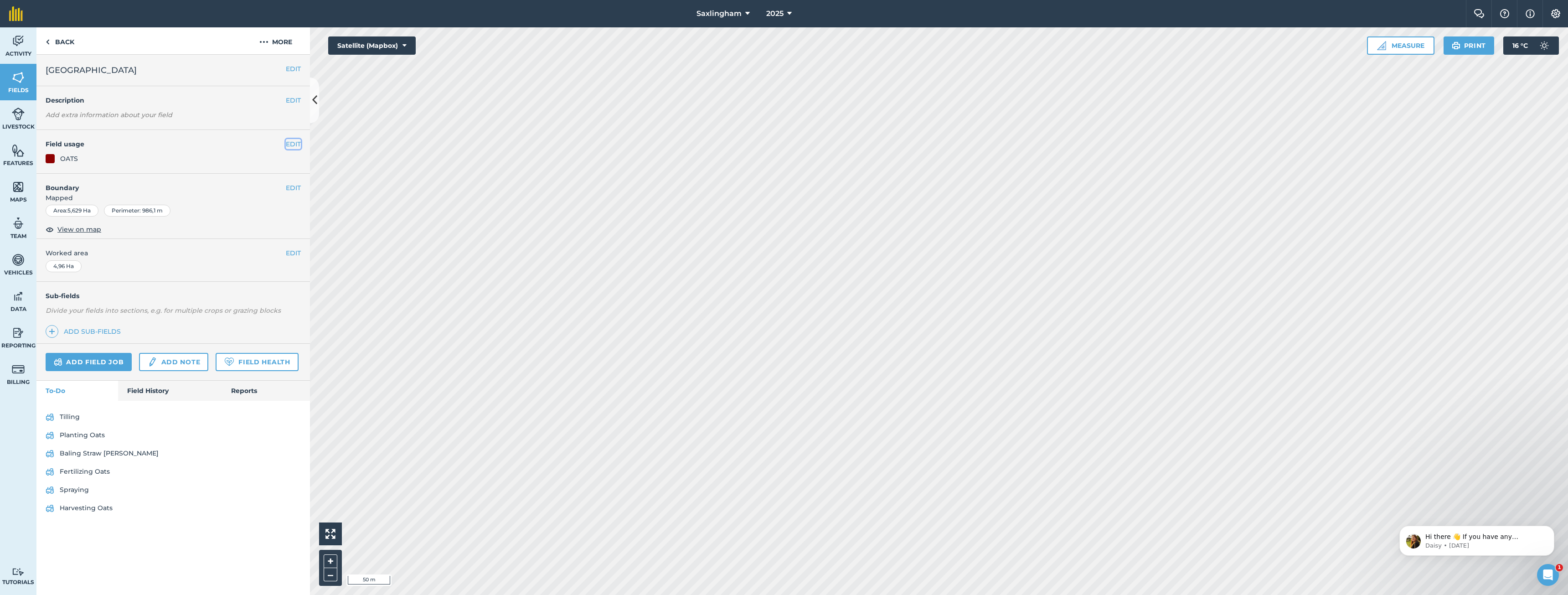
click at [292, 141] on button "EDIT" at bounding box center [293, 144] width 15 height 10
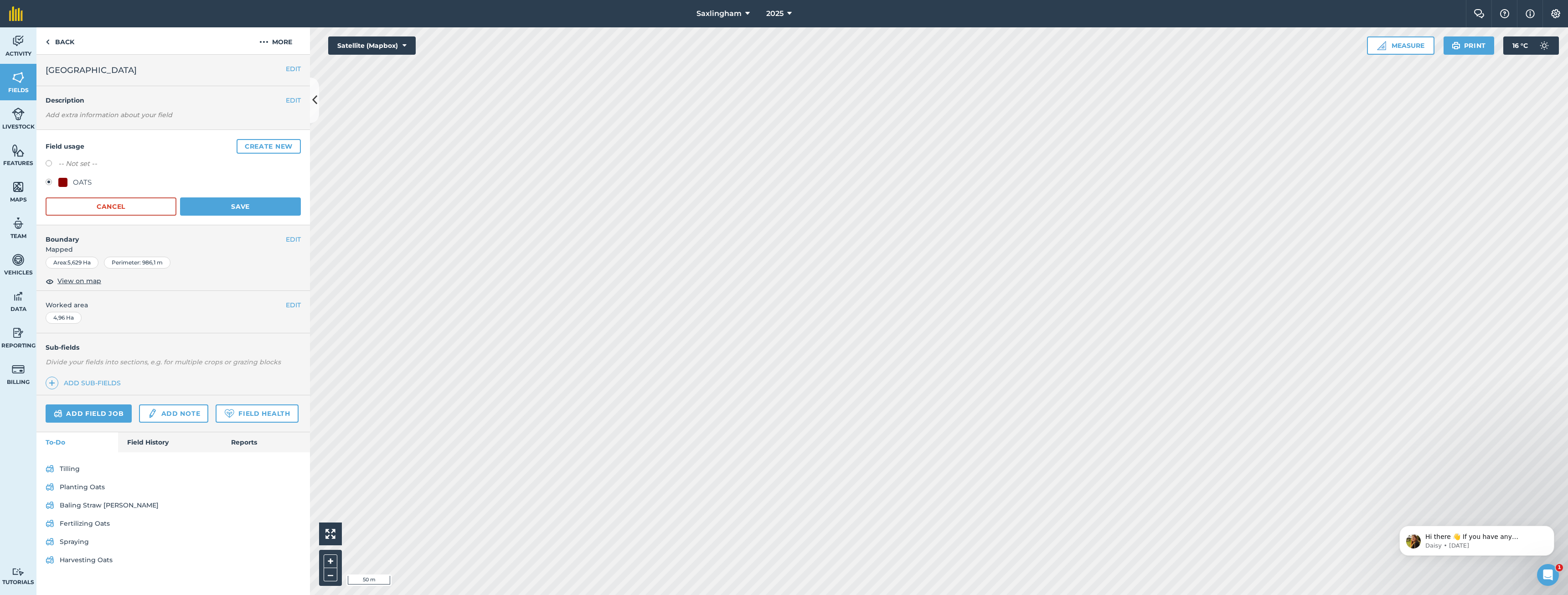
drag, startPoint x: 76, startPoint y: 181, endPoint x: 168, endPoint y: 181, distance: 92.0
click at [77, 181] on div "OATS" at bounding box center [82, 183] width 19 height 11
click at [265, 146] on button "Create new" at bounding box center [269, 146] width 65 height 15
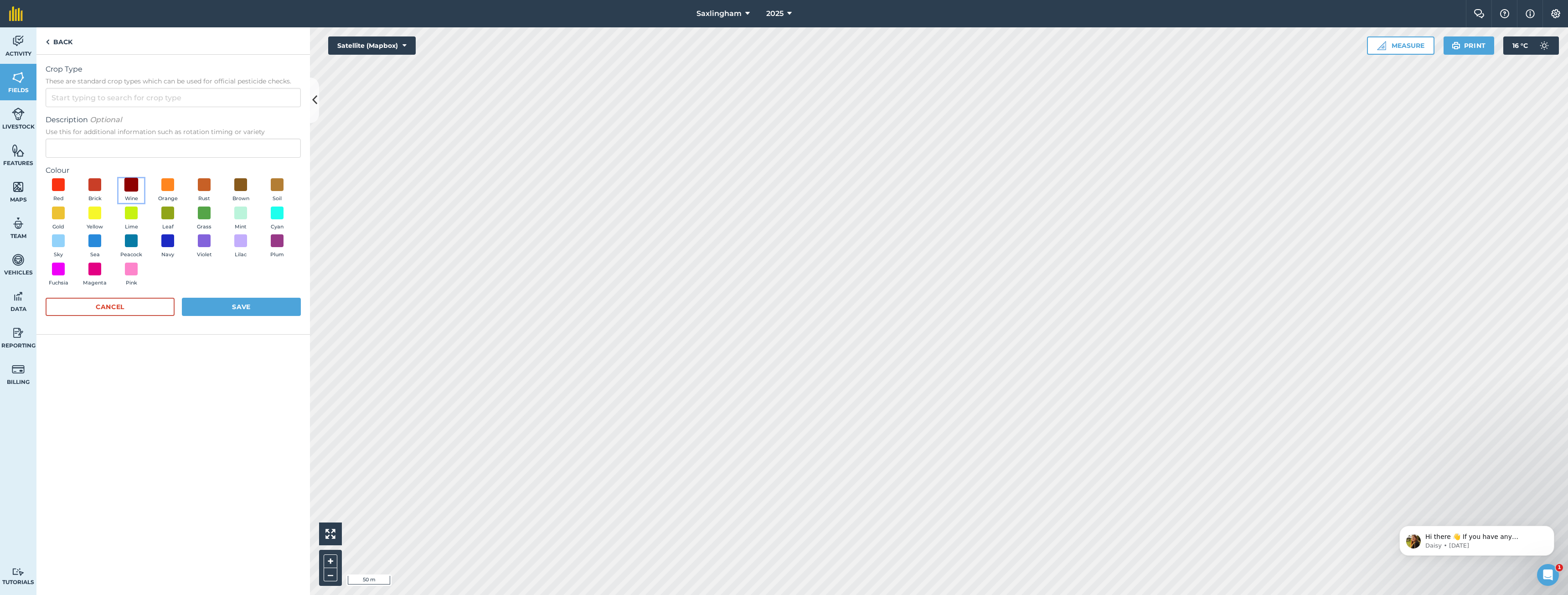
click at [130, 188] on span at bounding box center [131, 185] width 14 height 14
click at [139, 102] on input "Crop Type These are standard crop types which can be used for official pesticid…" at bounding box center [173, 97] width 255 height 19
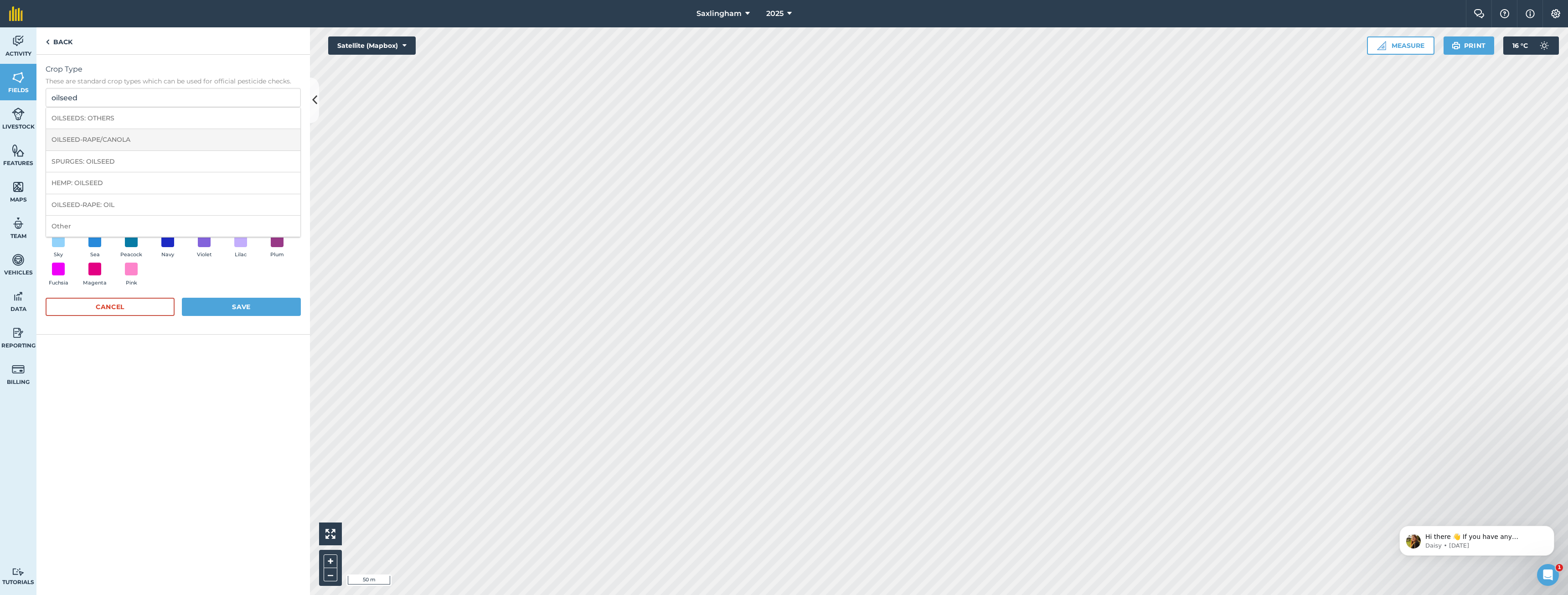
click at [152, 140] on li "OILSEED-RAPE/CANOLA" at bounding box center [173, 139] width 254 height 21
type input "OILSEED-RAPE/CANOLA"
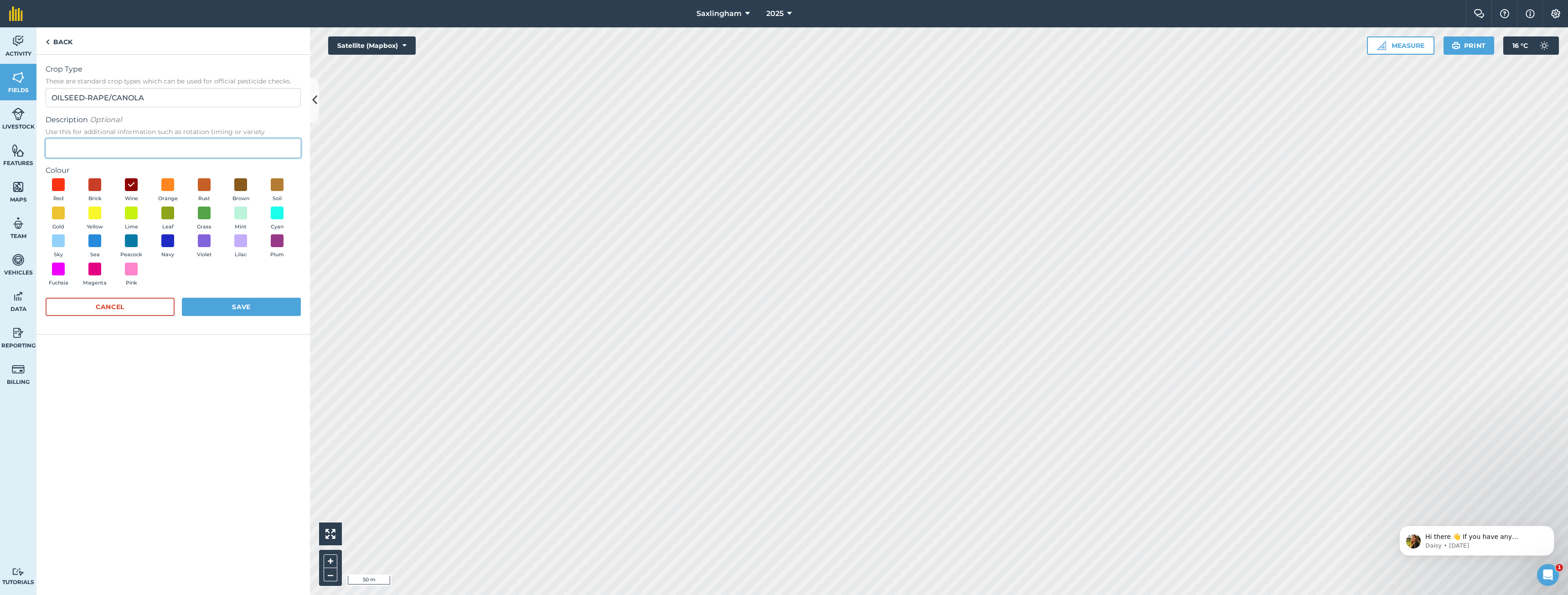
click at [162, 147] on input "Description Optional Use this for additional information such as rotation timin…" at bounding box center [173, 148] width 255 height 19
type input "Autumn"
click at [257, 302] on button "Save" at bounding box center [241, 307] width 119 height 18
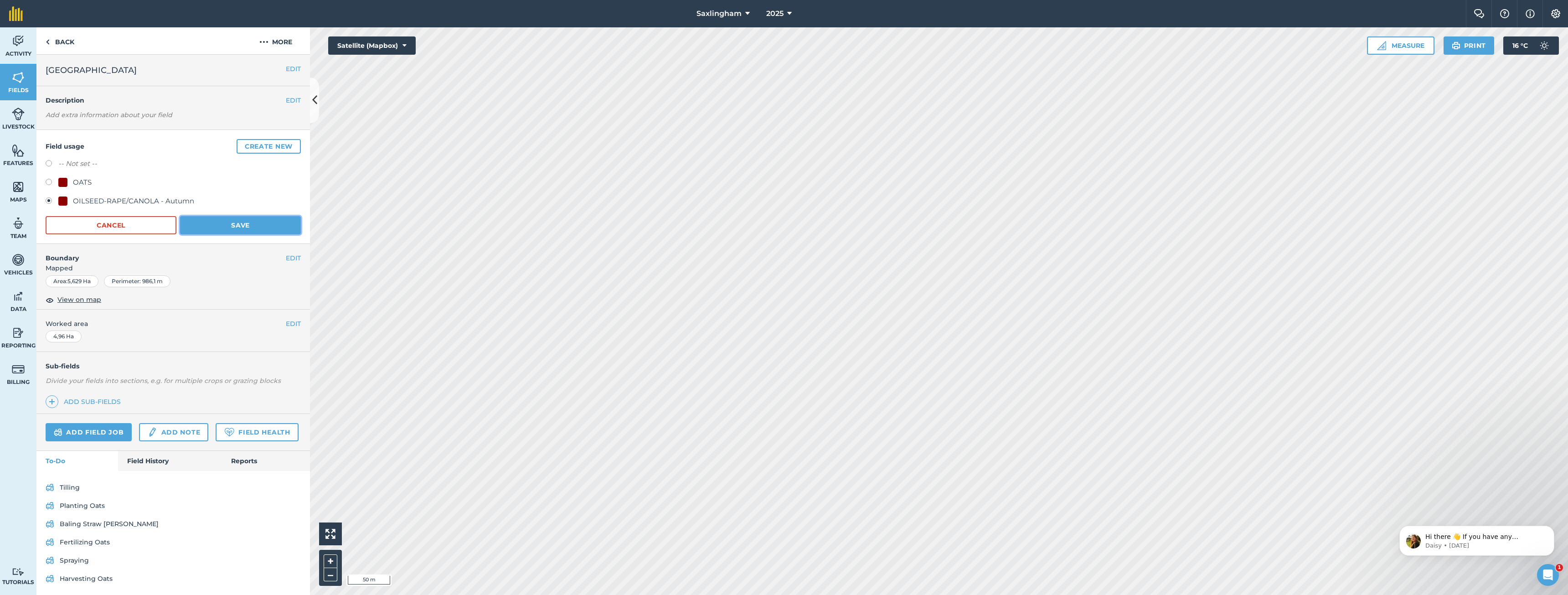
click at [255, 227] on button "Save" at bounding box center [240, 225] width 121 height 18
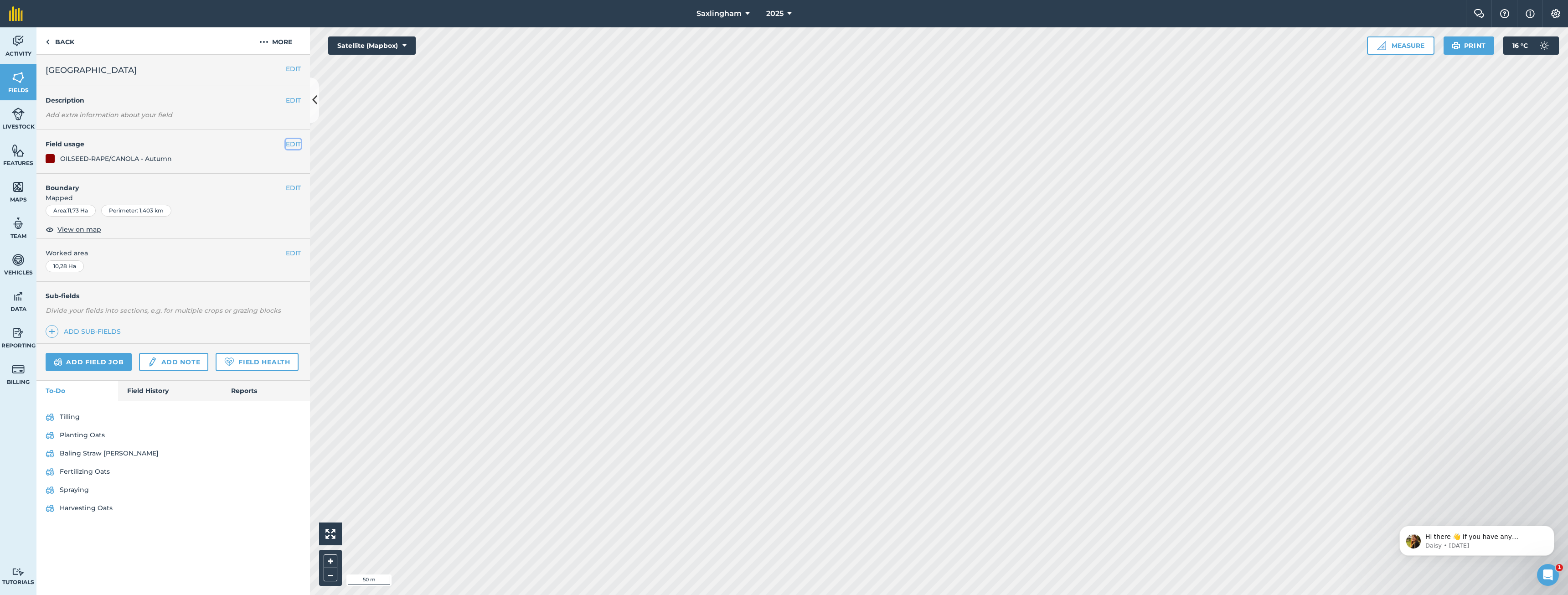
click at [289, 143] on button "EDIT" at bounding box center [293, 144] width 15 height 10
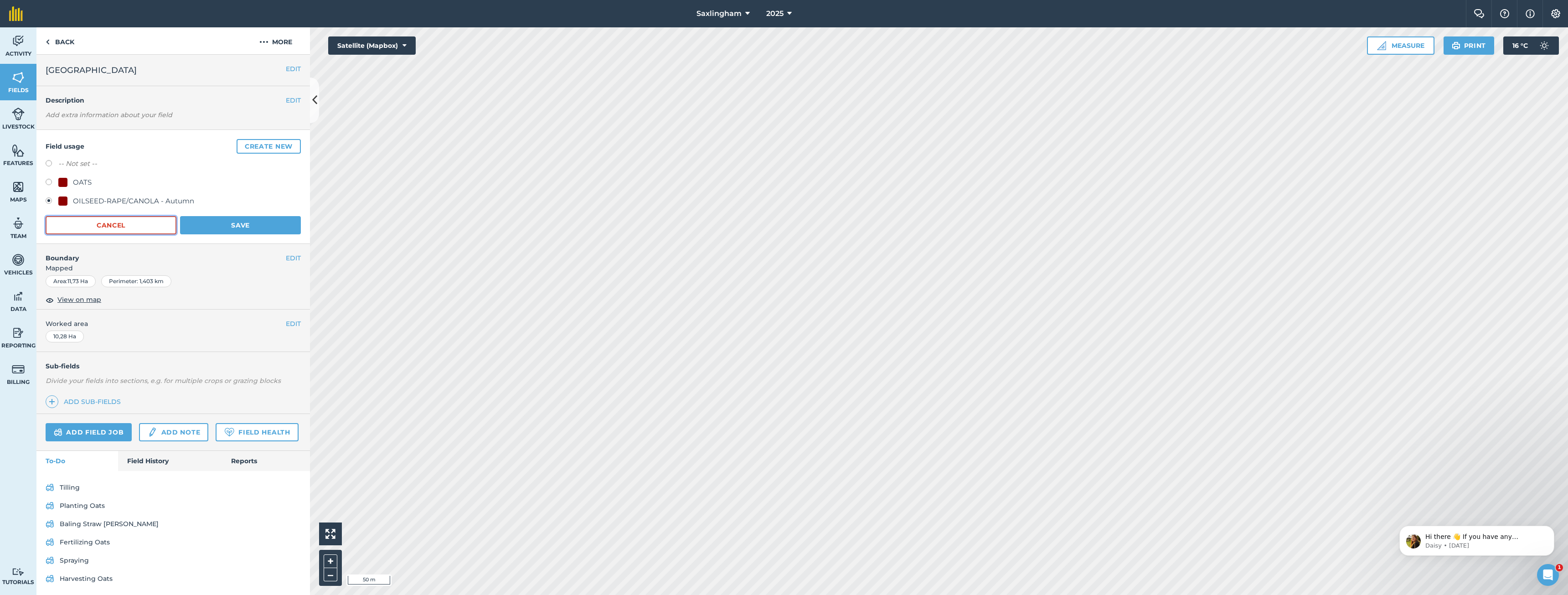
drag, startPoint x: 128, startPoint y: 228, endPoint x: 268, endPoint y: 222, distance: 140.1
click at [130, 228] on button "Cancel" at bounding box center [111, 225] width 131 height 18
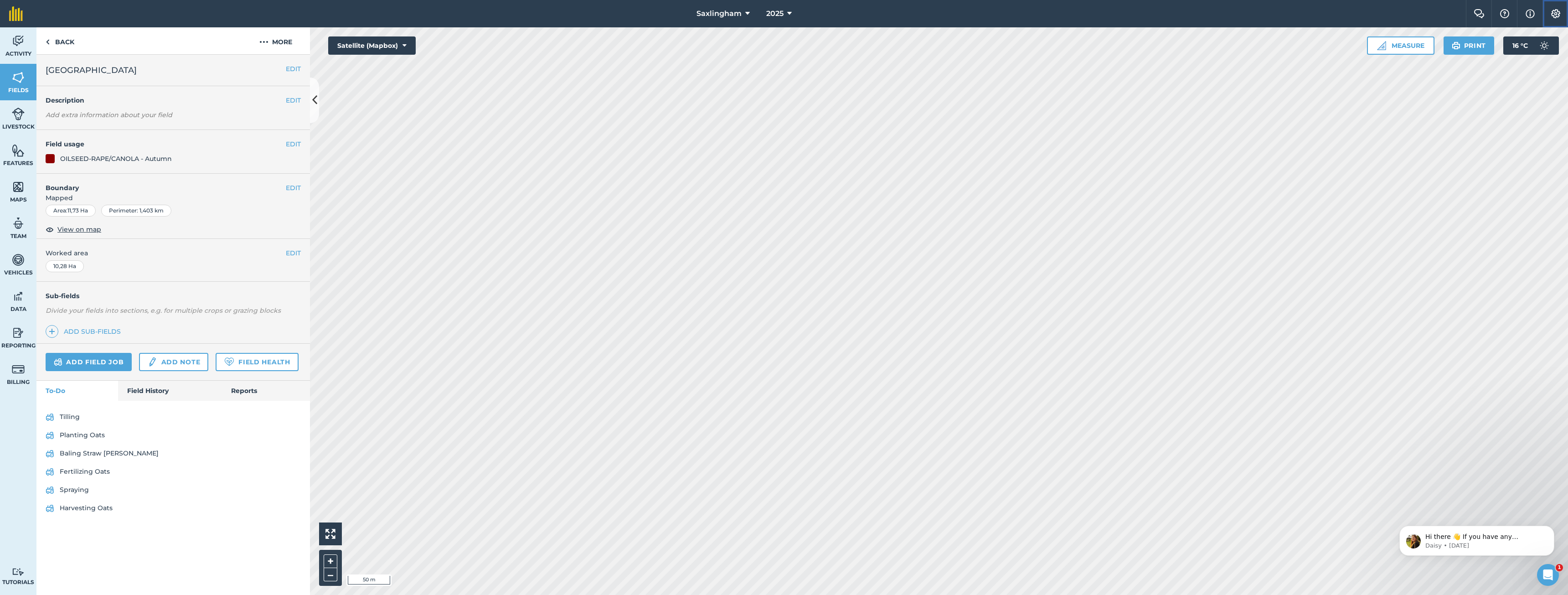
click at [1546, 14] on button "Settings" at bounding box center [1555, 13] width 26 height 27
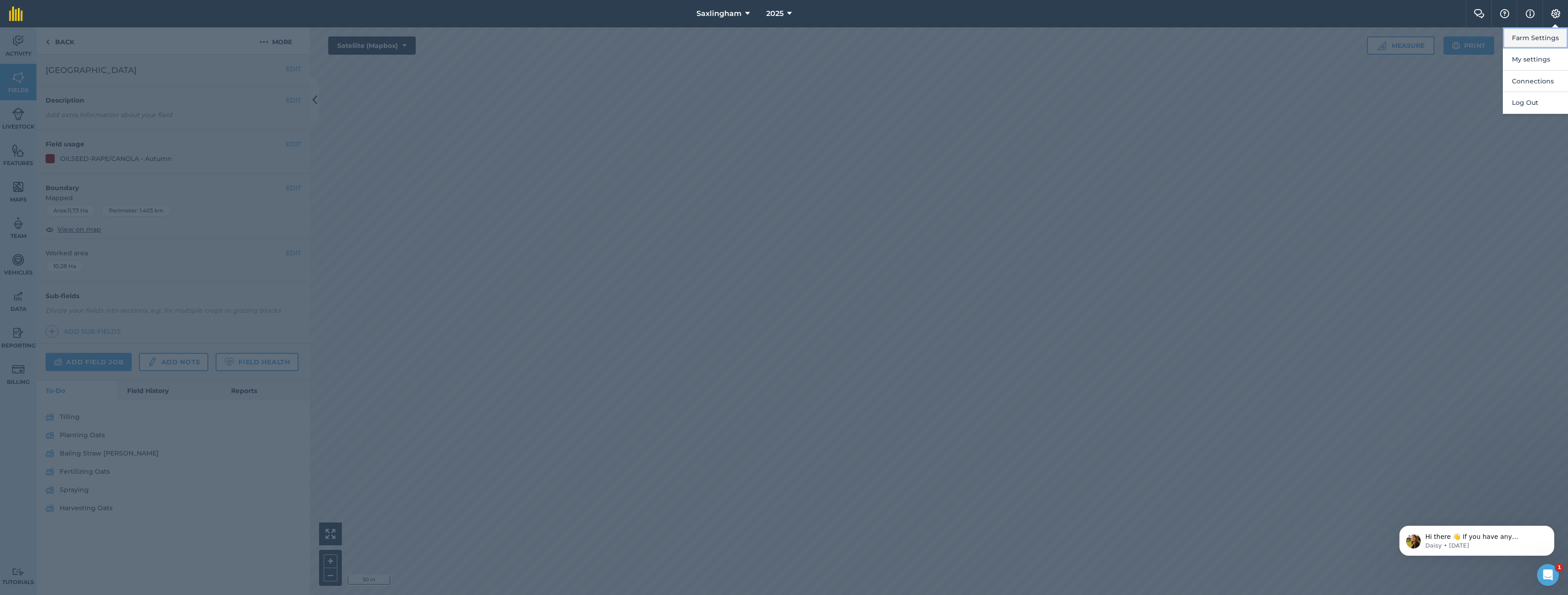
click at [1536, 37] on button "Farm Settings" at bounding box center [1535, 38] width 65 height 21
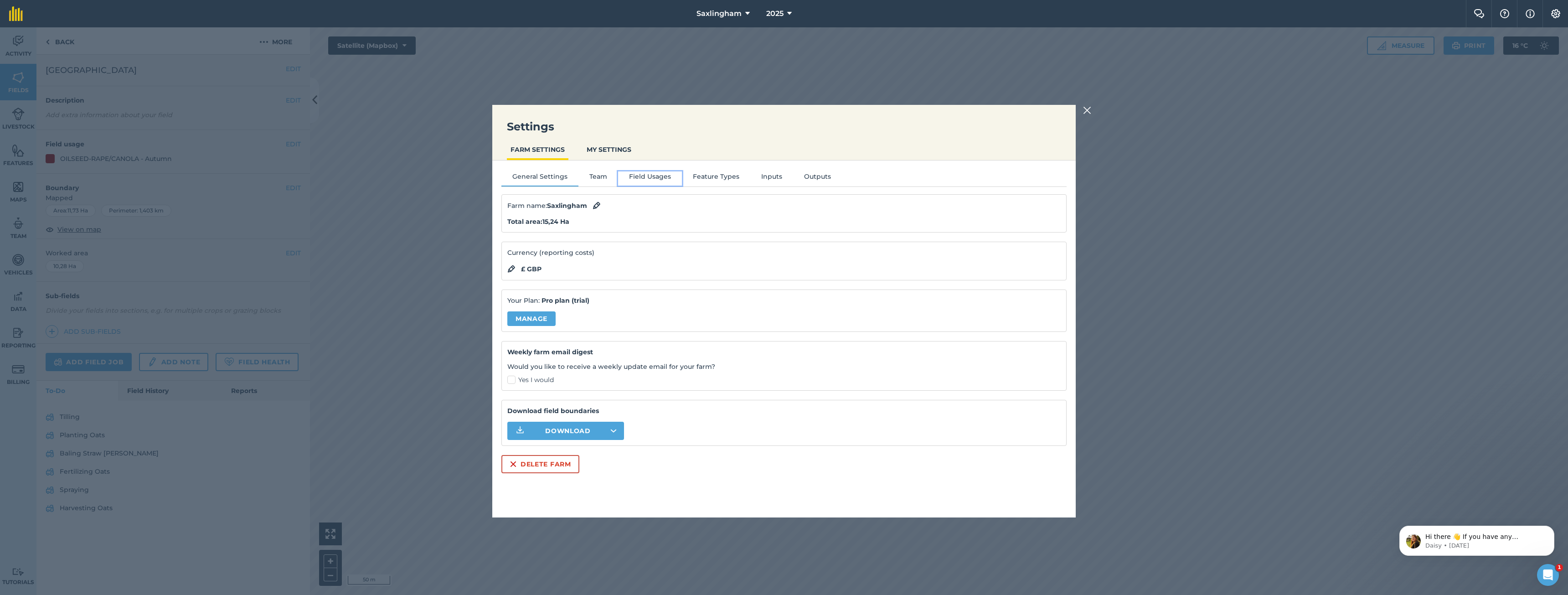
click at [640, 177] on button "Field Usages" at bounding box center [649, 178] width 64 height 13
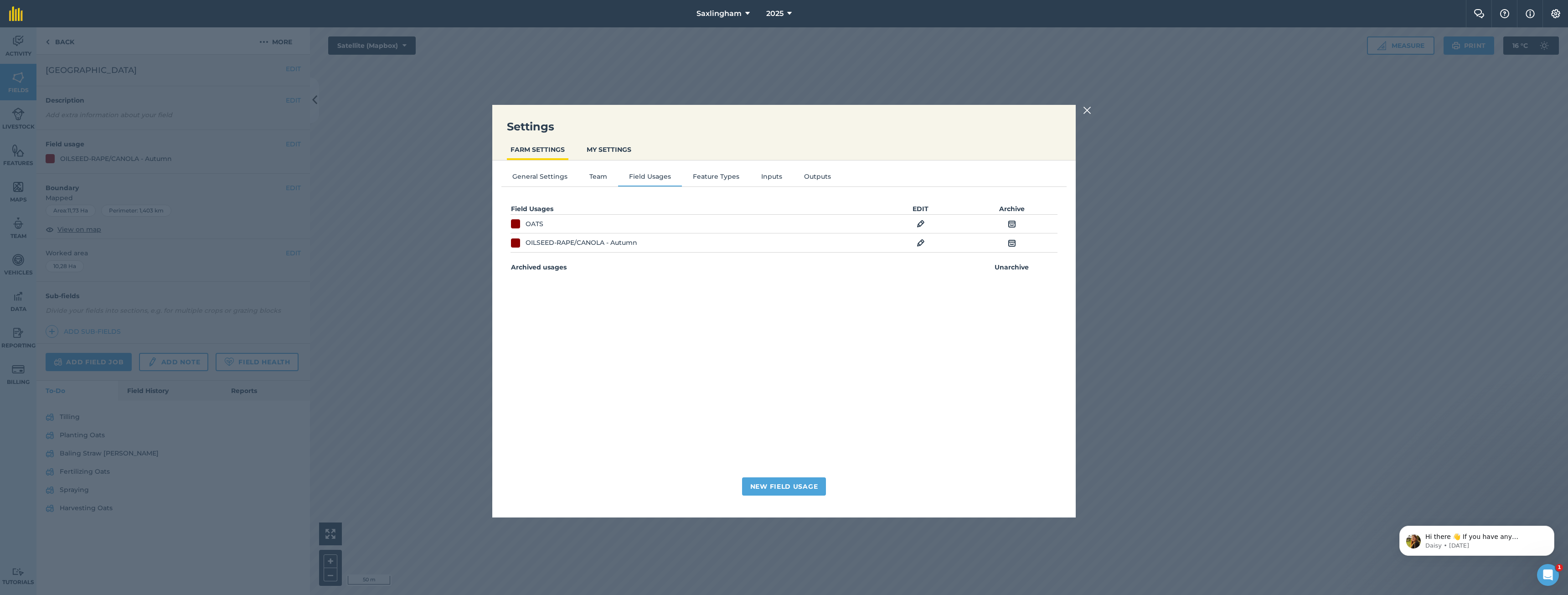
click at [920, 224] on img at bounding box center [920, 224] width 8 height 11
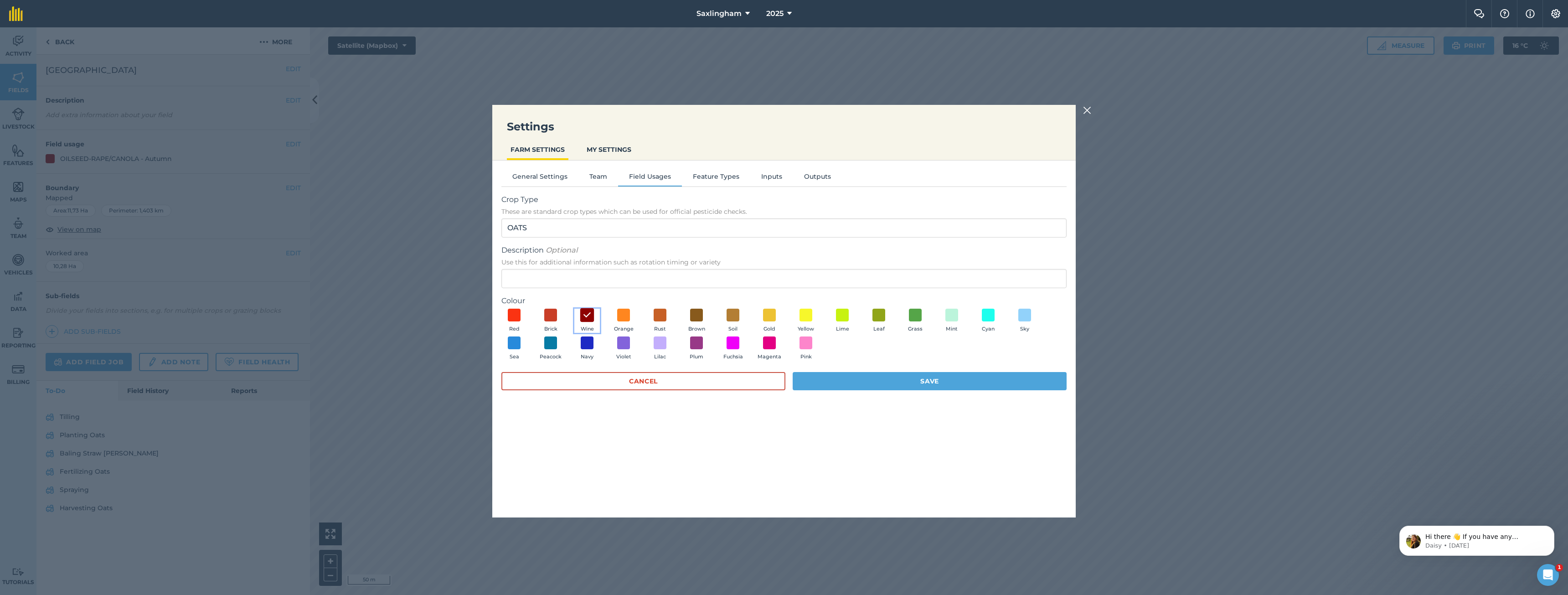
click at [589, 314] on img at bounding box center [587, 315] width 9 height 12
click at [990, 320] on span at bounding box center [988, 314] width 14 height 14
click at [954, 322] on button "Mint" at bounding box center [952, 321] width 26 height 24
click at [947, 384] on button "Save" at bounding box center [929, 381] width 274 height 18
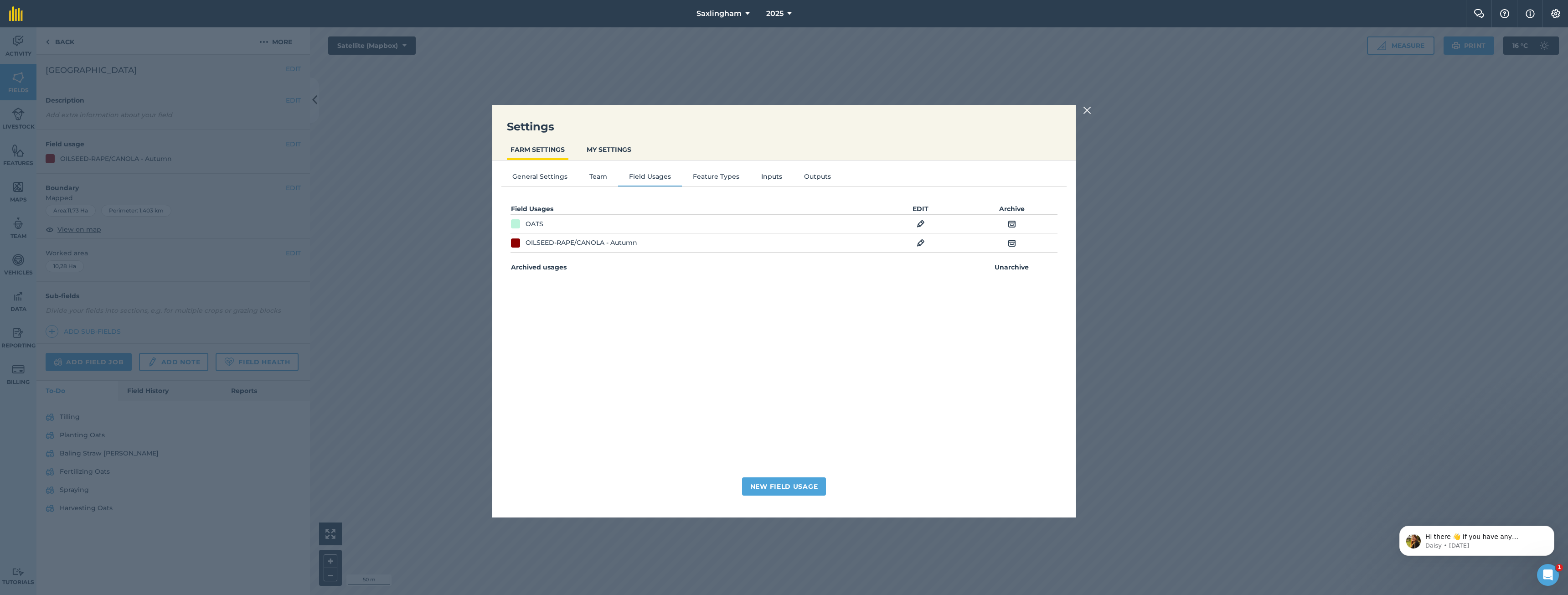
click at [1087, 112] on img at bounding box center [1087, 110] width 8 height 11
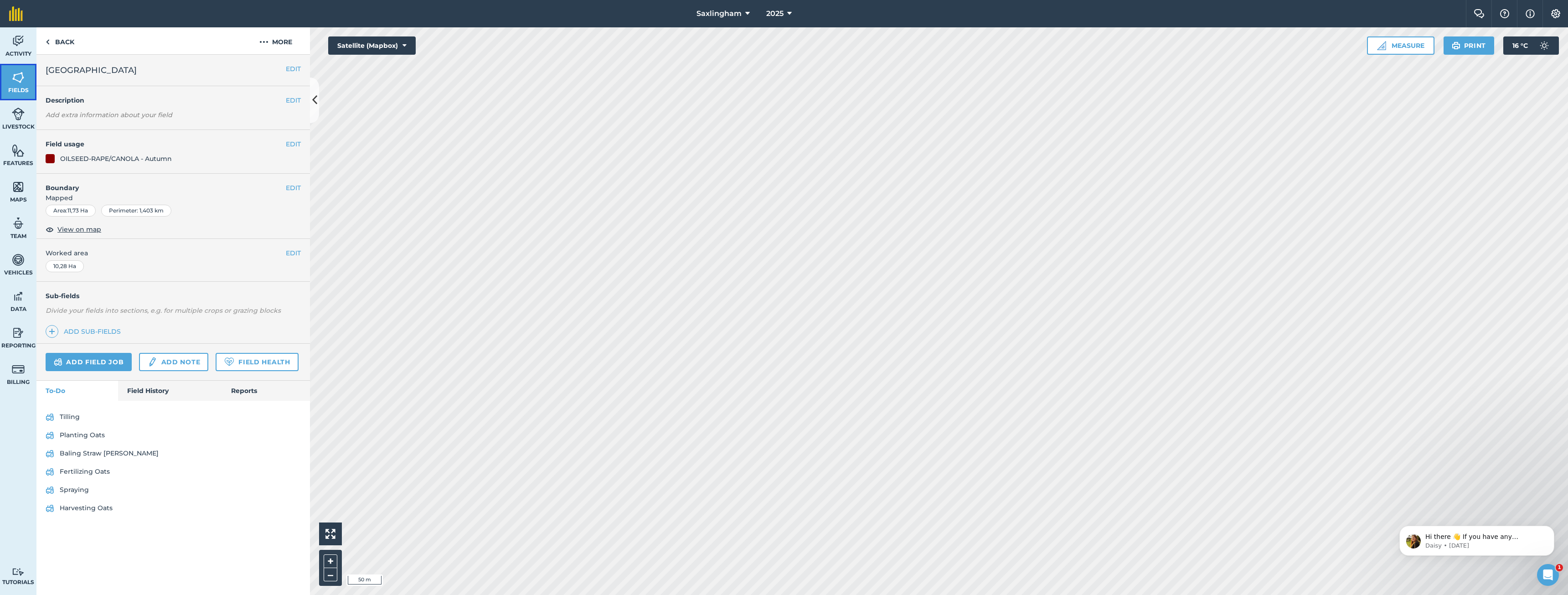
click at [13, 90] on span "Fields" at bounding box center [18, 90] width 37 height 7
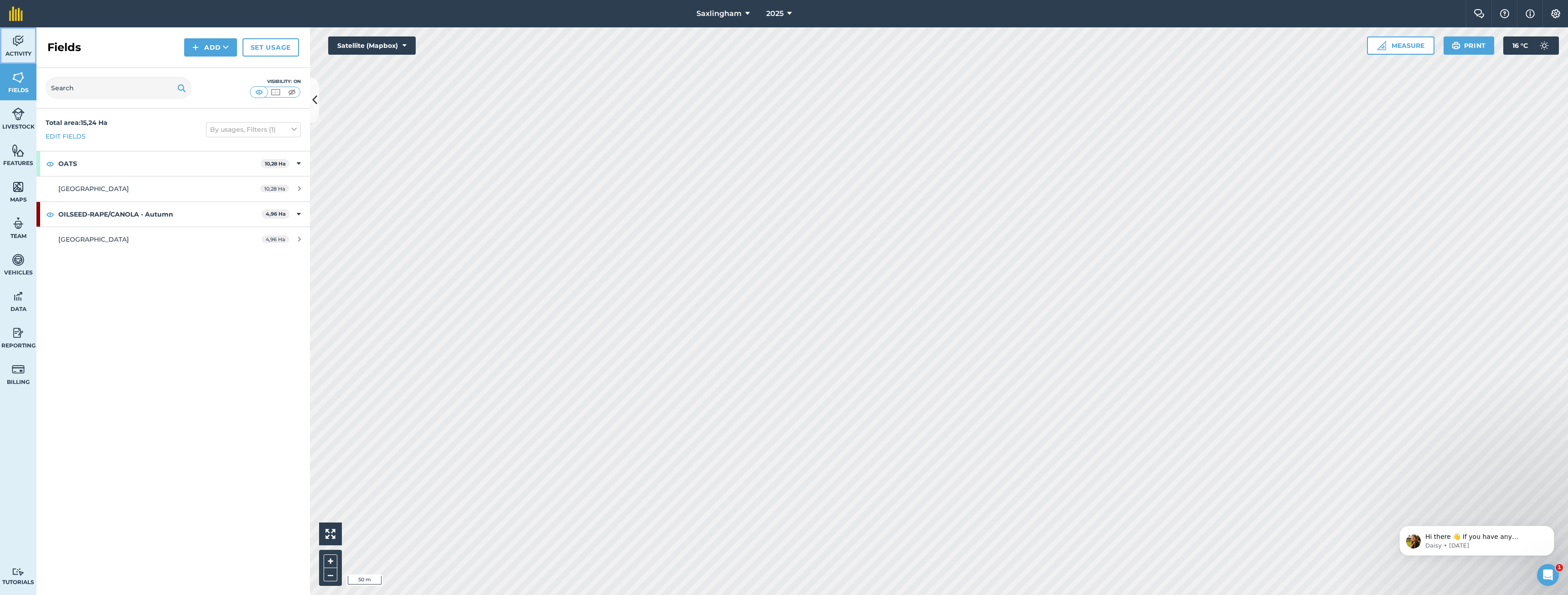
click at [24, 40] on link "Activity" at bounding box center [18, 46] width 37 height 37
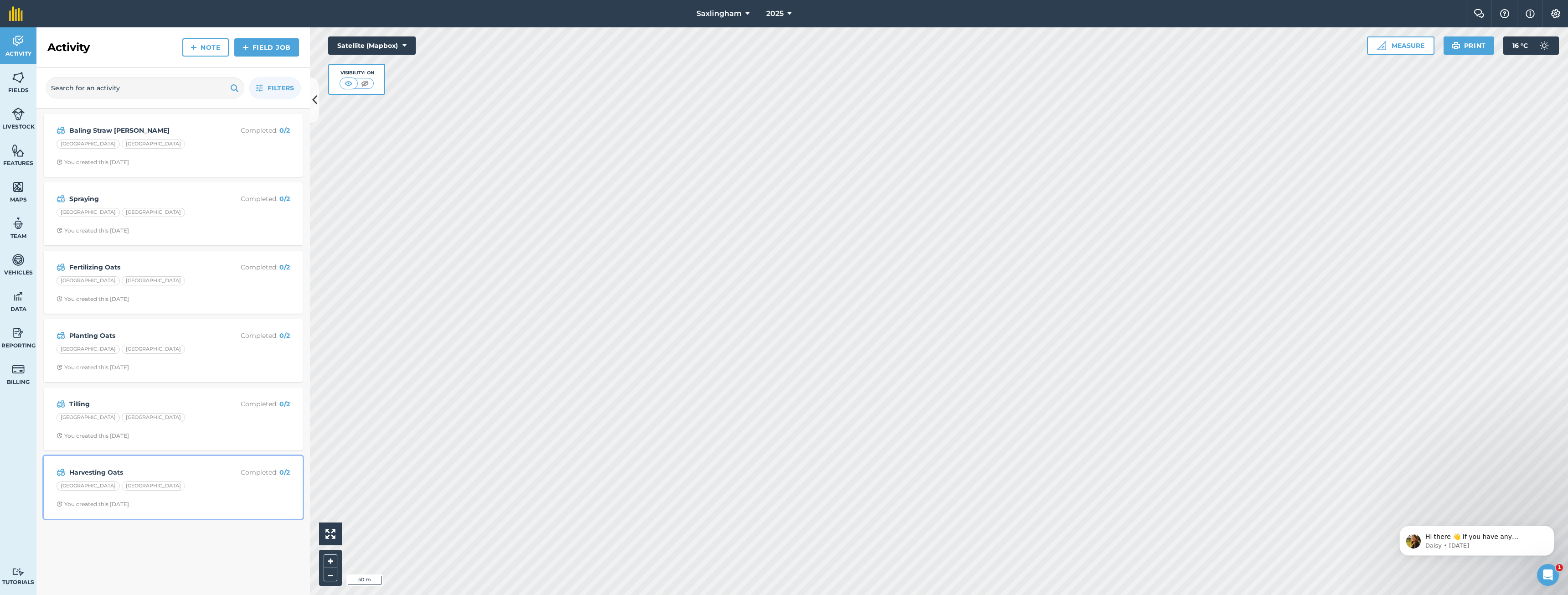
click at [200, 485] on div "[GEOGRAPHIC_DATA]" at bounding box center [173, 487] width 233 height 12
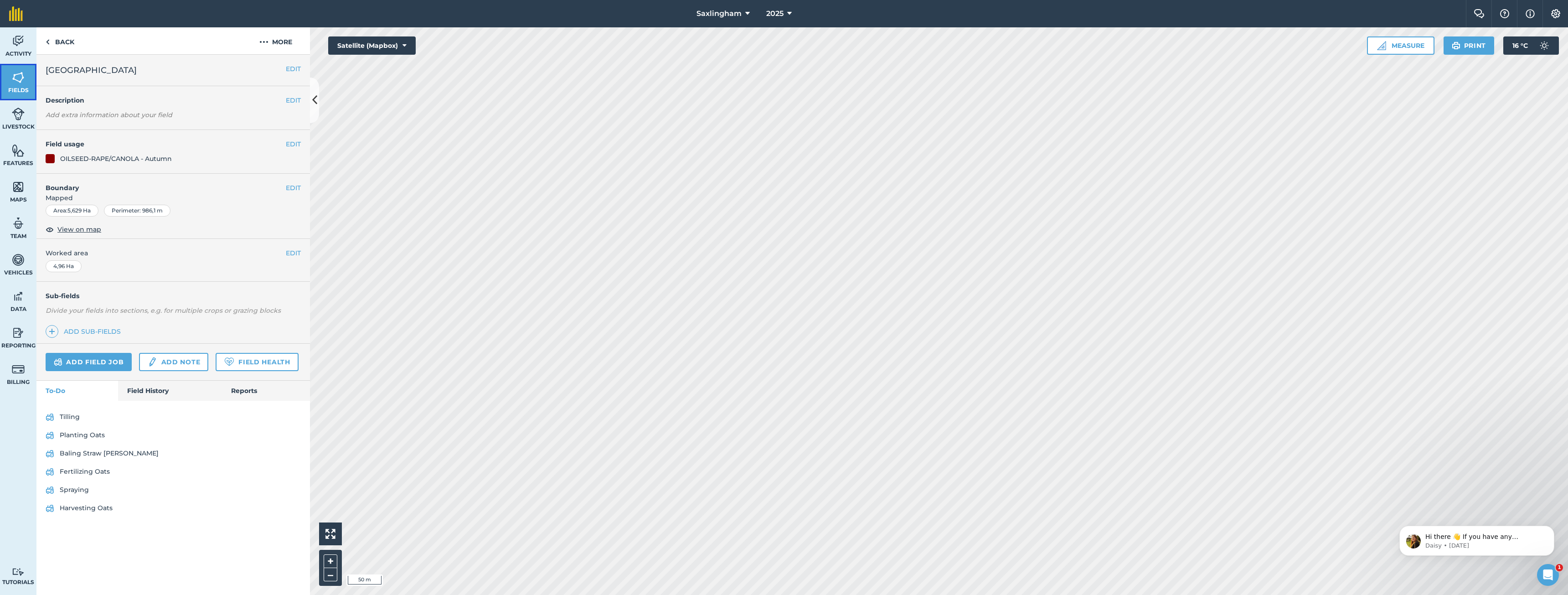
click at [19, 79] on img at bounding box center [18, 77] width 13 height 13
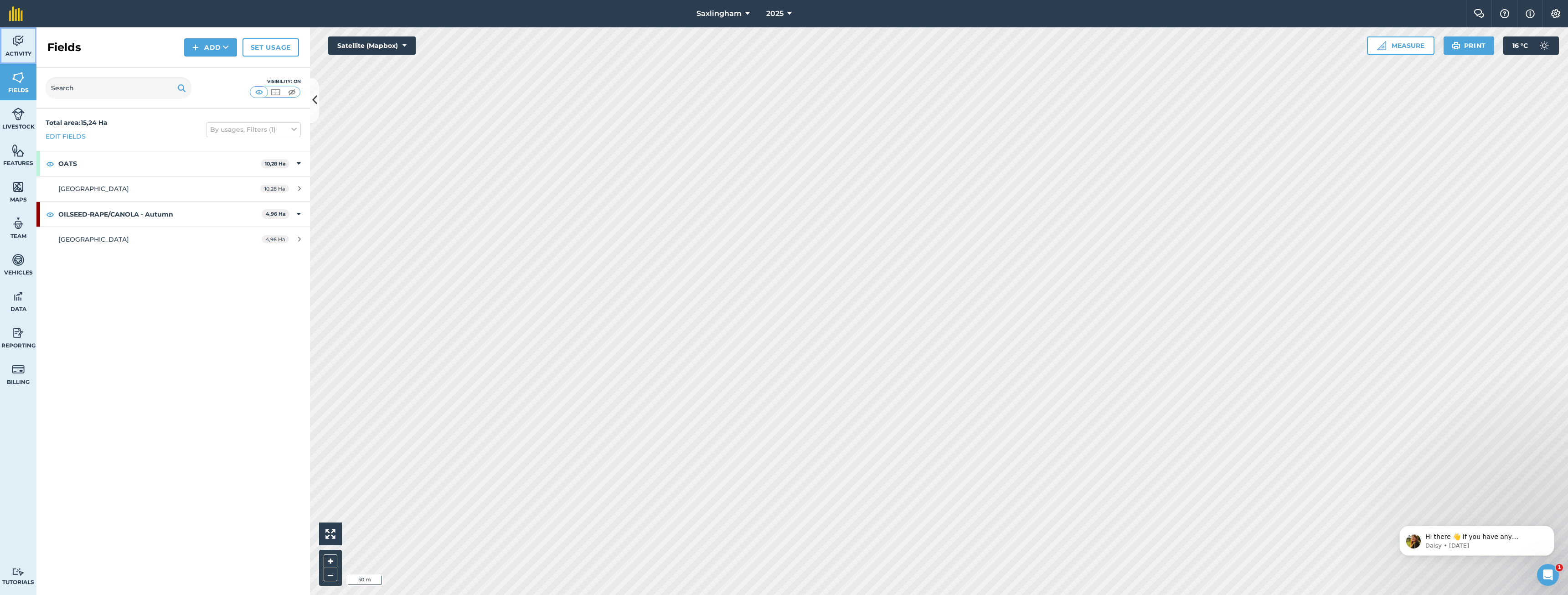
click at [23, 48] on link "Activity" at bounding box center [18, 46] width 37 height 37
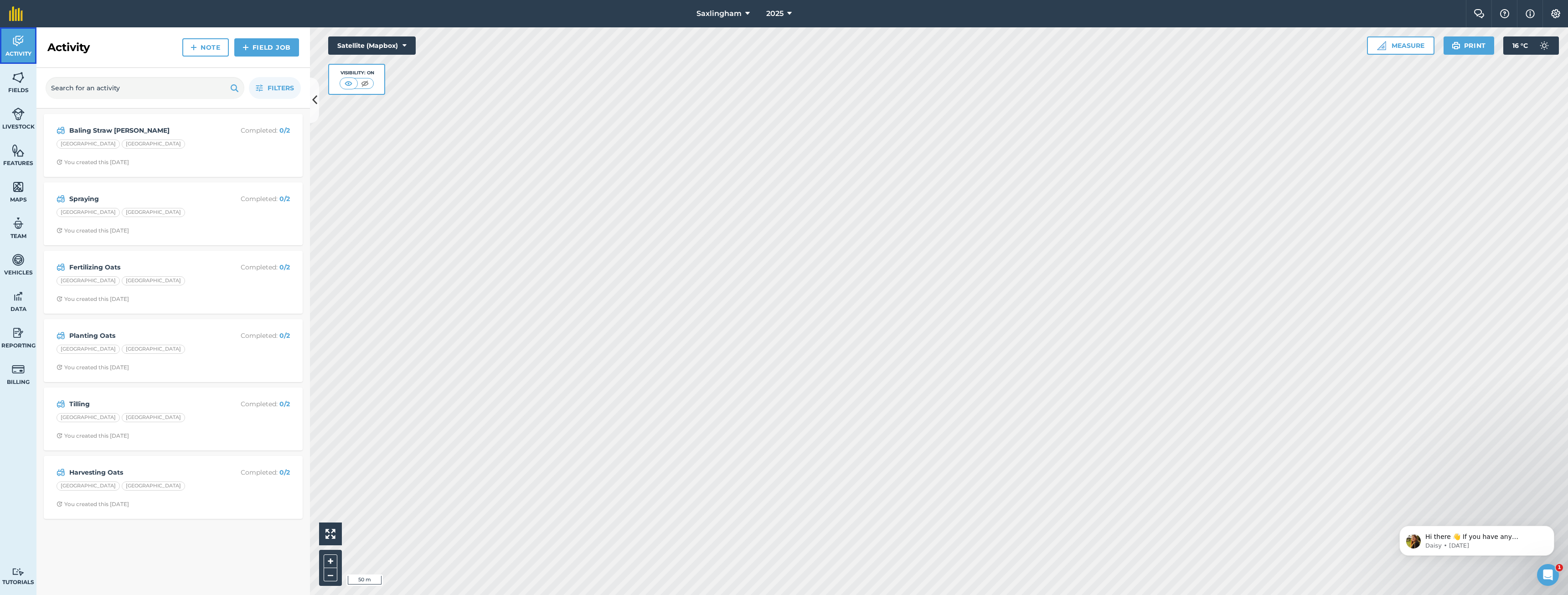
click at [23, 48] on link "Activity" at bounding box center [18, 46] width 37 height 37
click at [169, 471] on strong "Harvesting Oats" at bounding box center [141, 473] width 144 height 10
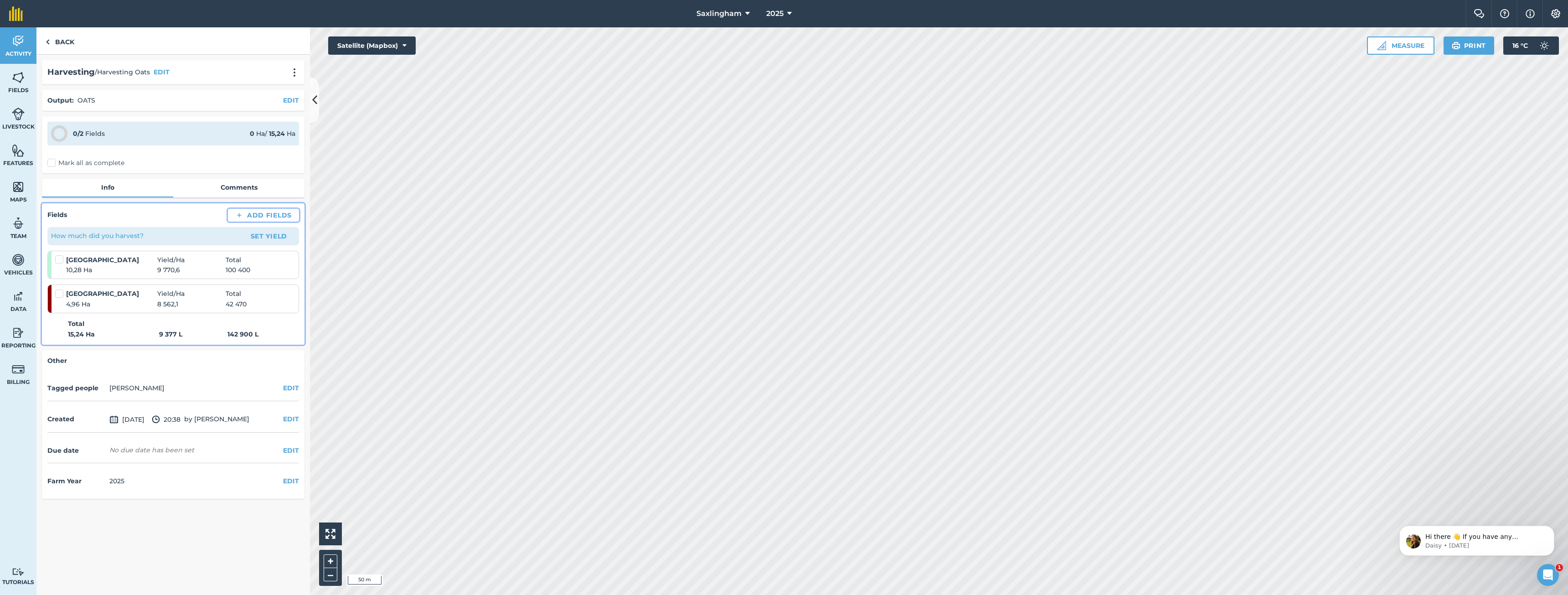
click at [261, 217] on button "Add Fields" at bounding box center [263, 215] width 71 height 13
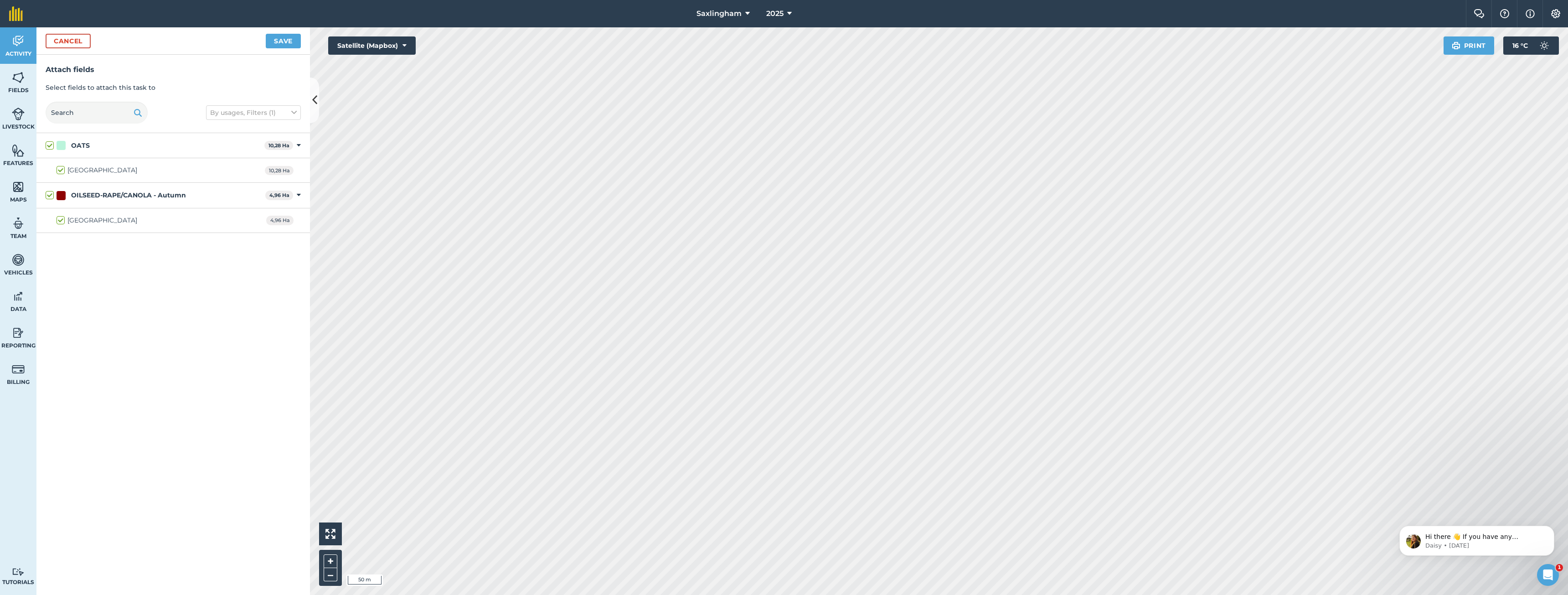
click at [51, 144] on label "OATS" at bounding box center [153, 146] width 215 height 10
click at [51, 144] on input "OATS" at bounding box center [49, 144] width 6 height 6
checkbox input "false"
click at [54, 145] on label "OATS" at bounding box center [153, 146] width 215 height 10
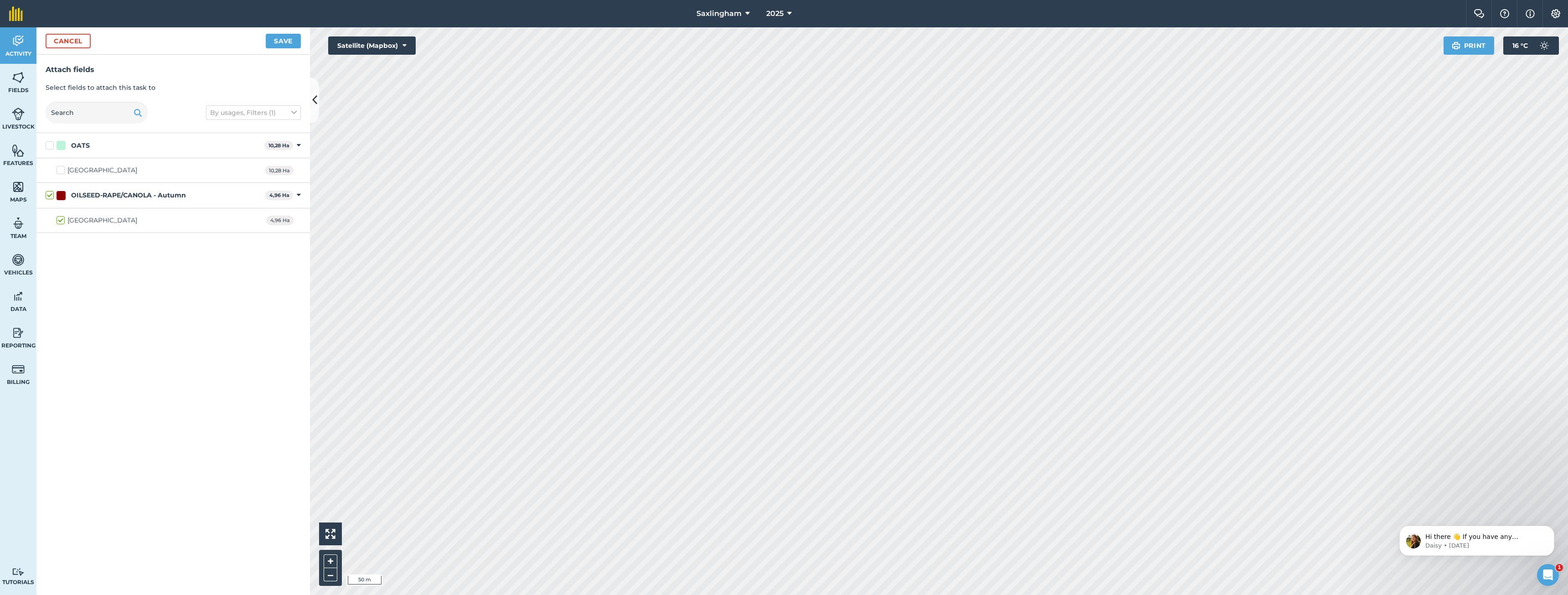
click at [52, 145] on input "OATS" at bounding box center [49, 144] width 6 height 6
checkbox input "true"
click at [51, 202] on div "OILSEED-RAPE/CANOLA - Autumn 4,96 Ha Toggle showing OILSEED-RAPE/CANOLA - [PERS…" at bounding box center [173, 195] width 273 height 25
click at [54, 195] on label "OILSEED-RAPE/CANOLA - Autumn" at bounding box center [153, 195] width 216 height 10
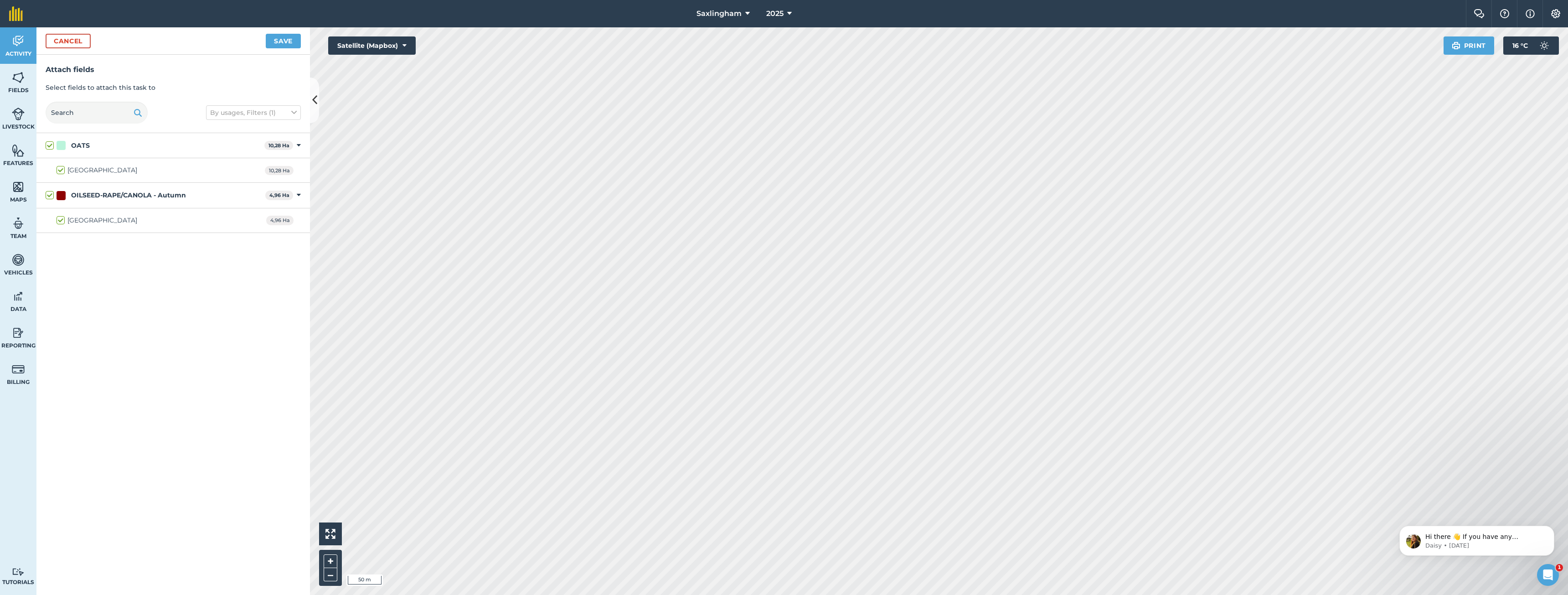
click at [52, 195] on input "OILSEED-RAPE/CANOLA - Autumn" at bounding box center [49, 194] width 6 height 6
checkbox input "false"
click at [276, 41] on button "Save" at bounding box center [284, 41] width 35 height 15
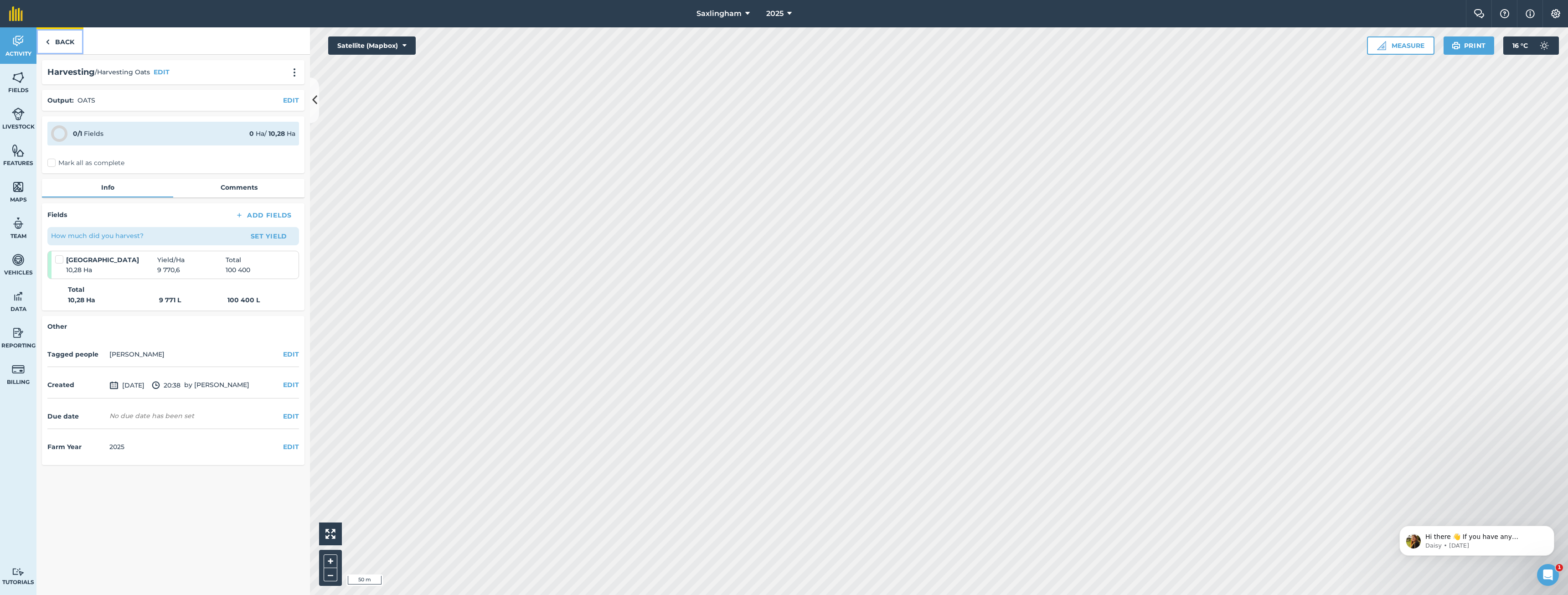
click at [52, 43] on link "Back" at bounding box center [60, 41] width 47 height 27
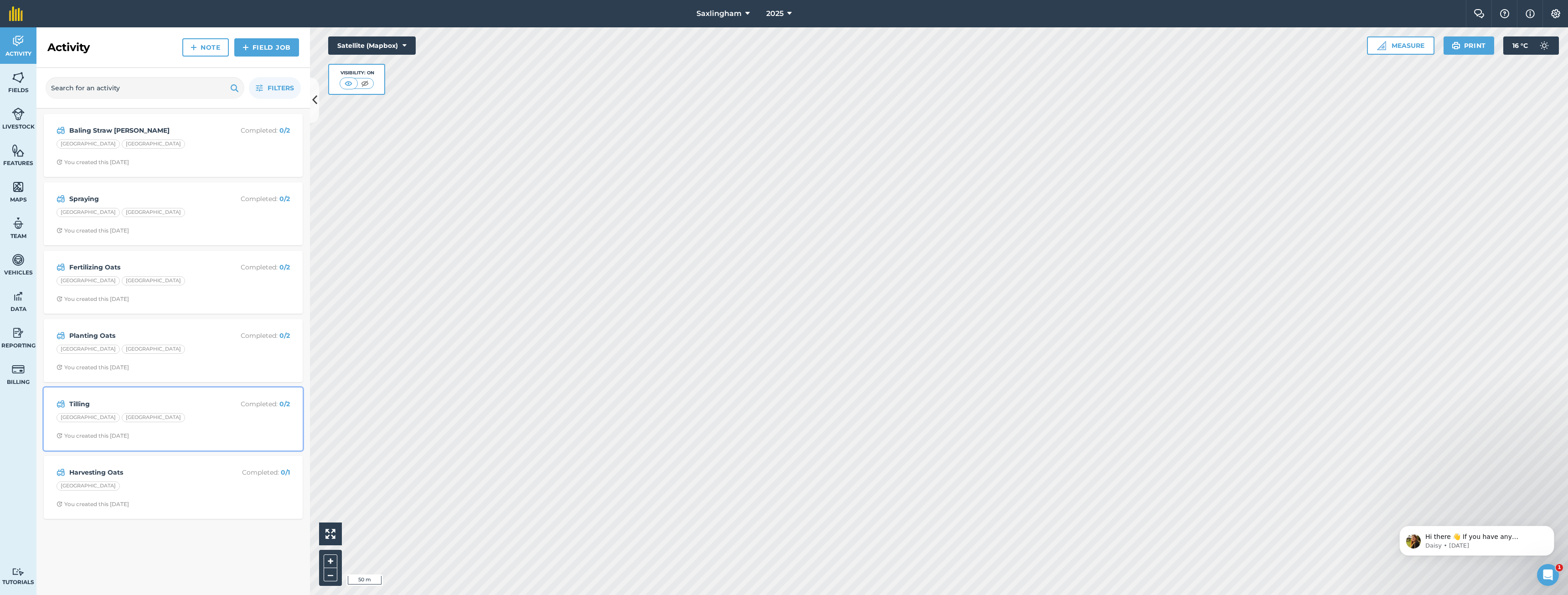
click at [157, 421] on div "[GEOGRAPHIC_DATA]" at bounding box center [173, 418] width 233 height 12
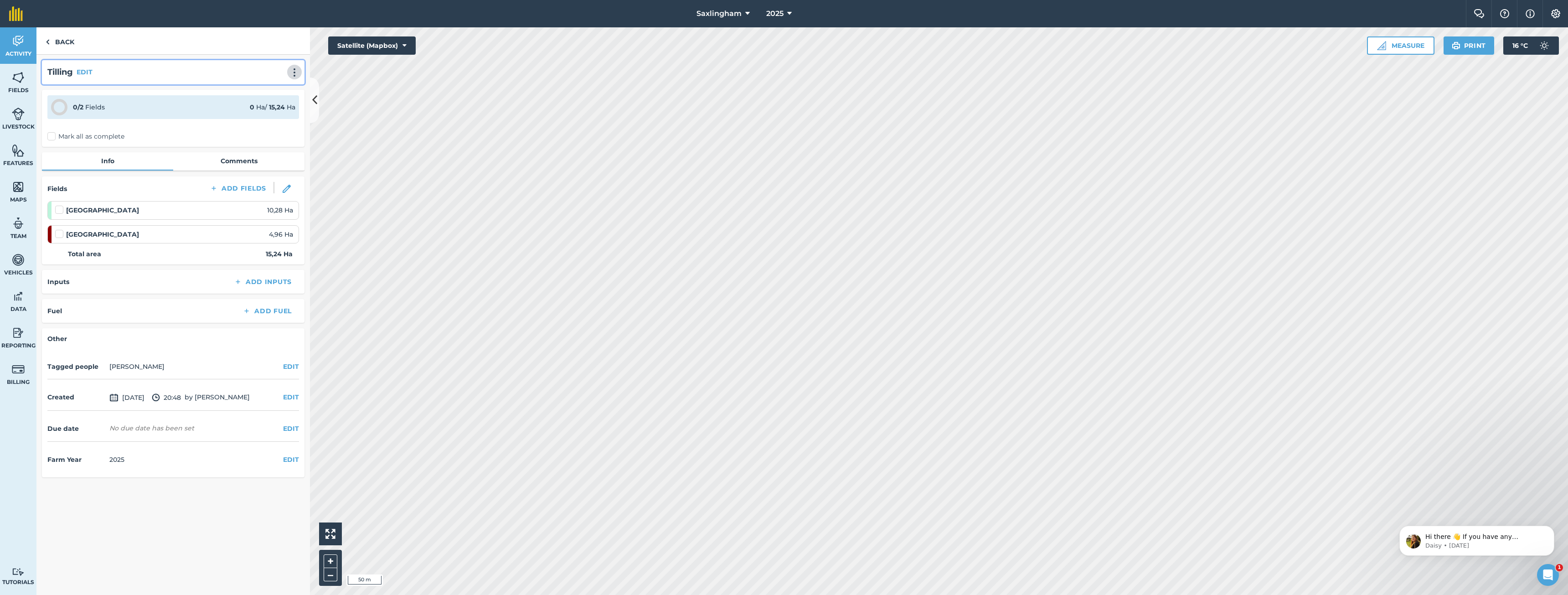
click at [292, 70] on img at bounding box center [295, 72] width 11 height 9
click at [263, 114] on link "Delete" at bounding box center [275, 114] width 58 height 18
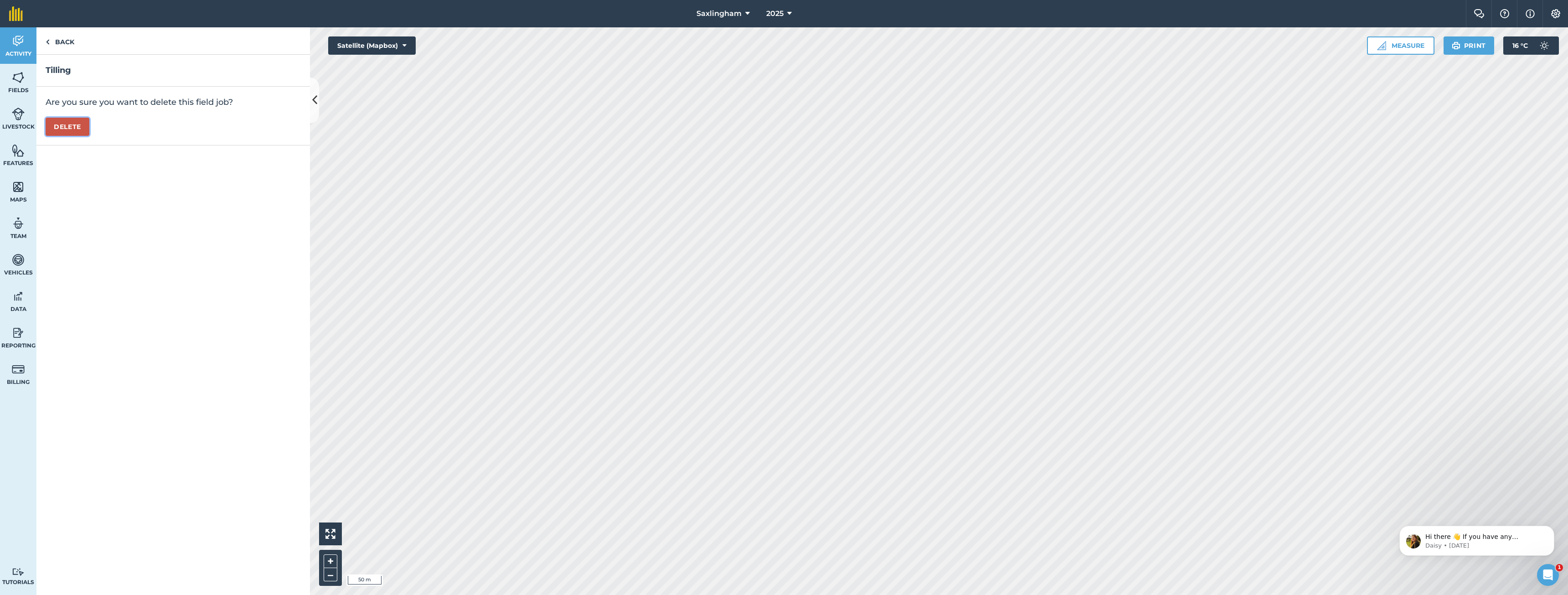
click at [73, 125] on button "Delete" at bounding box center [68, 127] width 44 height 18
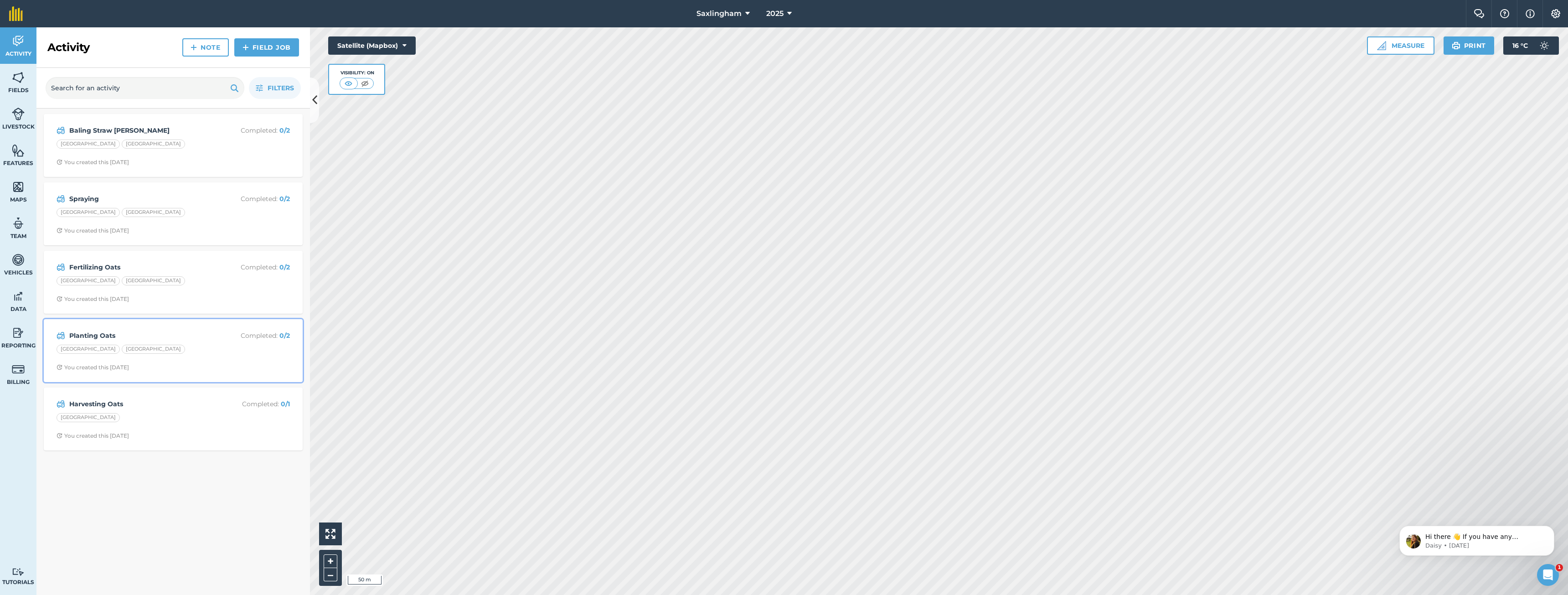
drag, startPoint x: 164, startPoint y: 348, endPoint x: 169, endPoint y: 344, distance: 6.4
click at [164, 348] on div "[GEOGRAPHIC_DATA]" at bounding box center [173, 350] width 233 height 12
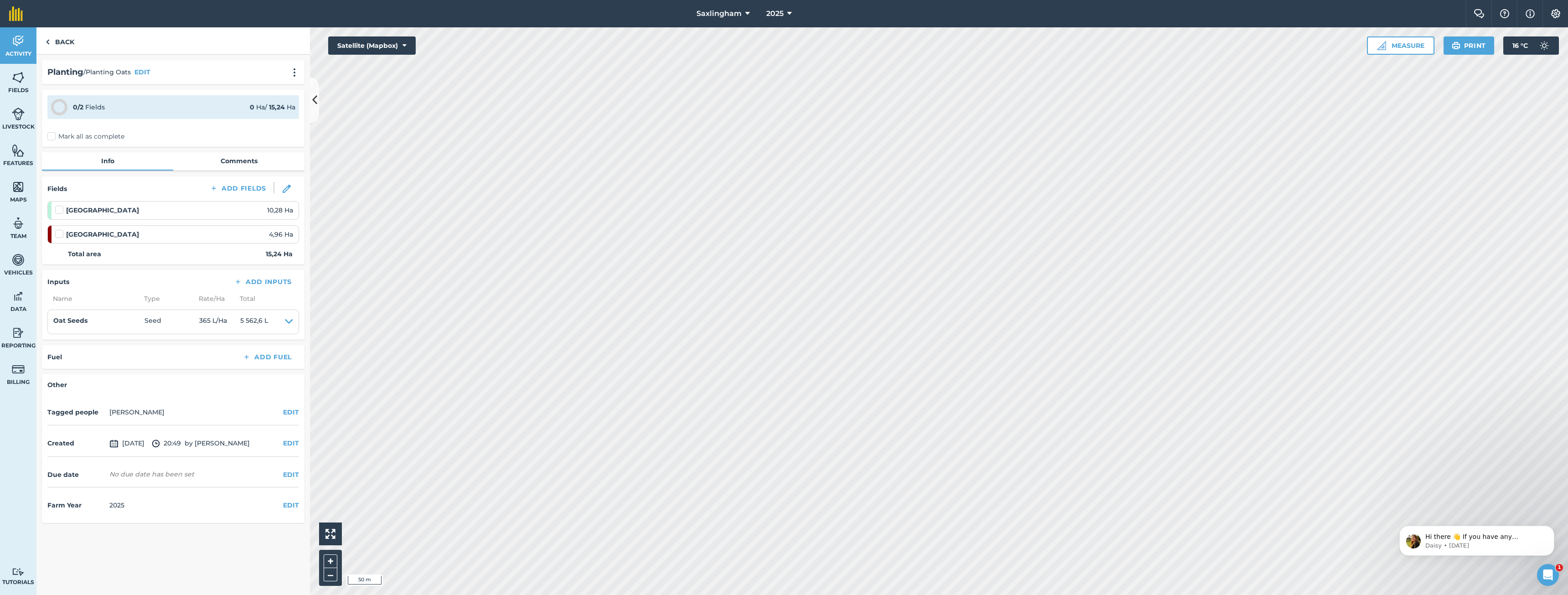
click at [296, 66] on div "Planting / Planting Oats EDIT" at bounding box center [173, 72] width 251 height 13
click at [295, 68] on button at bounding box center [294, 72] width 9 height 11
click at [270, 110] on link "Delete" at bounding box center [275, 114] width 58 height 18
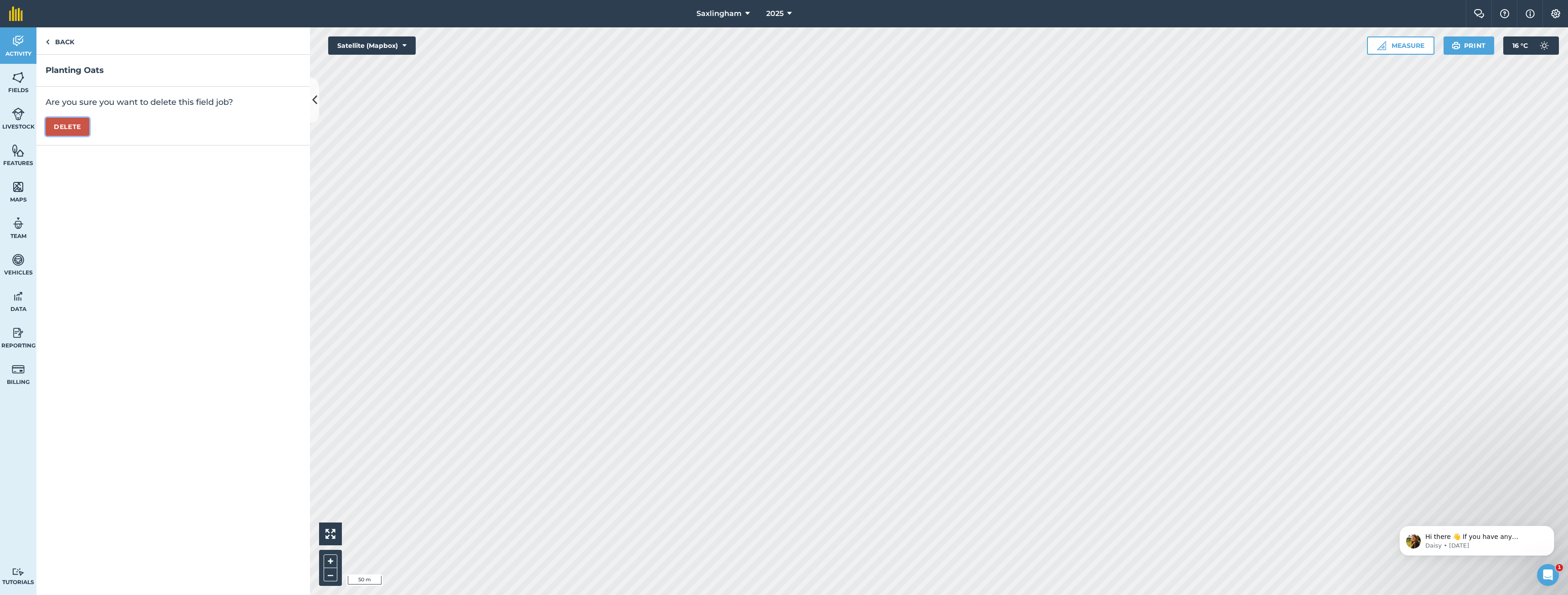
click at [60, 133] on button "Delete" at bounding box center [68, 127] width 44 height 18
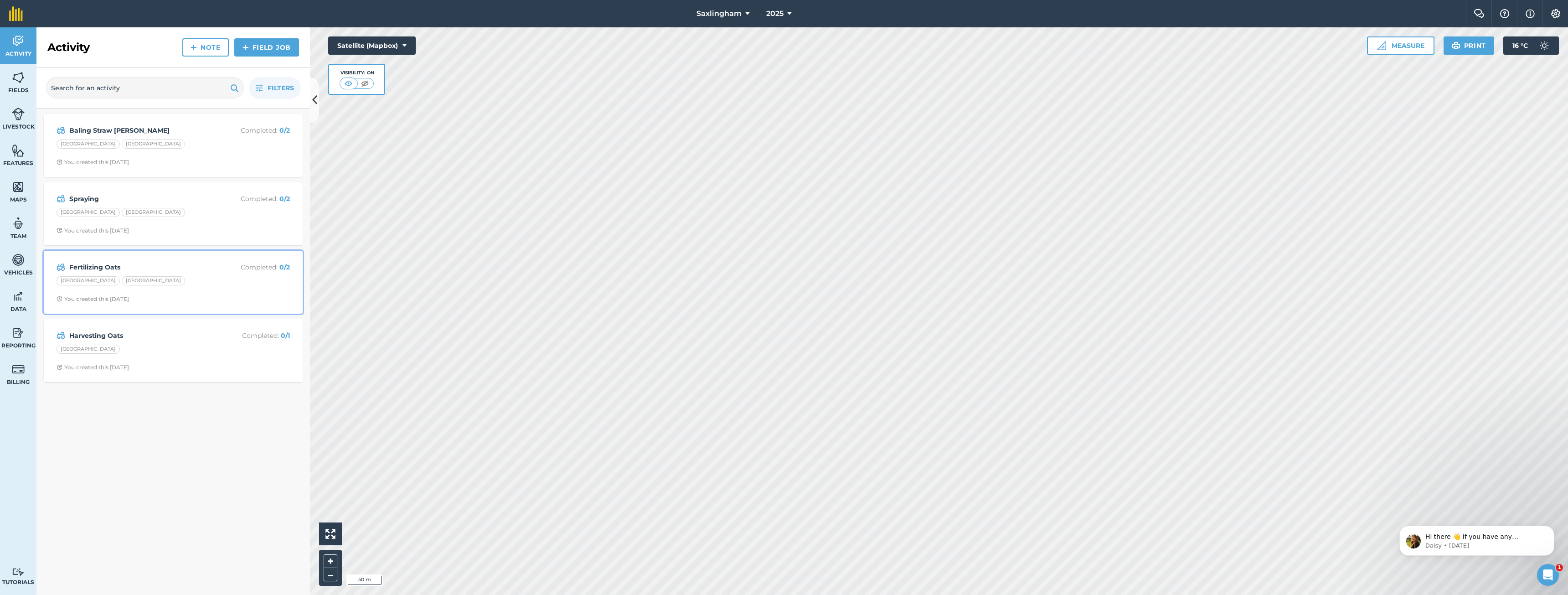
drag, startPoint x: 179, startPoint y: 276, endPoint x: 296, endPoint y: 141, distance: 178.6
click at [179, 275] on div "Fertilizing Oats Completed : 0 / 2 [GEOGRAPHIC_DATA] You created this [DATE]" at bounding box center [173, 282] width 248 height 52
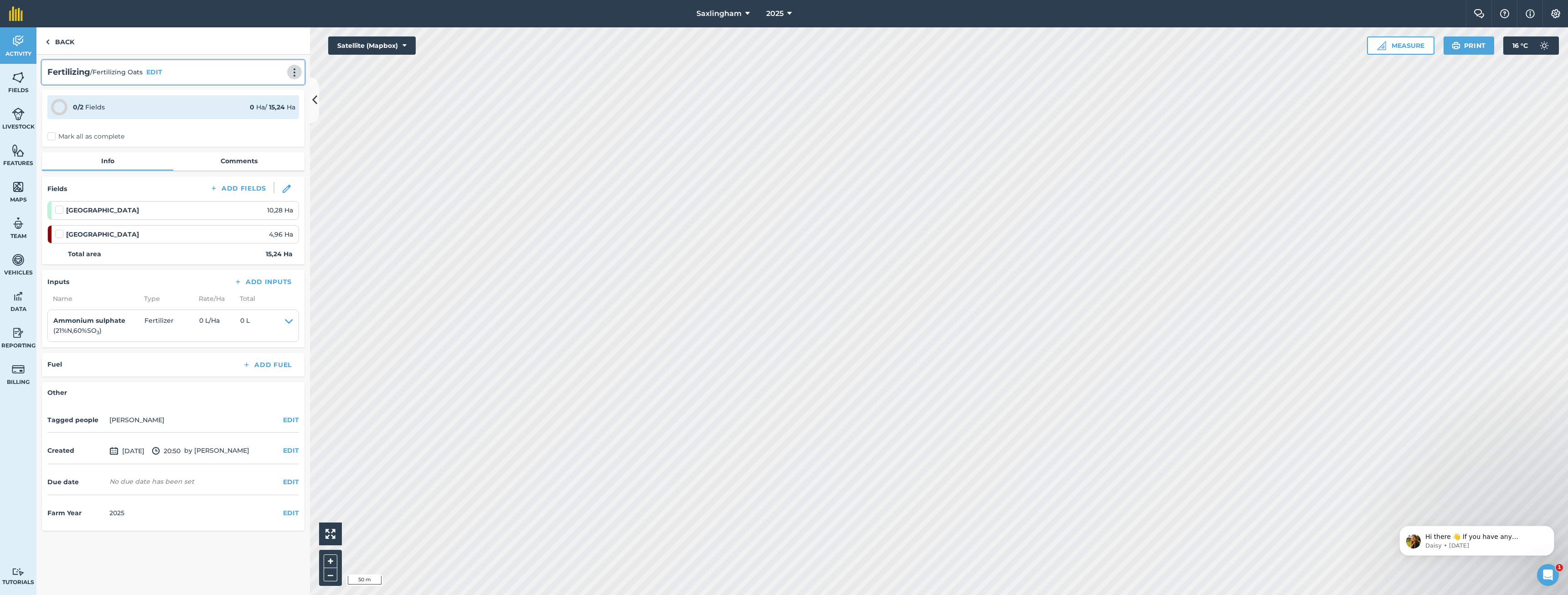
click at [296, 72] on img at bounding box center [295, 72] width 11 height 9
click at [277, 113] on link "Delete" at bounding box center [275, 114] width 58 height 18
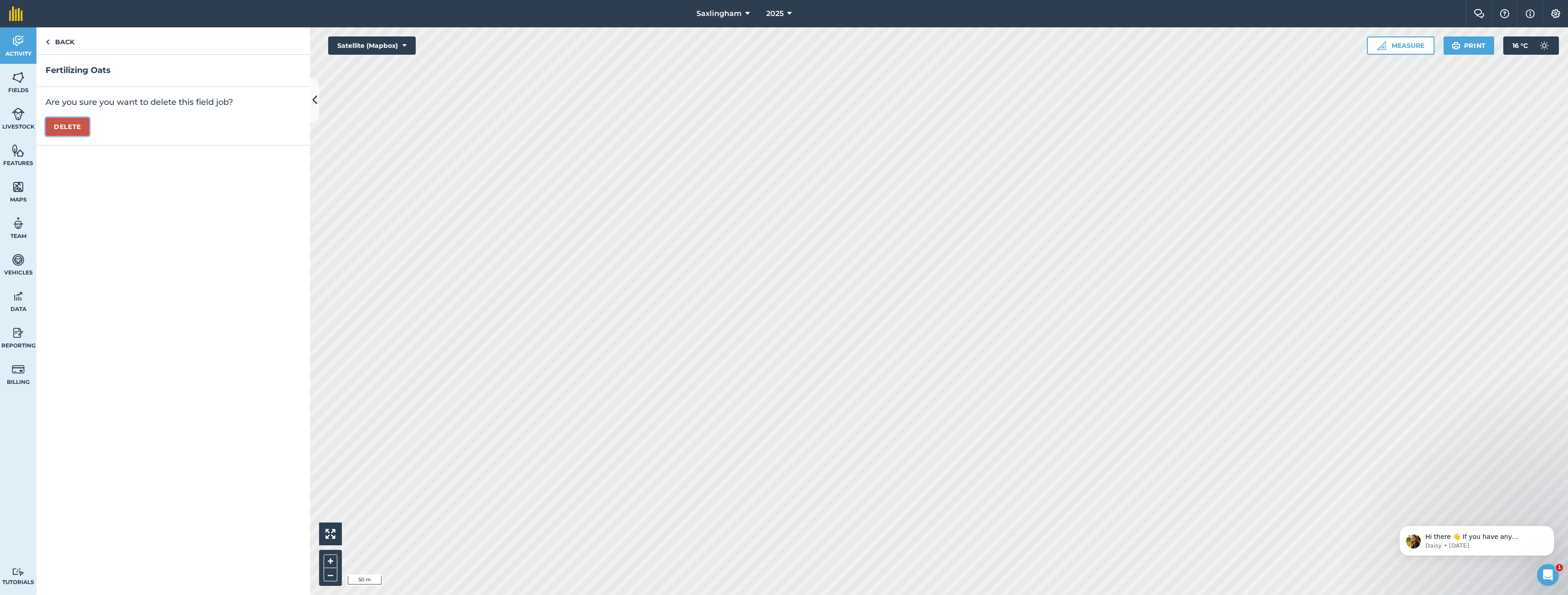
click at [61, 124] on button "Delete" at bounding box center [68, 127] width 44 height 18
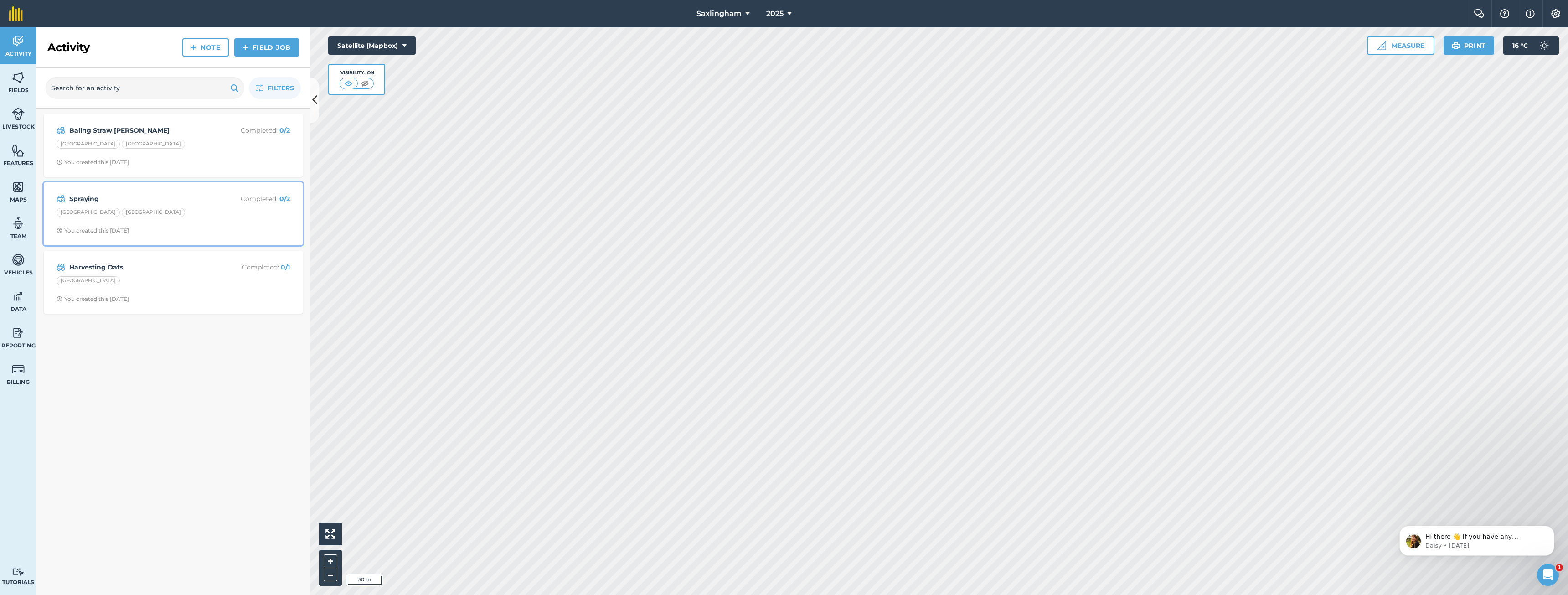
click at [183, 220] on div "Spraying Completed : 0 / 2 [GEOGRAPHIC_DATA] You created this [DATE]" at bounding box center [173, 214] width 248 height 52
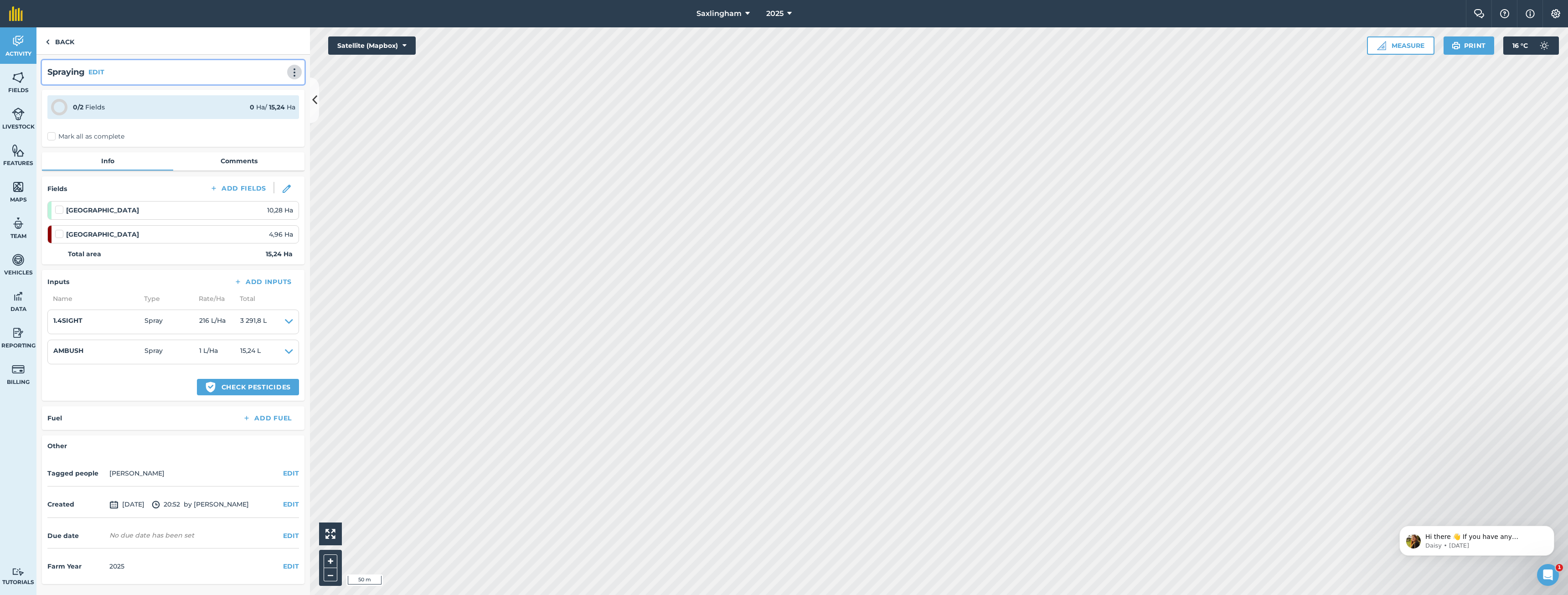
click at [295, 70] on img at bounding box center [295, 72] width 11 height 9
click at [271, 108] on link "Delete" at bounding box center [275, 114] width 58 height 18
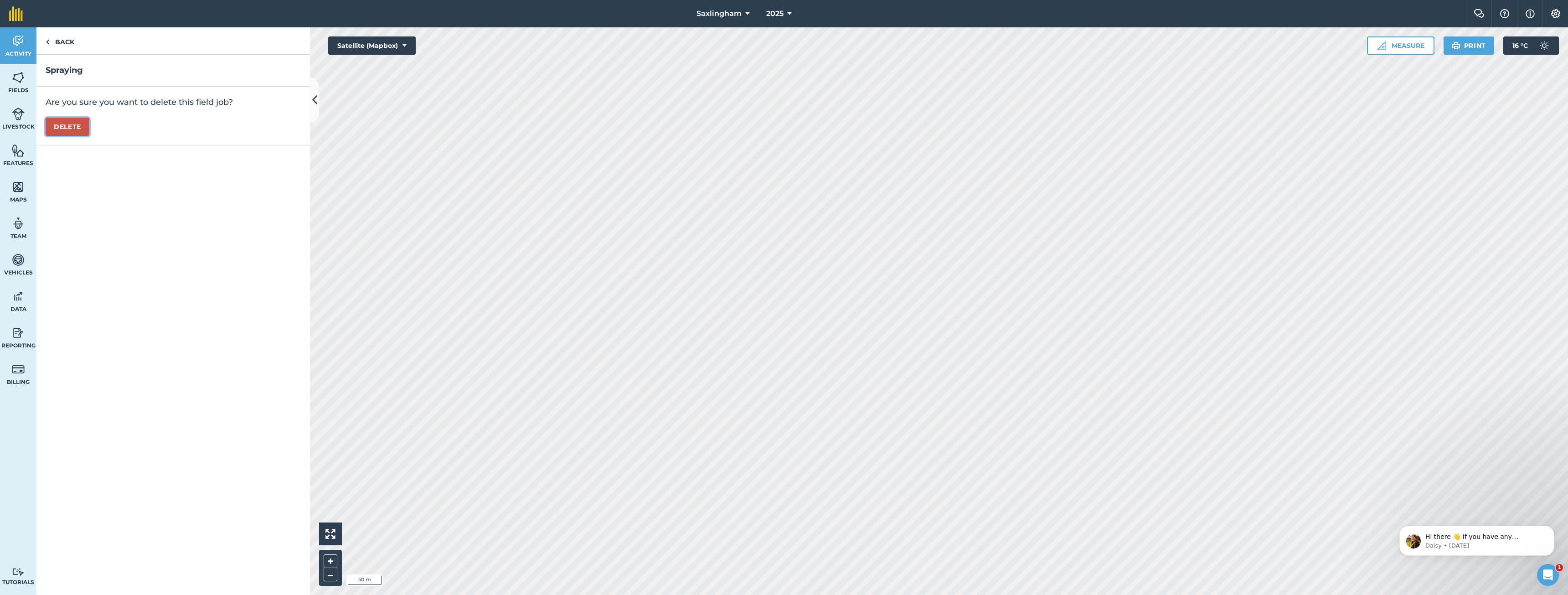
click at [55, 132] on button "Delete" at bounding box center [68, 127] width 44 height 18
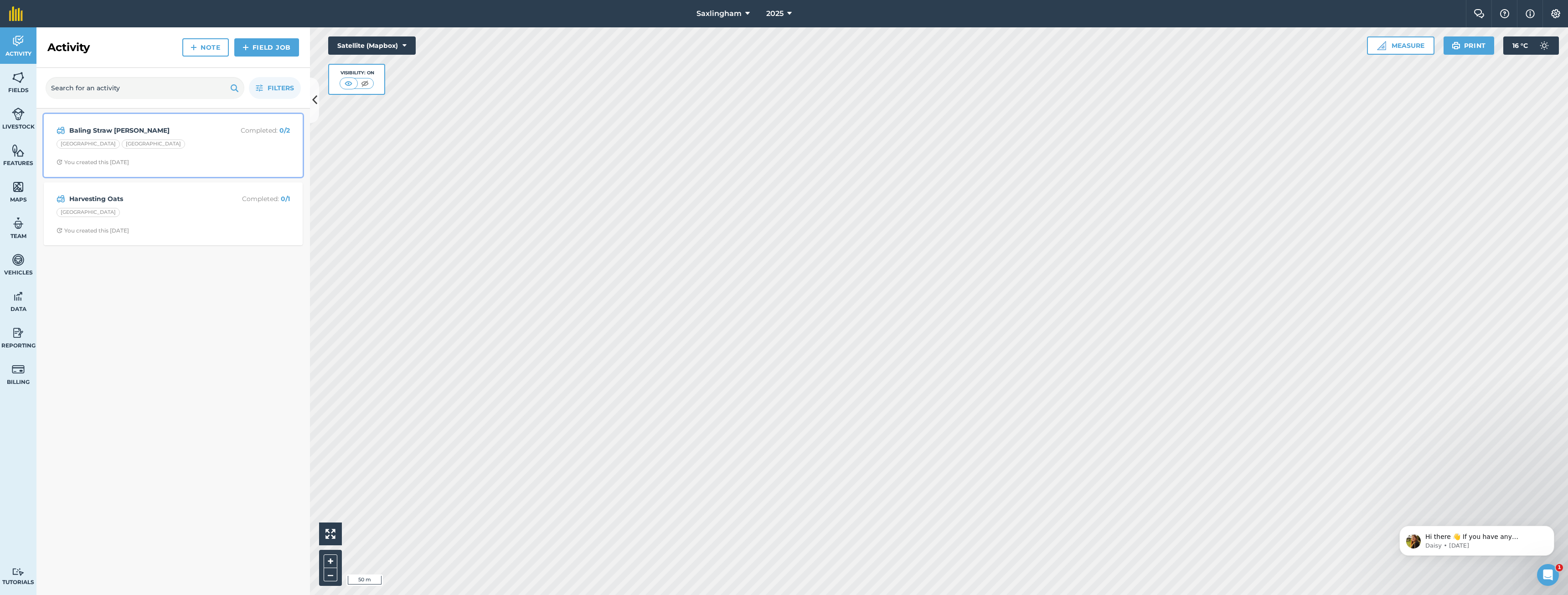
click at [156, 153] on div "Baling Straw [PERSON_NAME] Completed : 0 / 2 [GEOGRAPHIC_DATA] You created this…" at bounding box center [173, 145] width 248 height 52
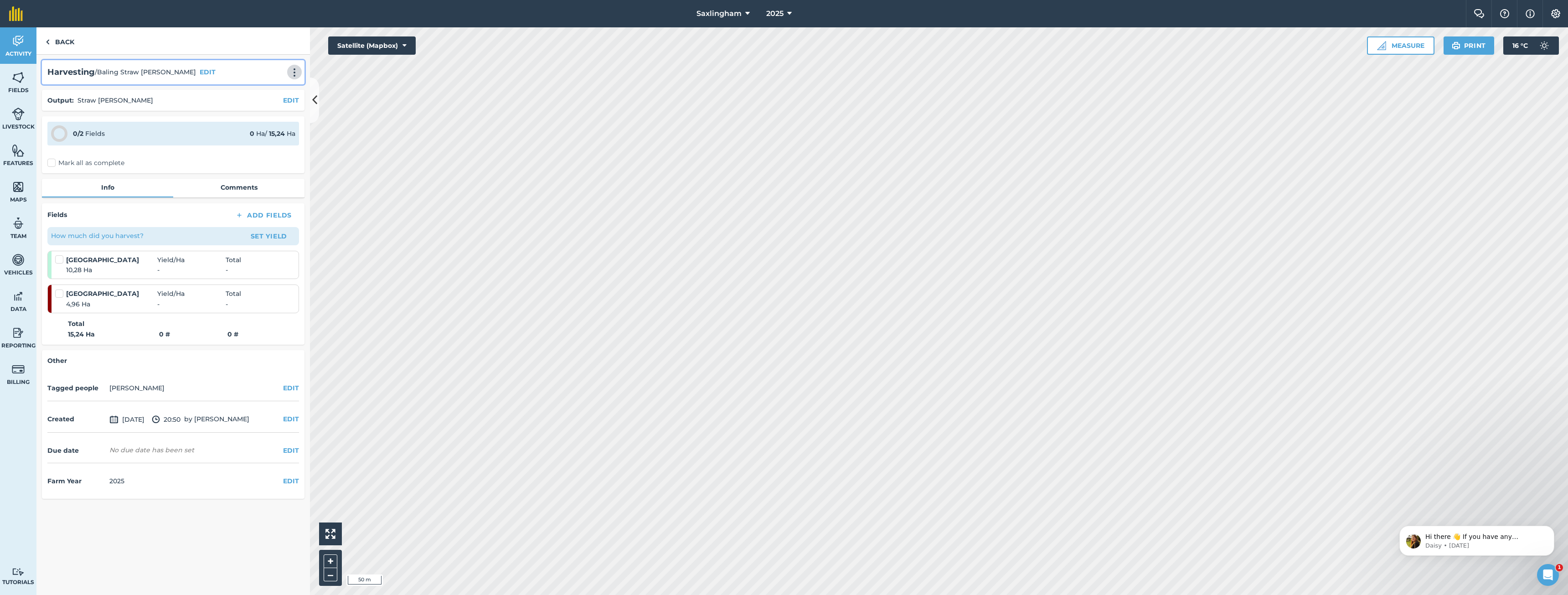
click at [291, 72] on img at bounding box center [295, 72] width 11 height 9
click at [279, 114] on link "Delete" at bounding box center [275, 114] width 58 height 18
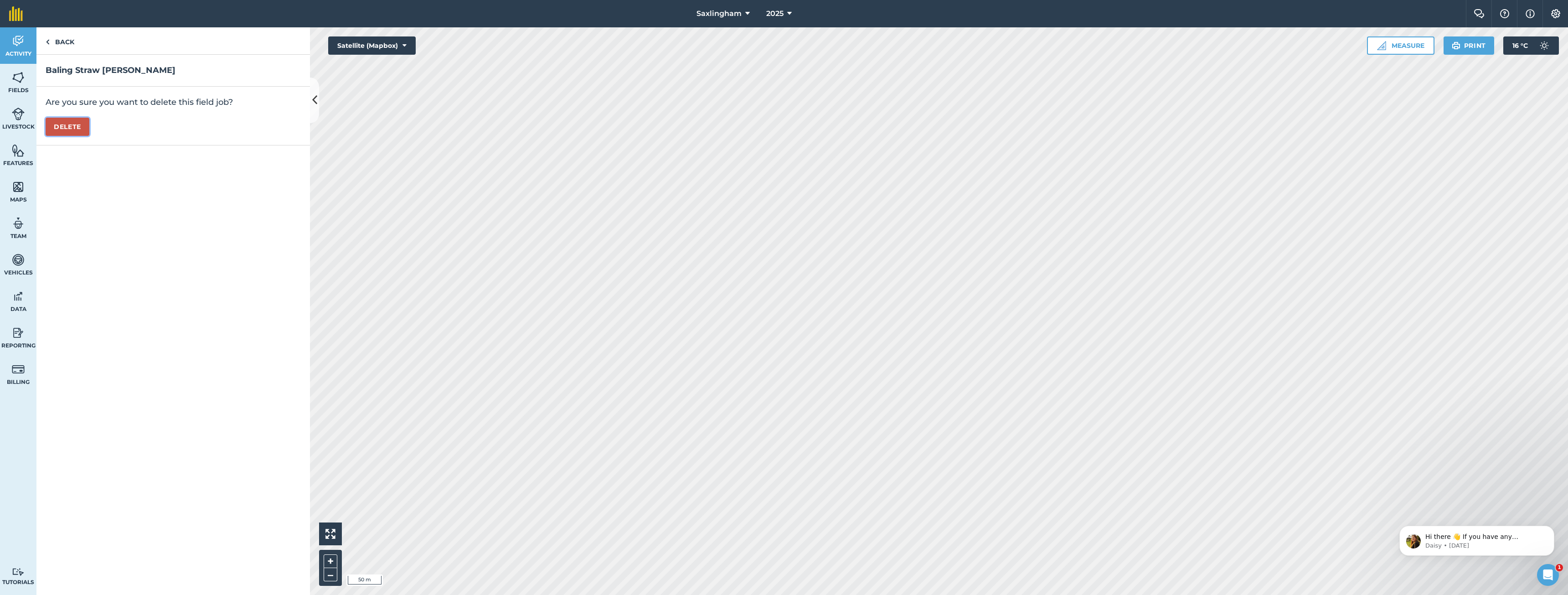
click at [87, 128] on button "Delete" at bounding box center [68, 127] width 44 height 18
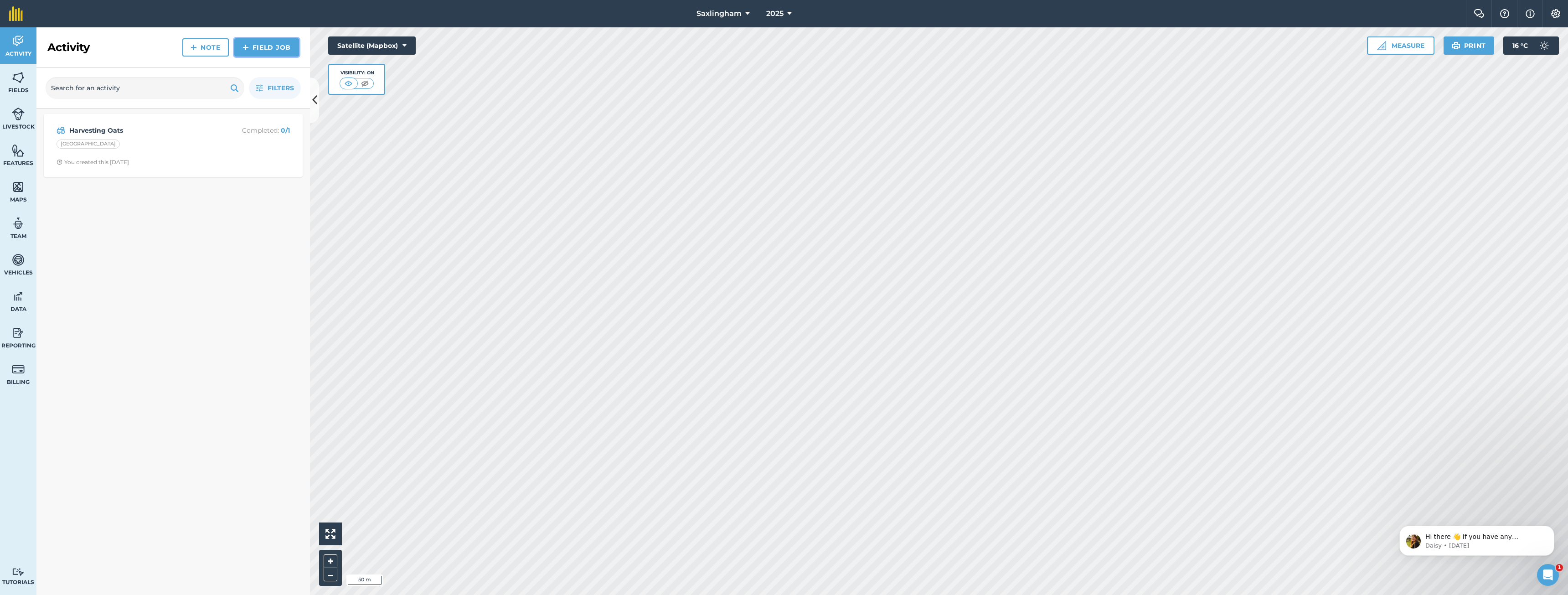
click at [273, 48] on link "Field Job" at bounding box center [267, 48] width 65 height 18
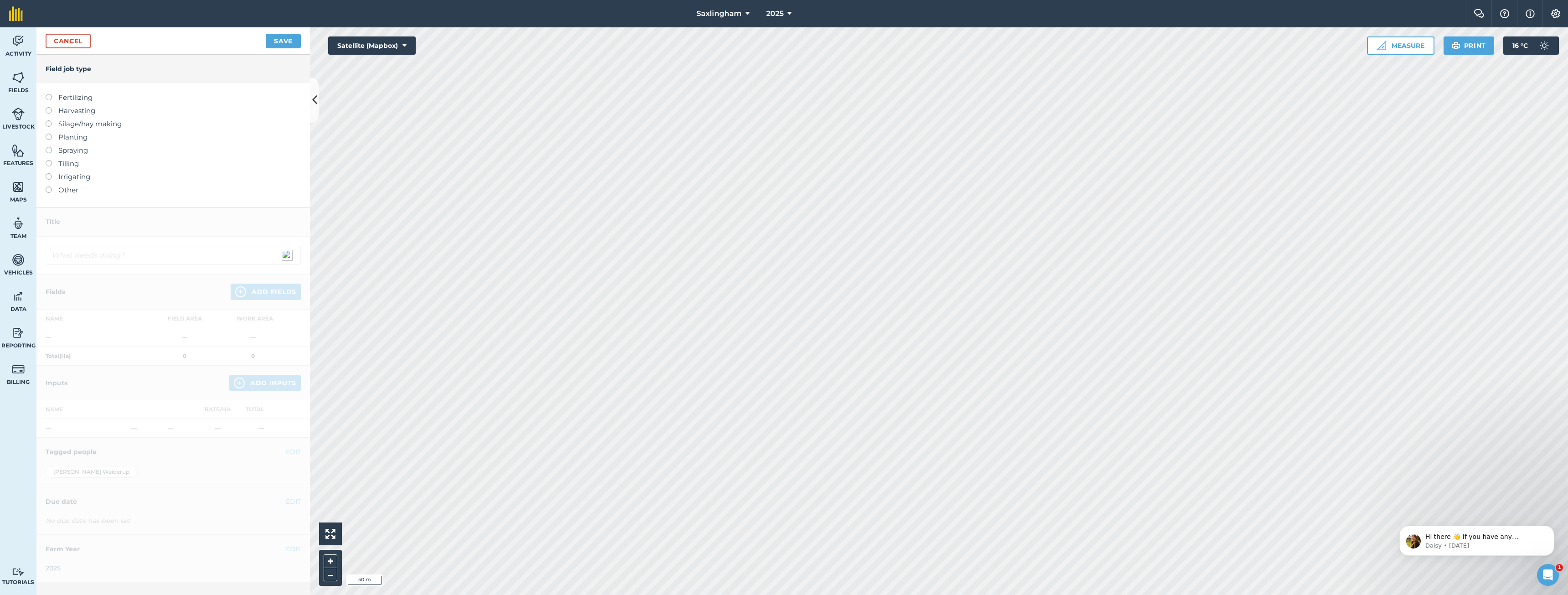
click at [70, 108] on label "Harvesting" at bounding box center [173, 111] width 255 height 11
type input "Harvesting"
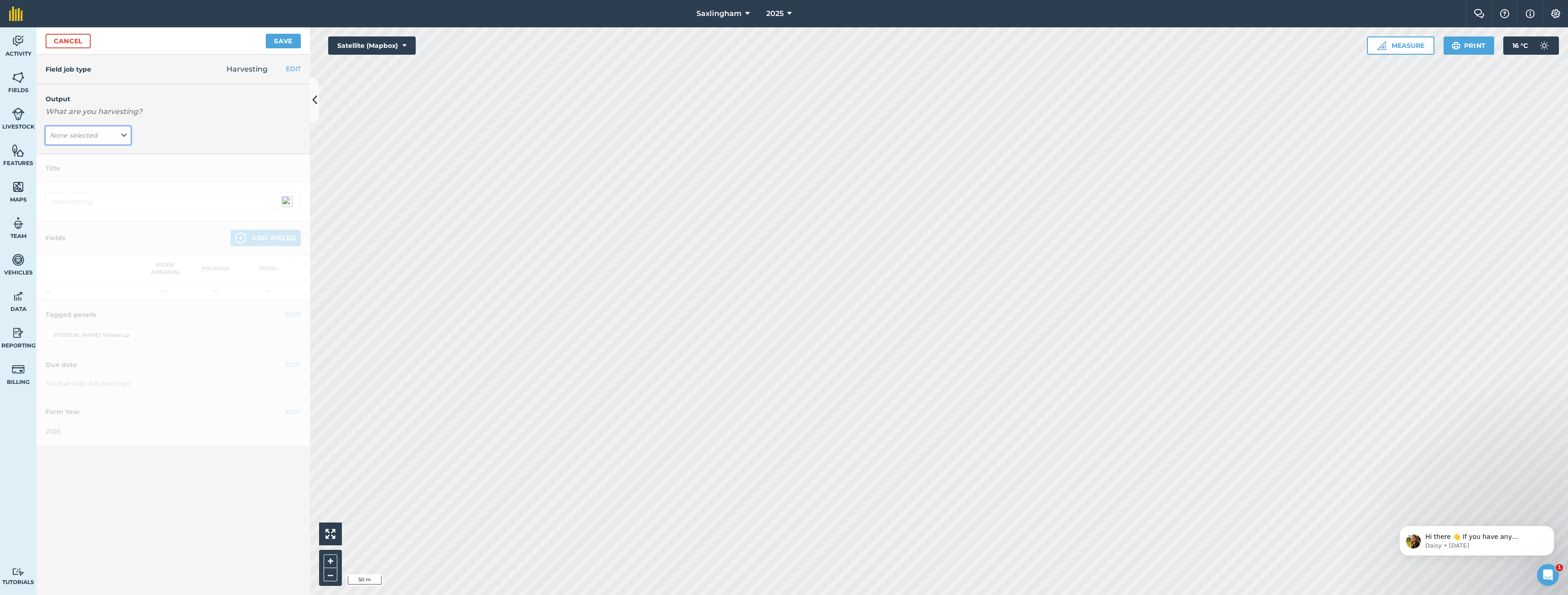
click at [79, 131] on span "None selected" at bounding box center [75, 135] width 50 height 10
click at [83, 190] on button "Add Output" at bounding box center [89, 191] width 83 height 13
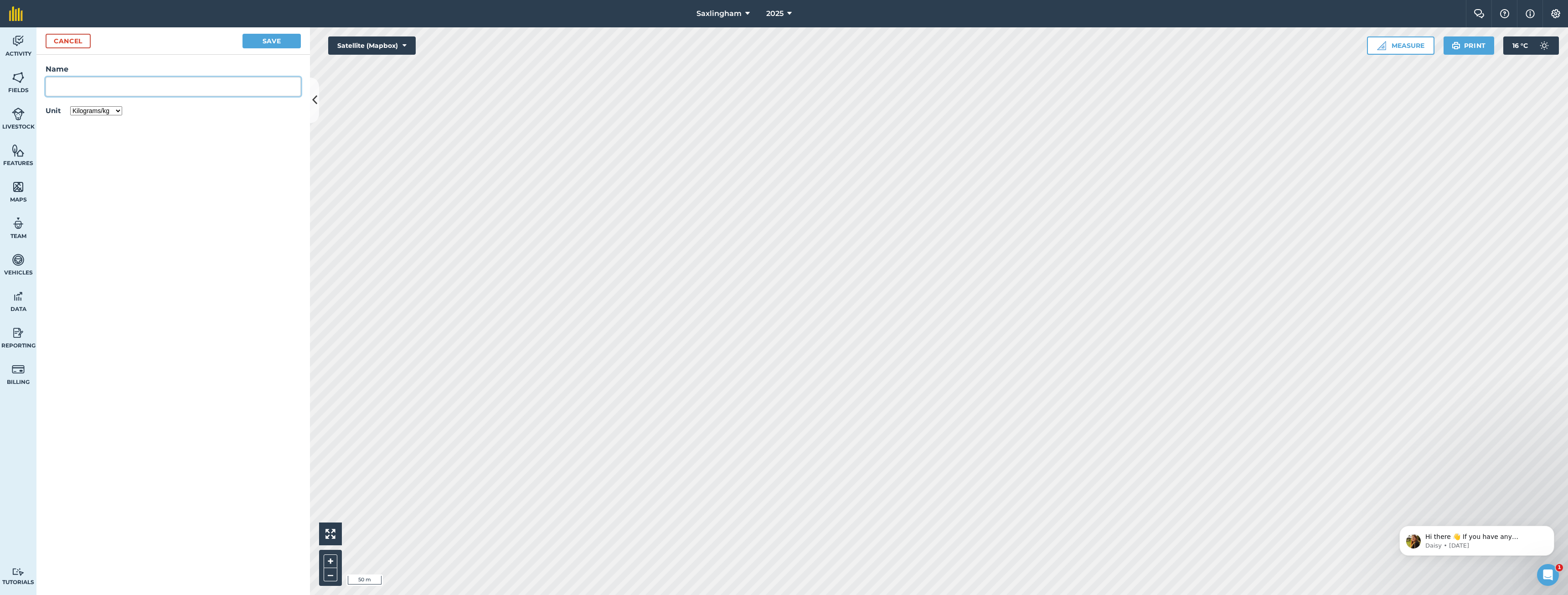
click at [89, 83] on input "Name" at bounding box center [173, 86] width 255 height 19
click at [170, 111] on li "OILSEED-RAPE/CANOLA - Autumn" at bounding box center [173, 107] width 254 height 21
type input "OILSEED-RAPE/CANOLA - Autumn"
click at [111, 113] on select "Kilograms/kg Metric tonnes/t Litres/L Pounds/lb Imperial tons/t Gallons/gal Bus…" at bounding box center [96, 110] width 52 height 9
select select "LITRES"
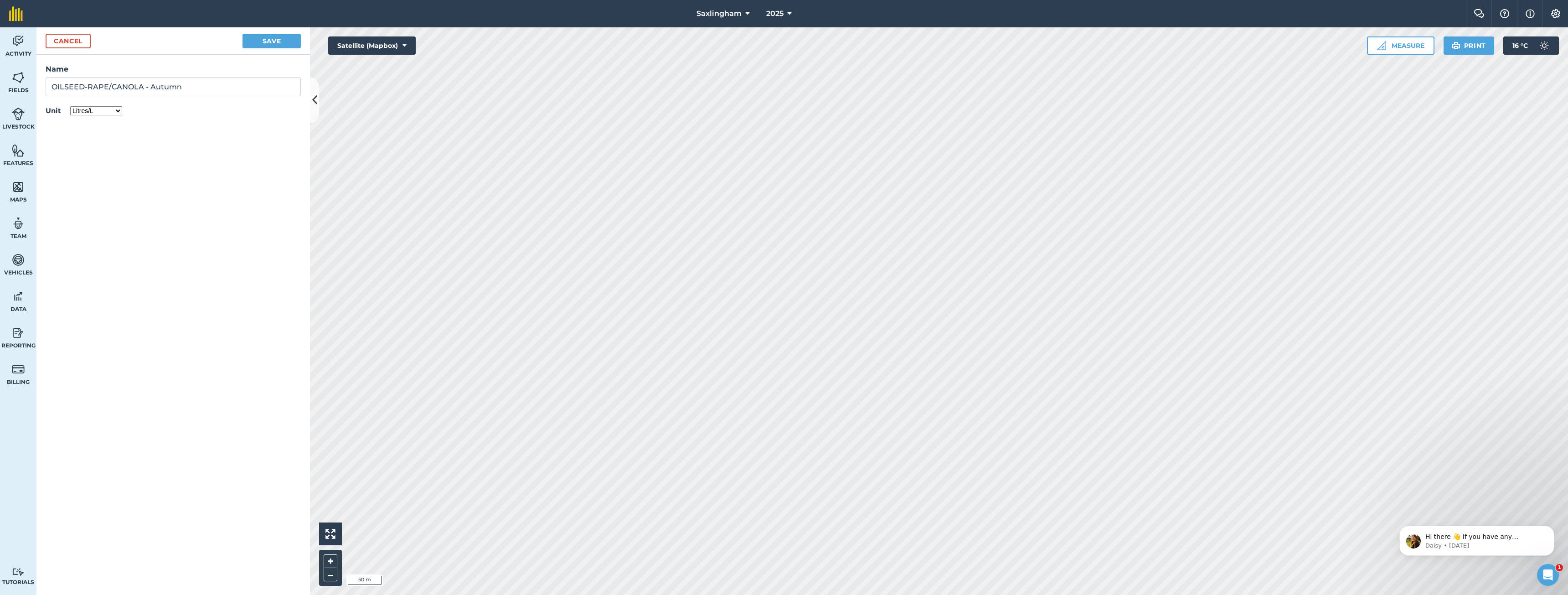
click at [70, 106] on select "Kilograms/kg Metric tonnes/t Litres/L Pounds/lb Imperial tons/t Gallons/gal Bus…" at bounding box center [96, 110] width 52 height 9
click at [277, 39] on button "Save" at bounding box center [271, 41] width 58 height 15
type input "Harvesting OILSEED-RAPE/CANOLA - Autumn"
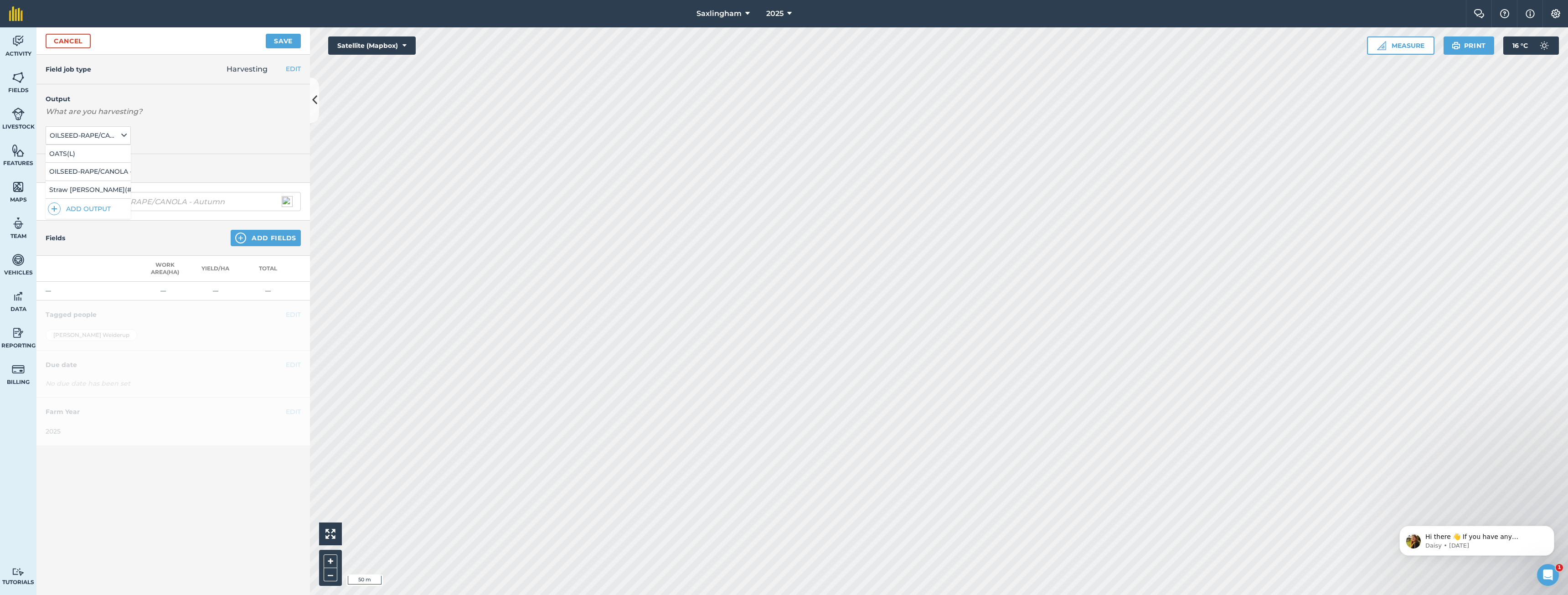
click at [207, 119] on div "Output What are you harvesting? OILSEED-RAPE/CANOLA - Autumn ( L ) OATS ( L ) O…" at bounding box center [173, 119] width 273 height 70
click at [106, 132] on span "OILSEED-RAPE/CANOLA - Autumn ( L )" at bounding box center [85, 135] width 70 height 10
click at [264, 236] on button "Add Fields" at bounding box center [265, 238] width 70 height 16
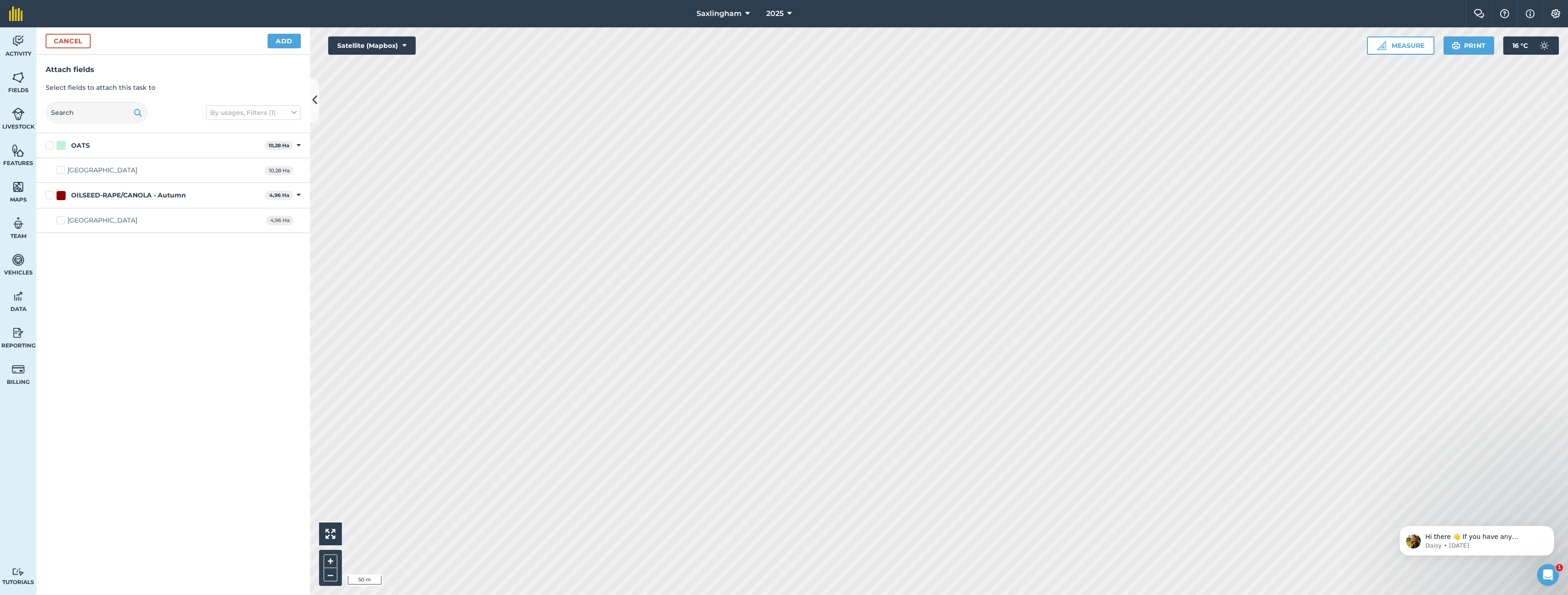
click at [90, 194] on div "OILSEED-RAPE/CANOLA - Autumn" at bounding box center [128, 195] width 115 height 10
click at [52, 194] on input "OILSEED-RAPE/CANOLA - Autumn" at bounding box center [49, 194] width 6 height 6
checkbox input "true"
click at [281, 42] on button "Add" at bounding box center [284, 41] width 33 height 15
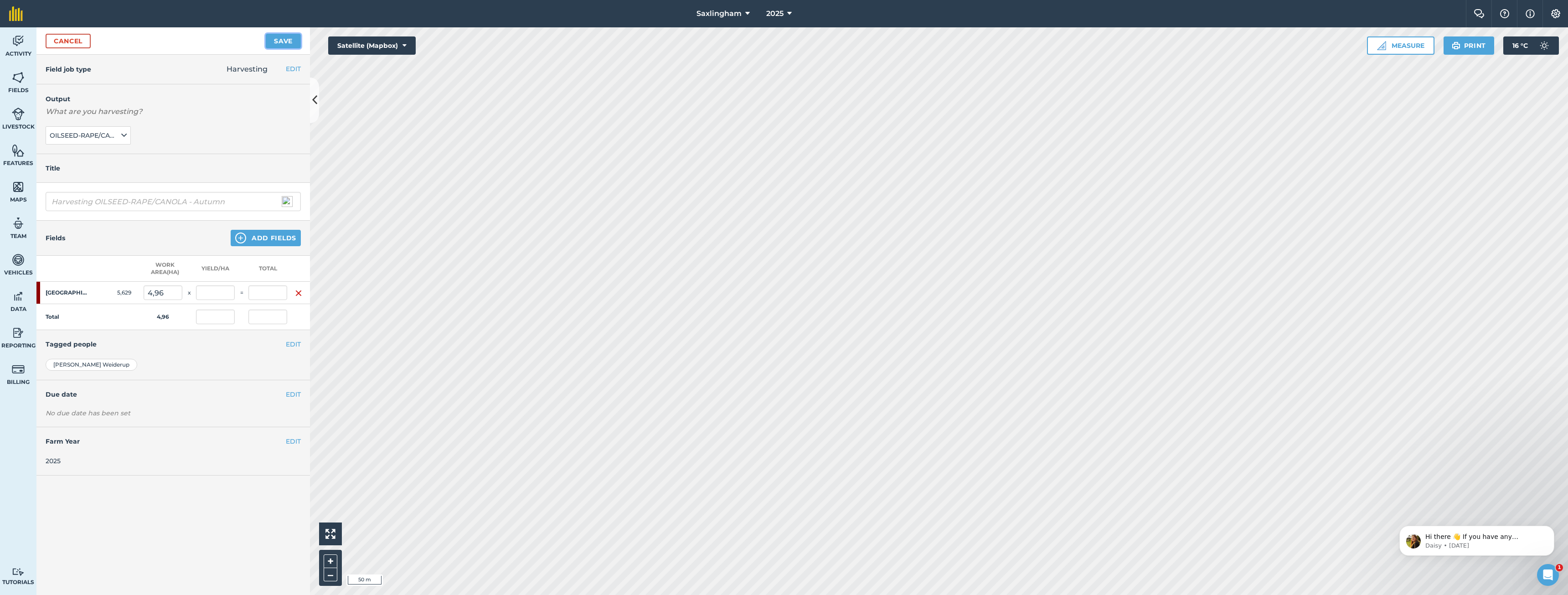
click at [285, 43] on button "Save" at bounding box center [284, 41] width 35 height 15
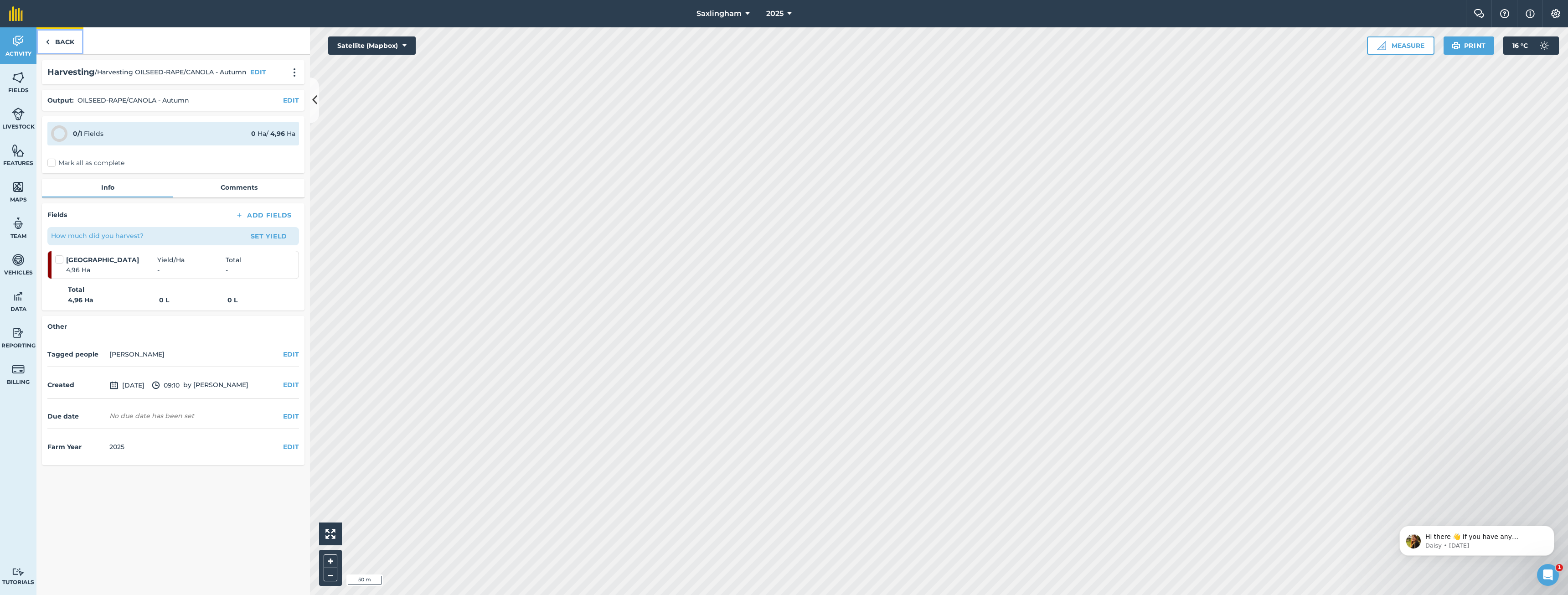
click at [68, 44] on link "Back" at bounding box center [60, 41] width 47 height 27
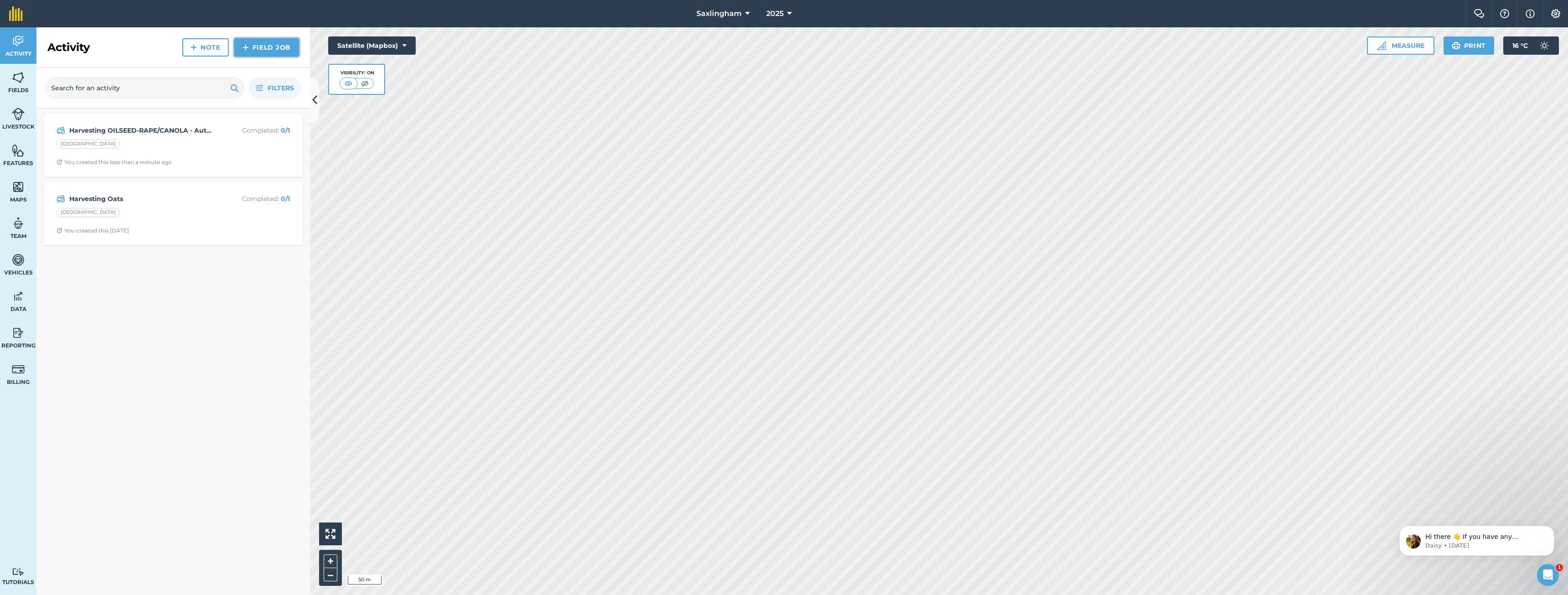
click at [265, 53] on link "Field Job" at bounding box center [267, 48] width 65 height 18
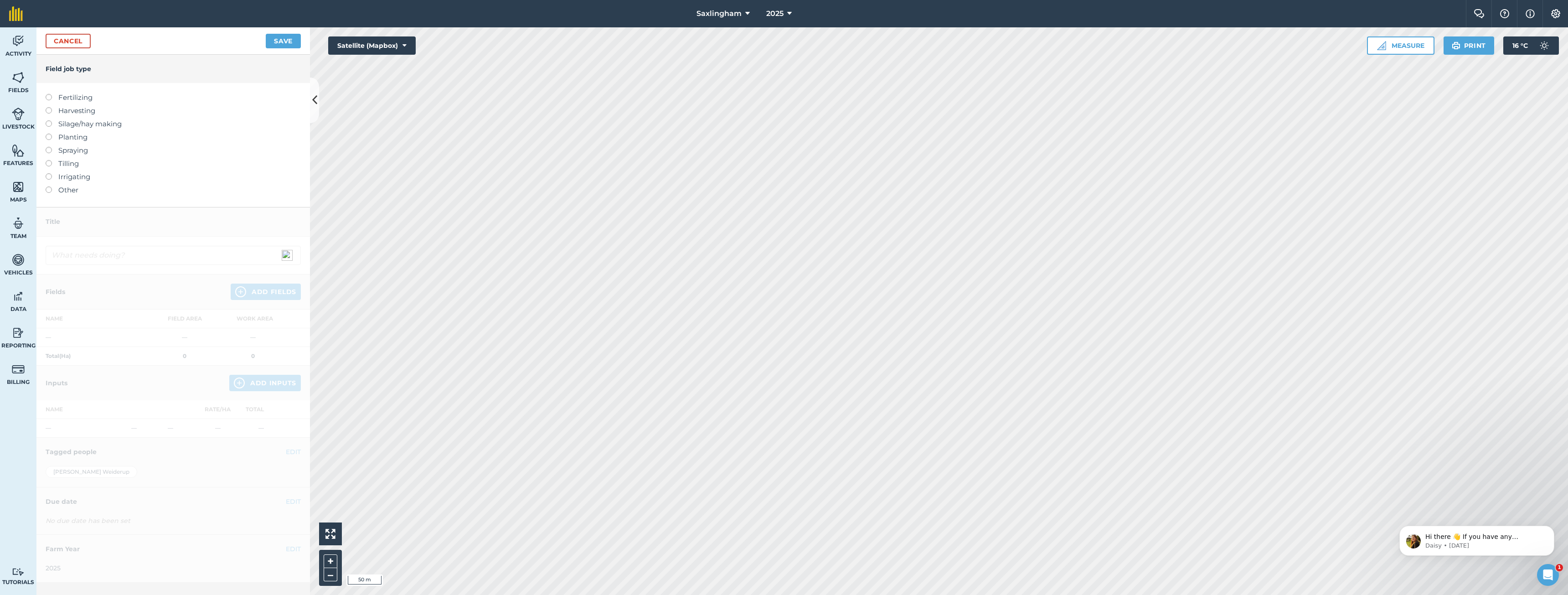
click at [70, 188] on label "Other" at bounding box center [173, 190] width 255 height 11
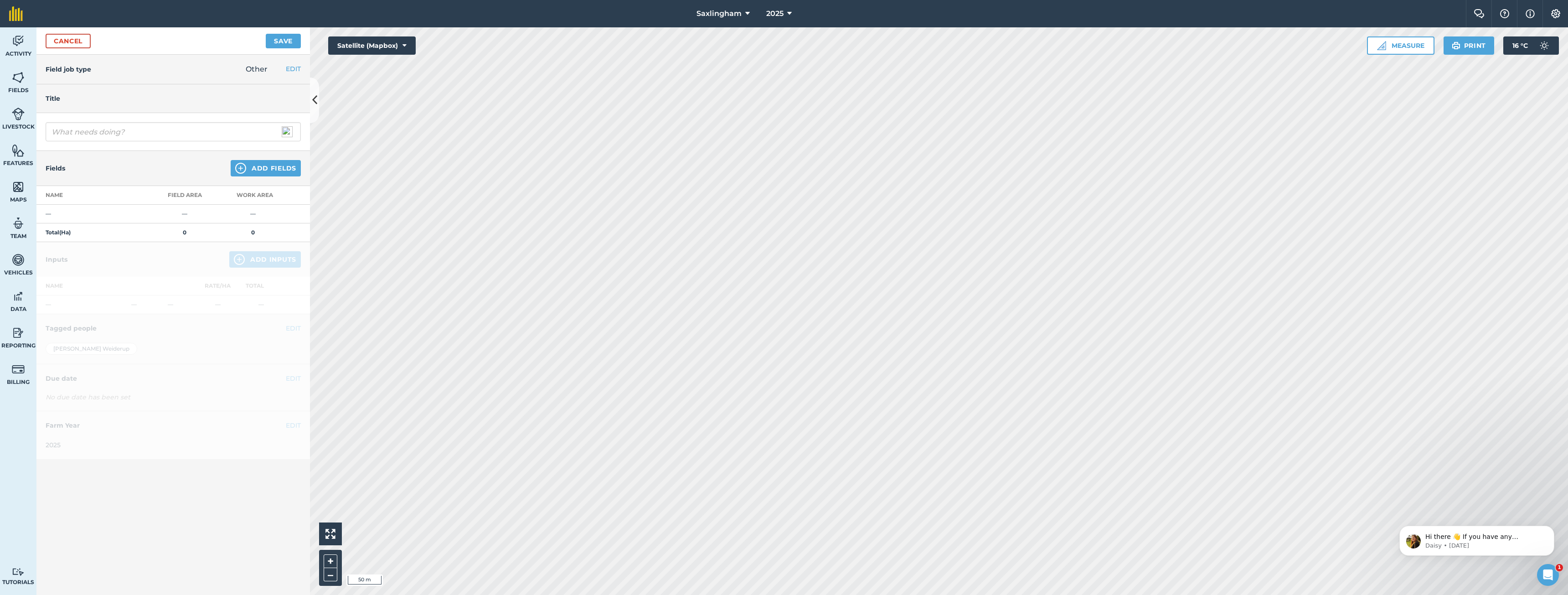
click at [52, 51] on div "Cancel Save" at bounding box center [173, 41] width 273 height 27
click at [73, 46] on link "Cancel" at bounding box center [68, 41] width 45 height 15
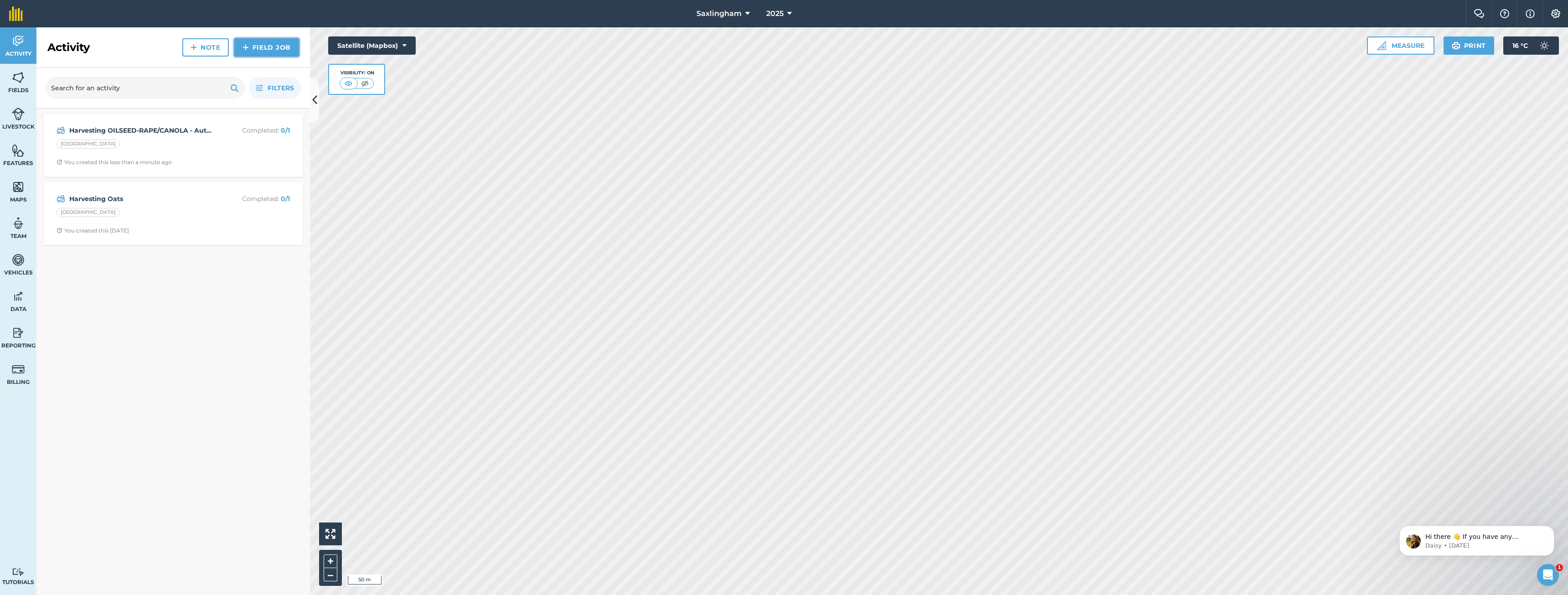
click at [269, 50] on link "Field Job" at bounding box center [267, 48] width 65 height 18
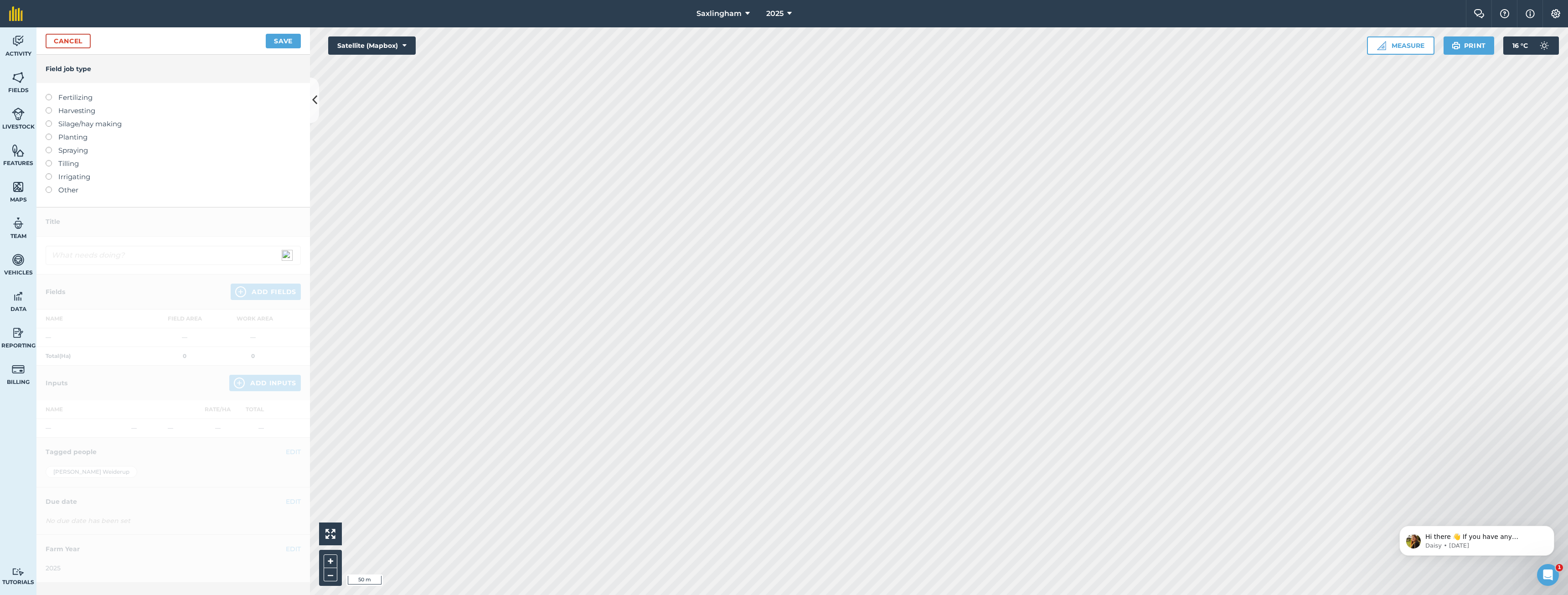
click at [75, 110] on label "Harvesting" at bounding box center [173, 111] width 255 height 11
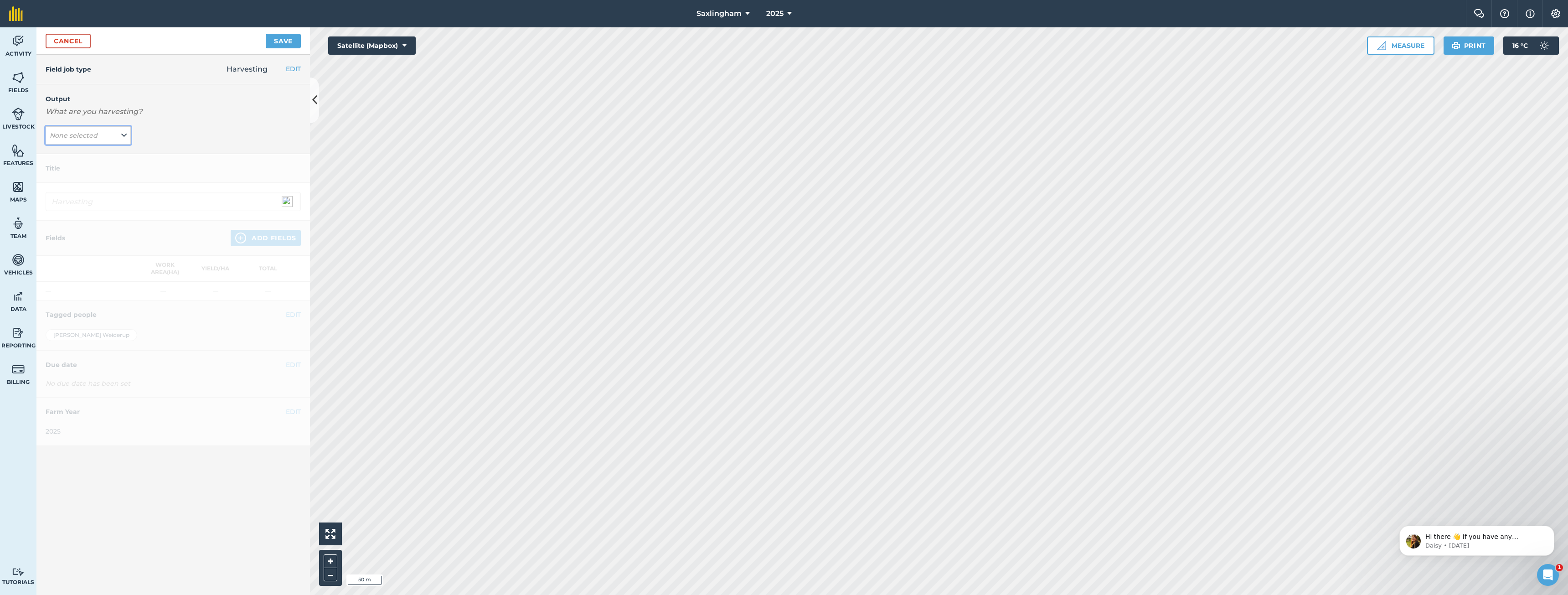
click at [82, 134] on em "None selected" at bounding box center [74, 135] width 48 height 8
click at [80, 188] on button "Straw [PERSON_NAME] ( # )" at bounding box center [88, 189] width 85 height 17
click at [86, 202] on input "Harvesting Straw [PERSON_NAME]" at bounding box center [173, 201] width 255 height 19
drag, startPoint x: 91, startPoint y: 201, endPoint x: 29, endPoint y: 199, distance: 62.0
click at [30, 199] on div "Activity Fields Livestock Features Maps Team Vehicles Data Reporting Billing Tu…" at bounding box center [784, 311] width 1568 height 568
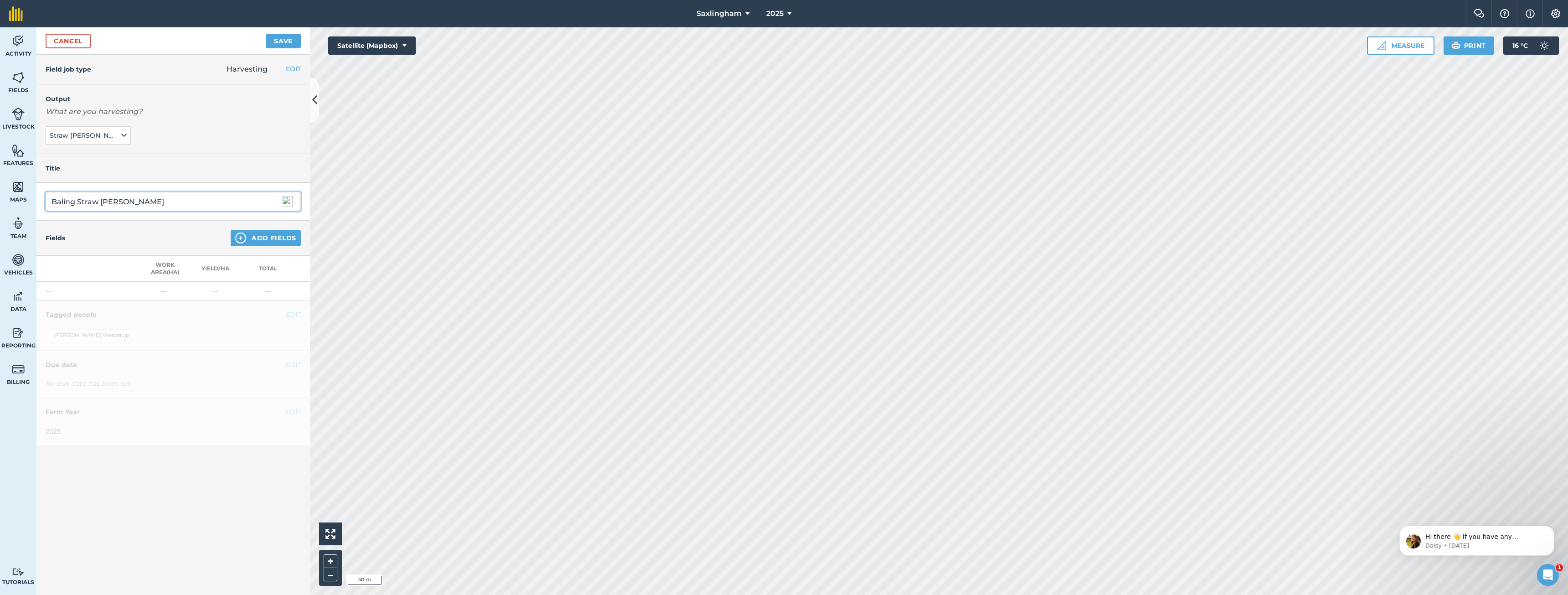
click at [114, 200] on input "Baling Straw [PERSON_NAME]" at bounding box center [173, 201] width 255 height 19
type input "Baling Straw"
click at [248, 228] on div "Fields Add Fields" at bounding box center [173, 238] width 273 height 35
click at [248, 238] on button "Add Fields" at bounding box center [265, 238] width 70 height 16
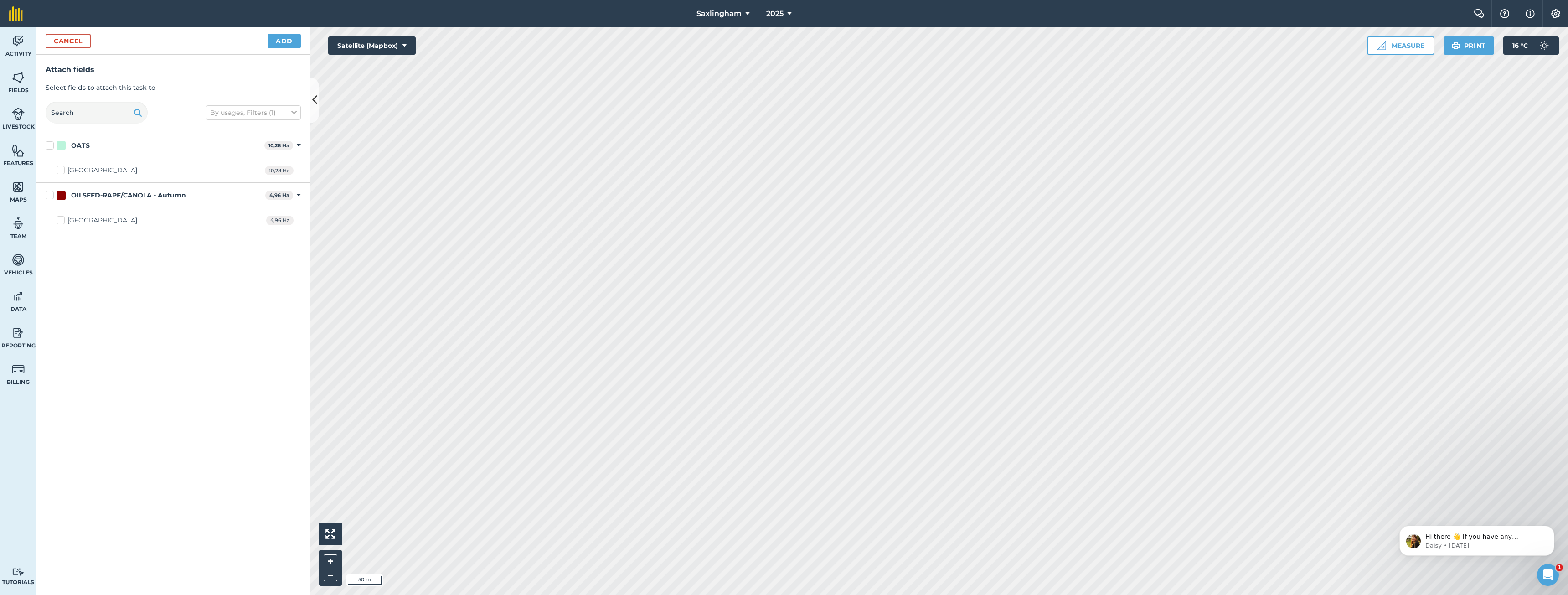
click at [90, 138] on div "OATS 10,28 Ha Toggle showing OATS fields" at bounding box center [173, 146] width 273 height 25
click at [78, 144] on div "OATS" at bounding box center [80, 146] width 19 height 10
click at [52, 144] on input "OATS" at bounding box center [49, 144] width 6 height 6
checkbox input "true"
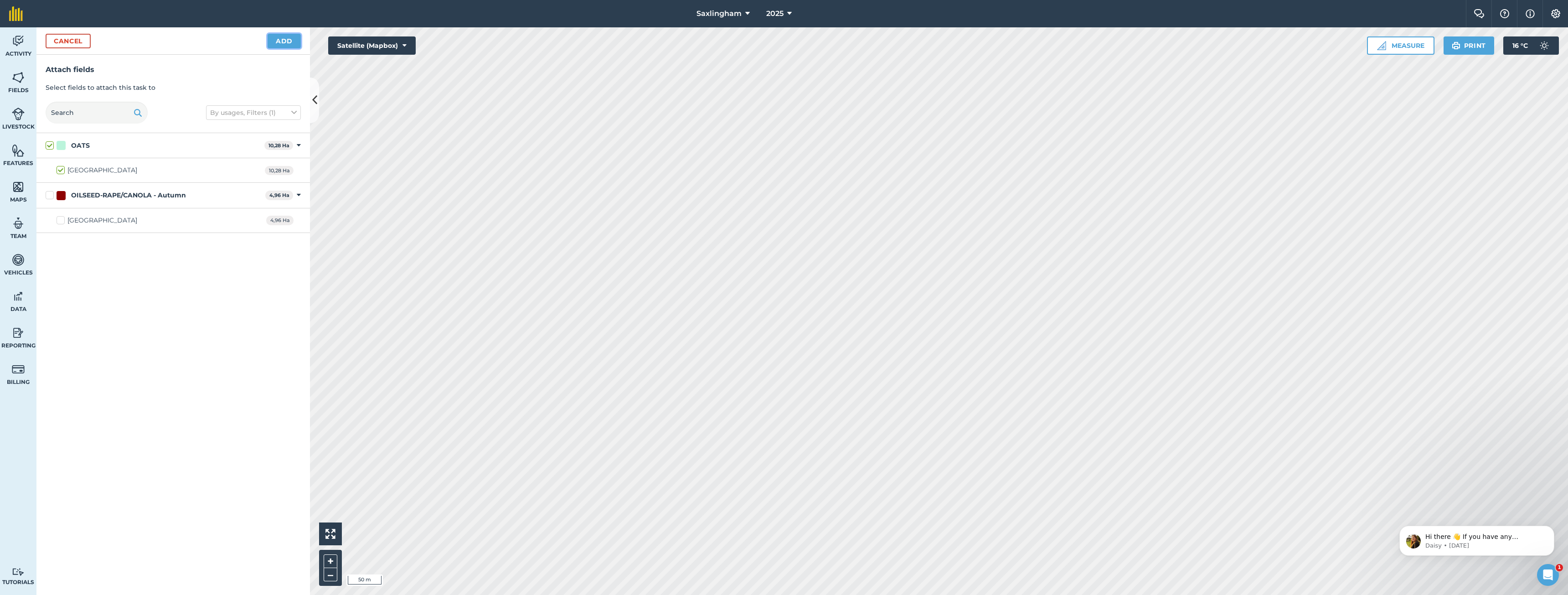
click at [287, 39] on button "Add" at bounding box center [284, 41] width 33 height 15
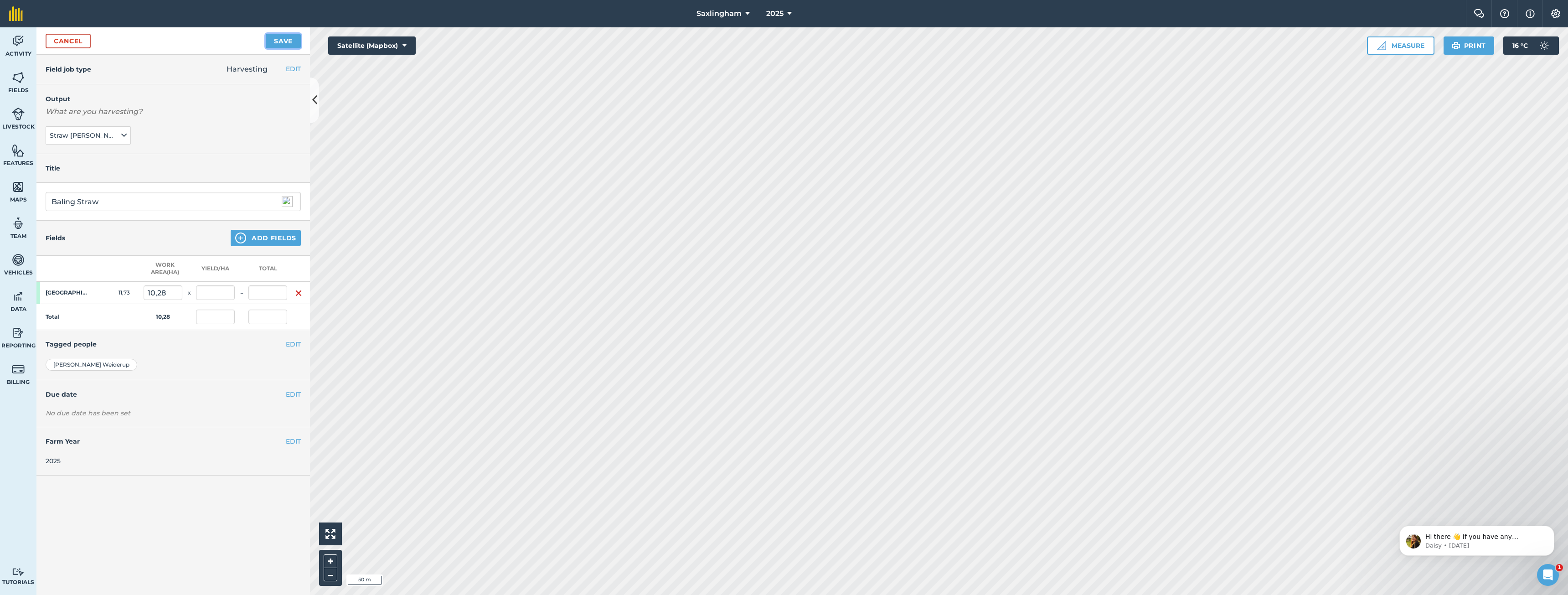
click at [285, 37] on button "Save" at bounding box center [284, 41] width 35 height 15
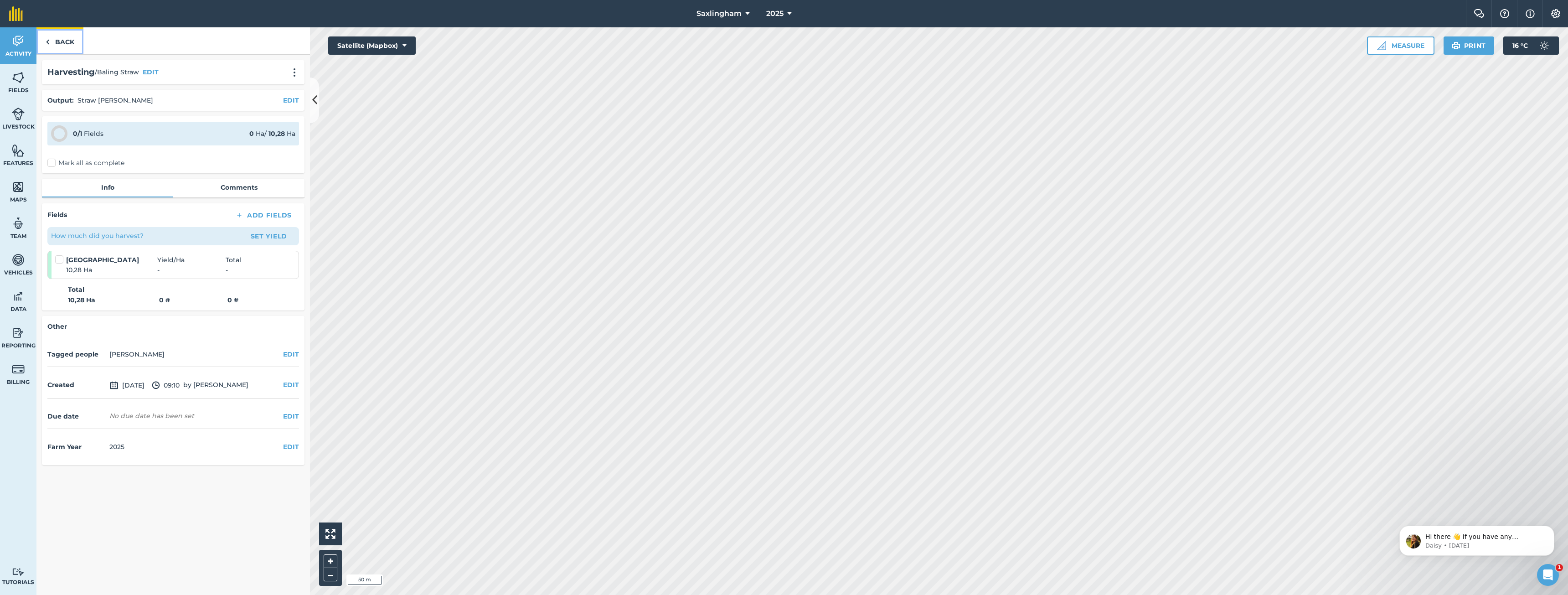
click at [54, 41] on link "Back" at bounding box center [60, 41] width 47 height 27
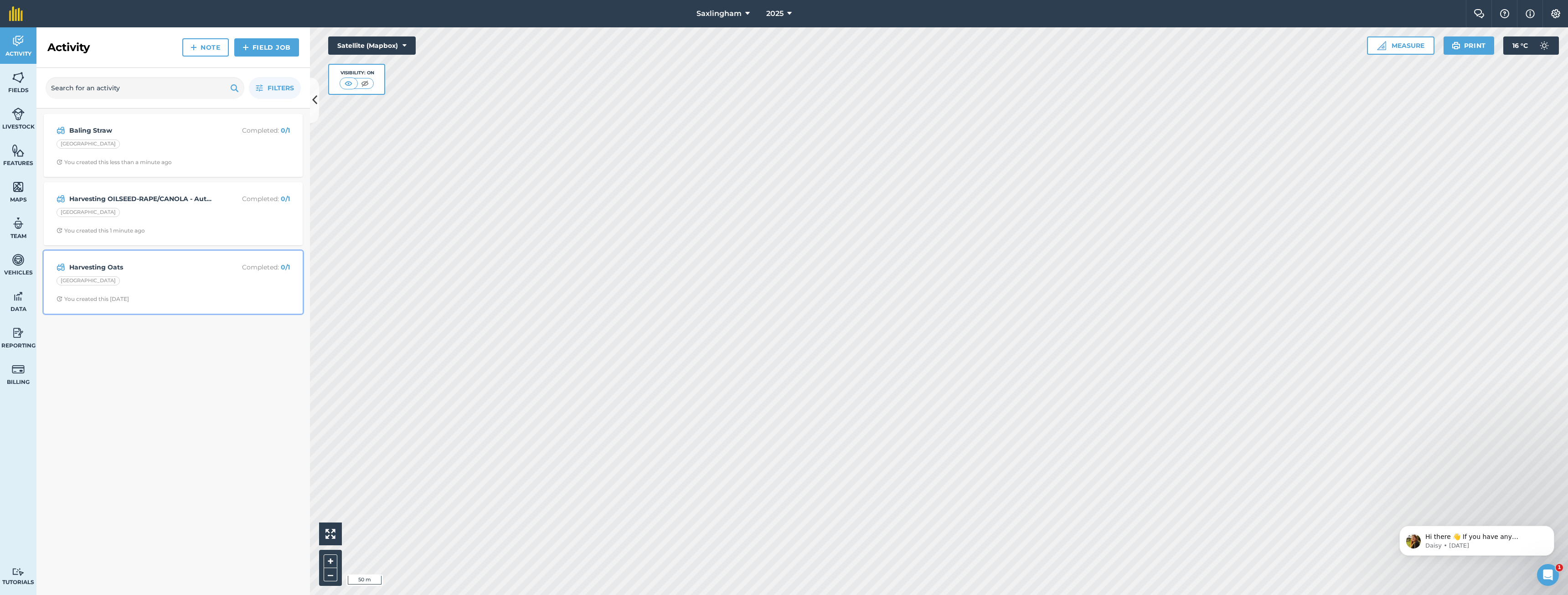
click at [208, 281] on div "[GEOGRAPHIC_DATA]" at bounding box center [173, 282] width 233 height 12
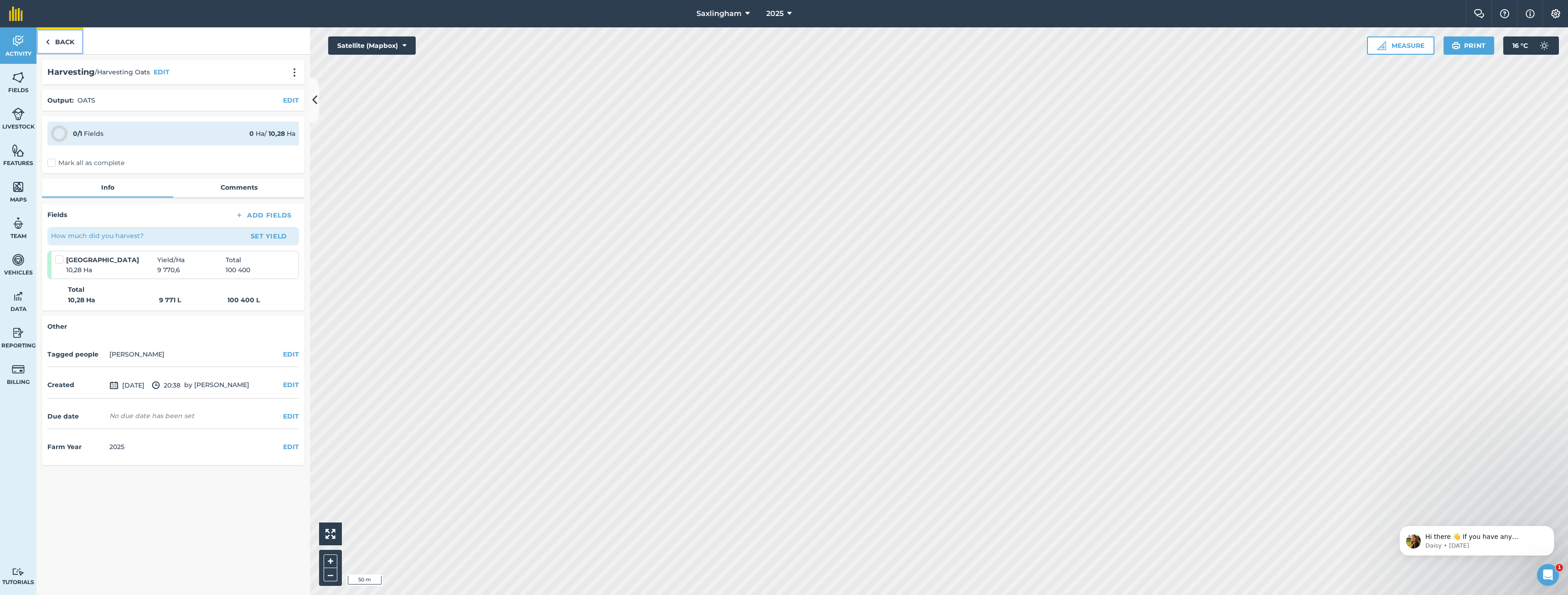
click at [72, 46] on link "Back" at bounding box center [60, 41] width 47 height 27
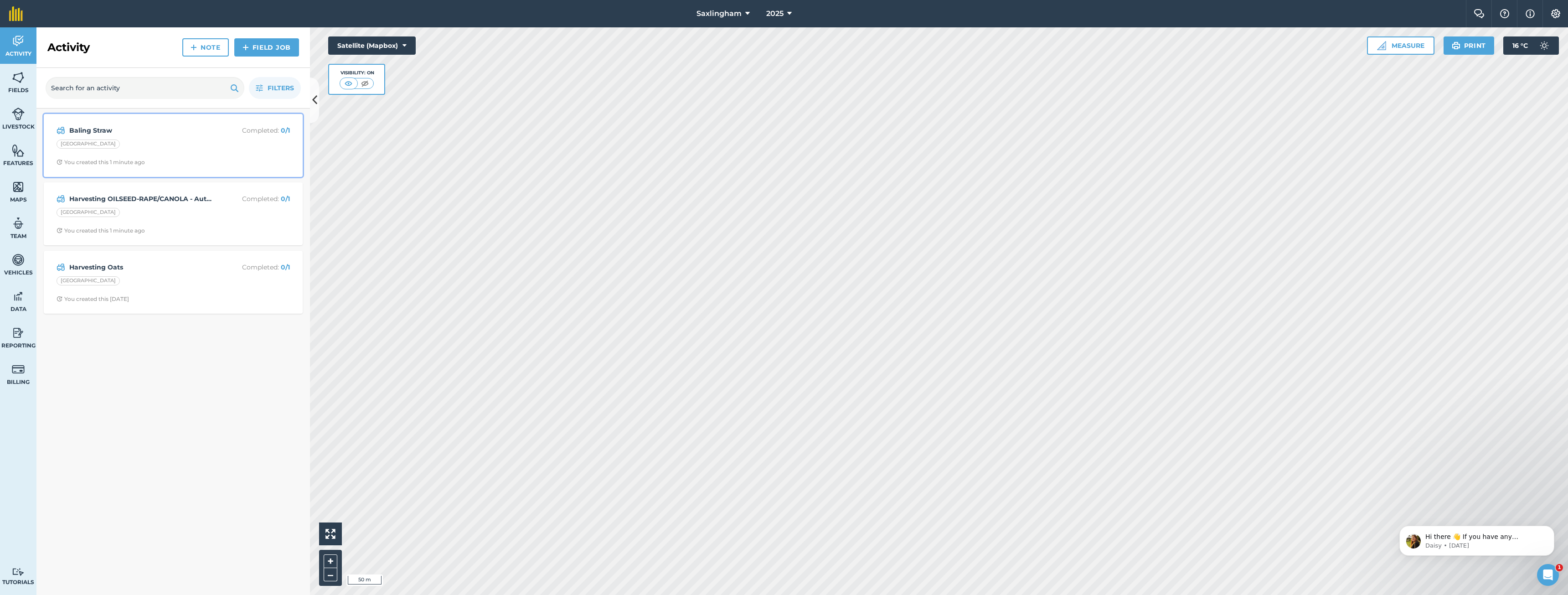
click at [197, 146] on div "[GEOGRAPHIC_DATA]" at bounding box center [173, 145] width 233 height 12
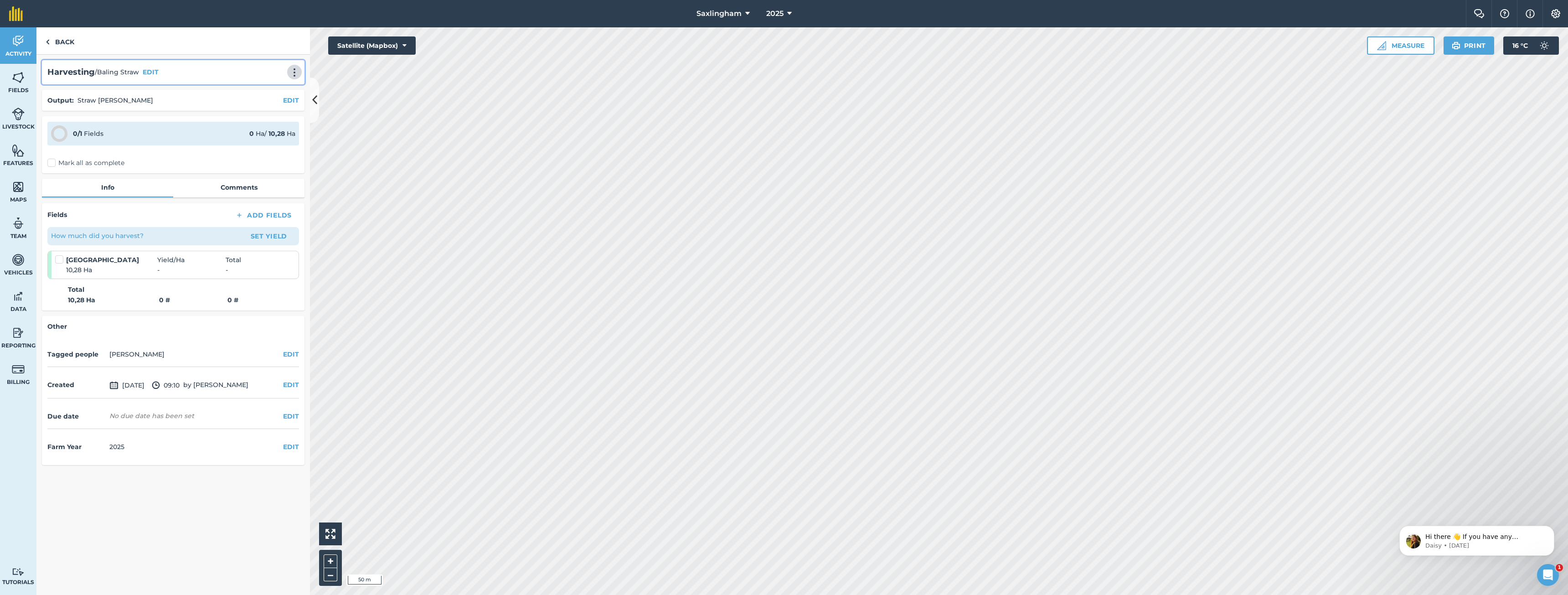
click at [292, 71] on img at bounding box center [295, 72] width 11 height 9
click at [257, 116] on img at bounding box center [253, 114] width 8 height 11
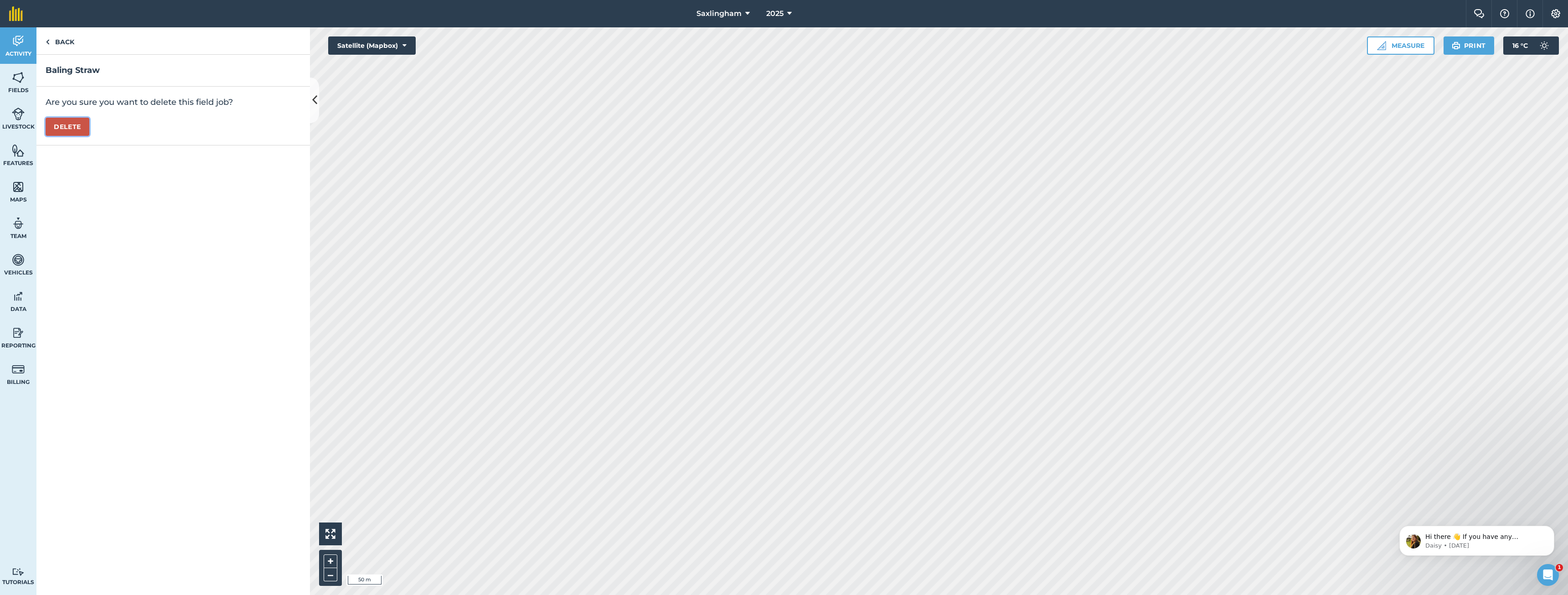
click at [82, 130] on button "Delete" at bounding box center [68, 127] width 44 height 18
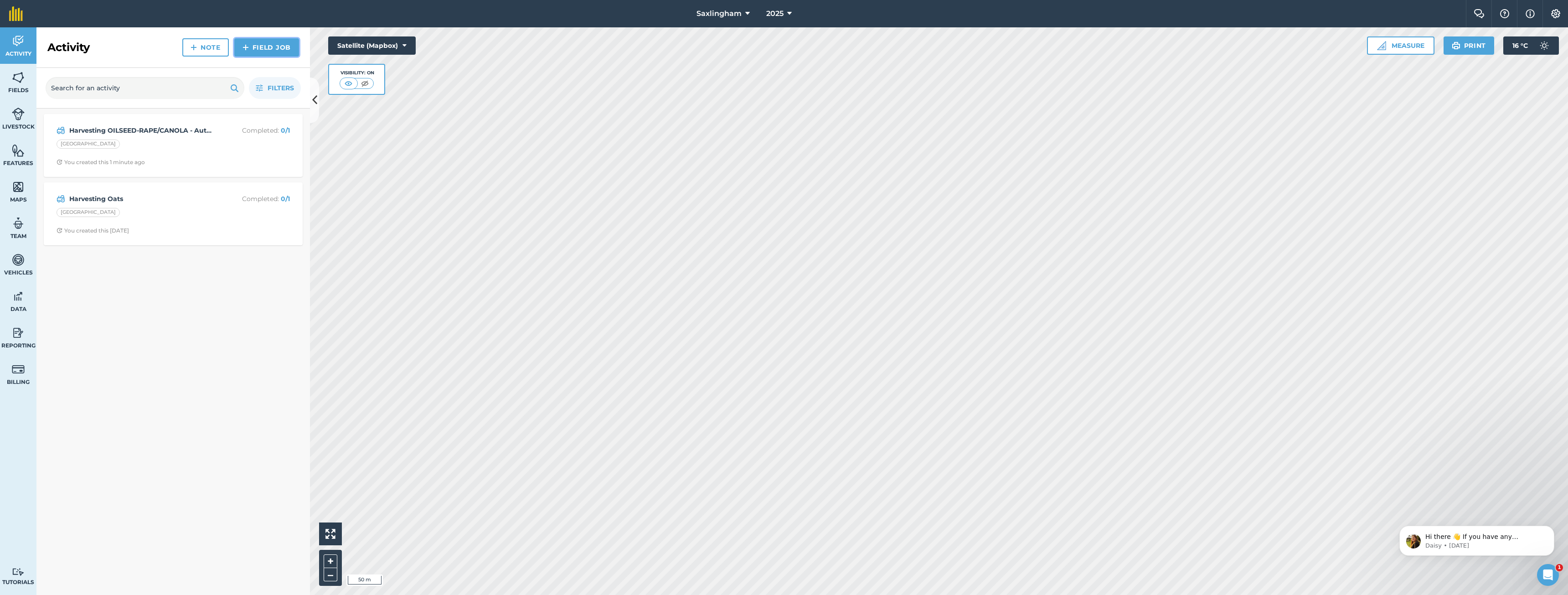
click at [286, 44] on link "Field Job" at bounding box center [267, 48] width 65 height 18
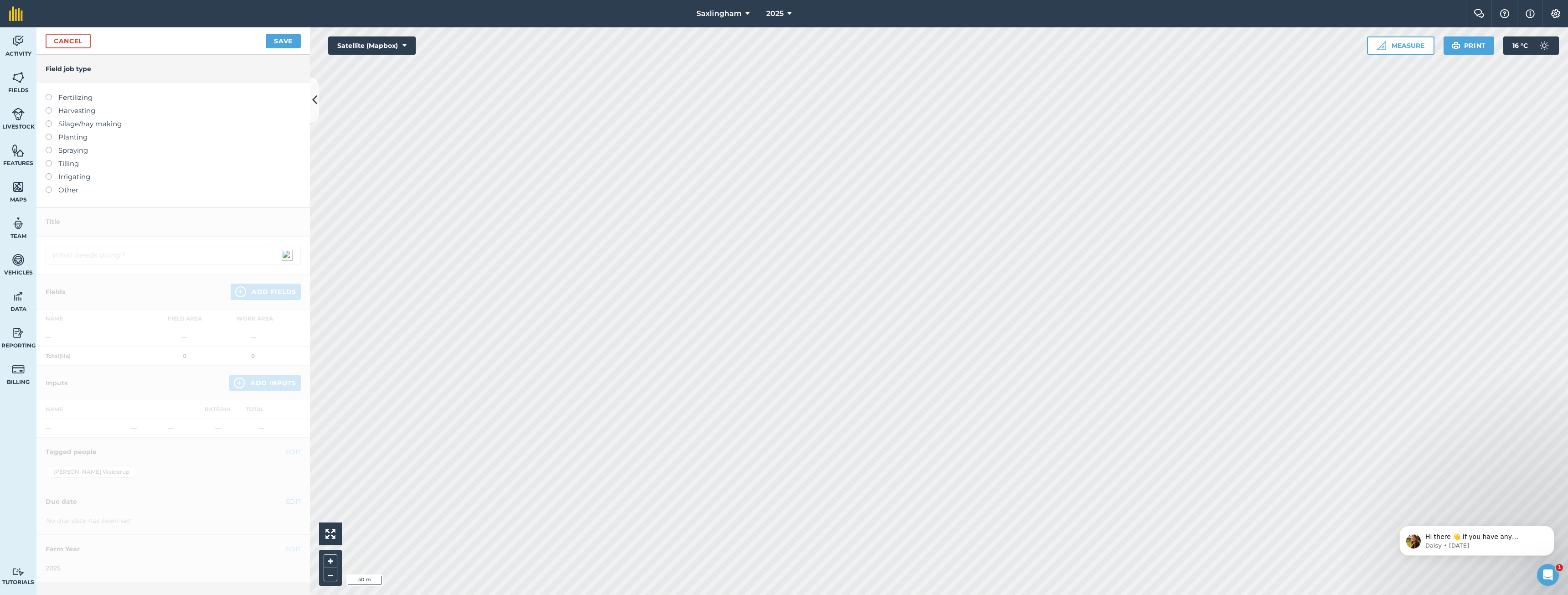
click at [72, 110] on label "Harvesting" at bounding box center [173, 111] width 255 height 11
type input "Harvesting"
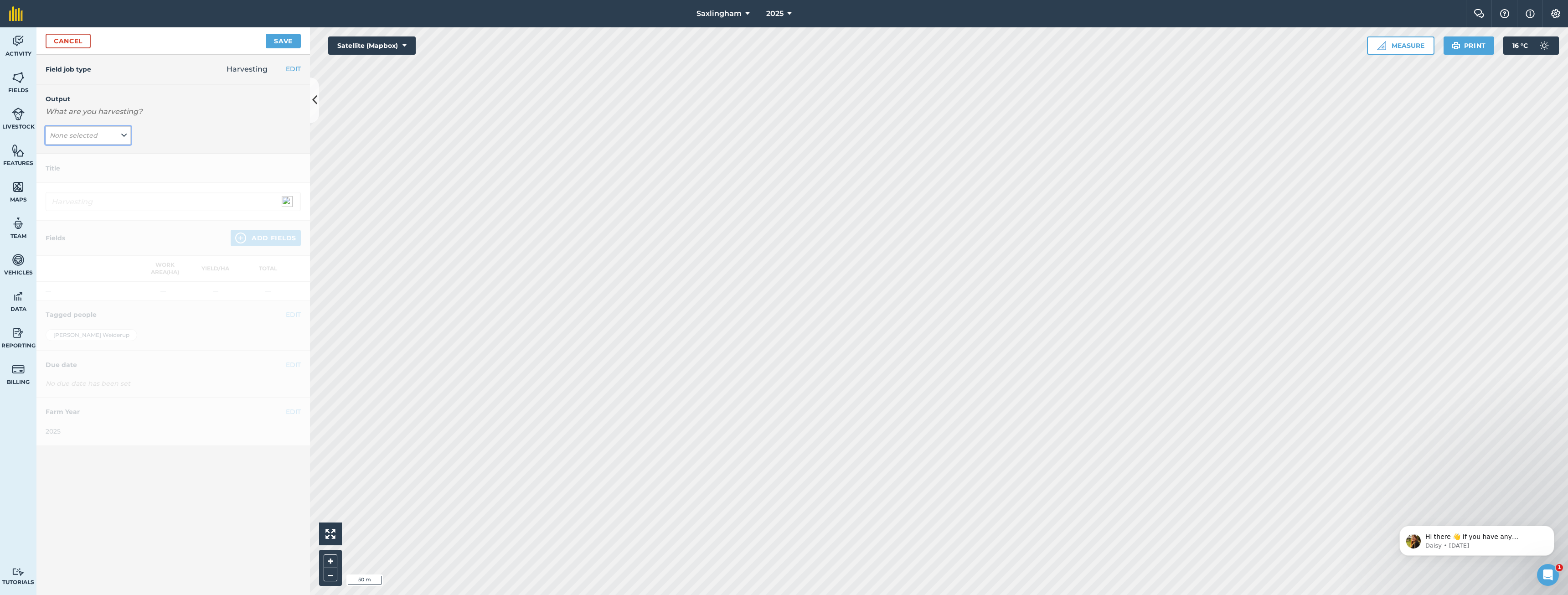
click at [80, 133] on em "None selected" at bounding box center [74, 135] width 48 height 8
click at [74, 205] on button "Add Output" at bounding box center [89, 208] width 83 height 13
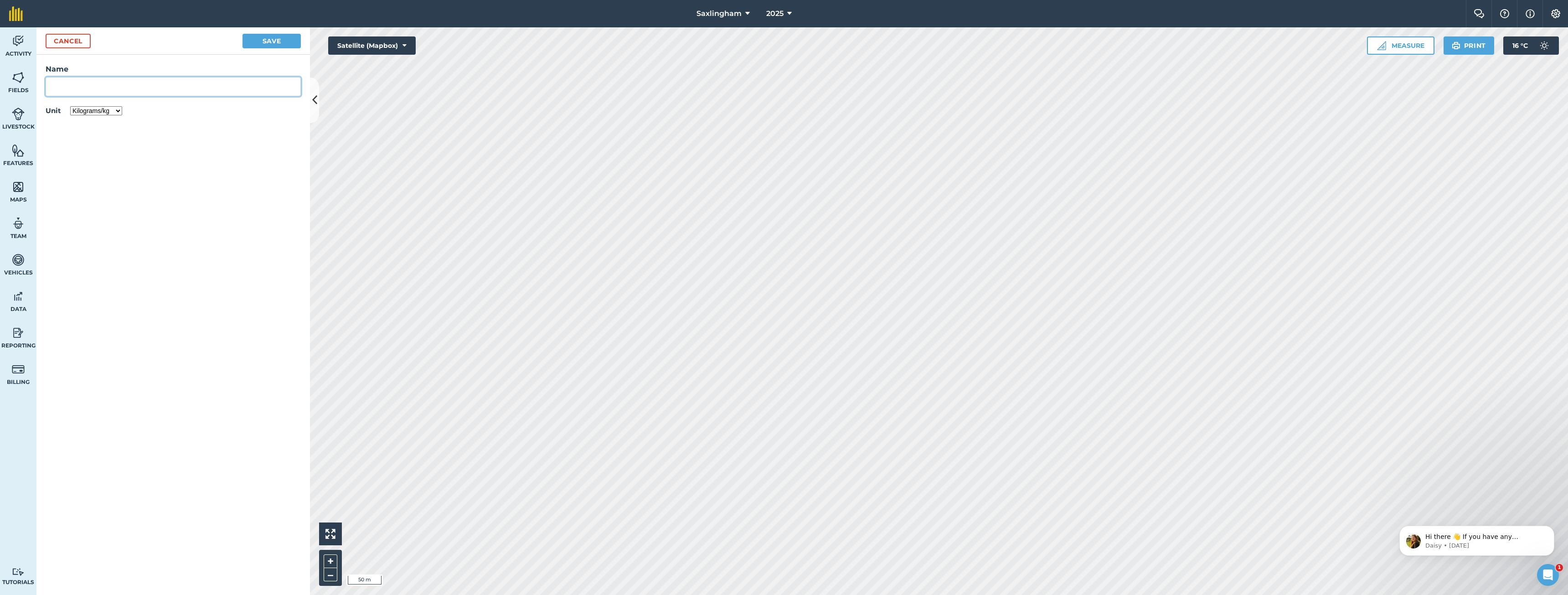
click at [96, 86] on input "Name" at bounding box center [173, 86] width 255 height 19
type input "Wheat"
click at [83, 117] on div "Unit Kilograms/kg Metric tonnes/t Litres/L Pounds/lb Imperial tons/t Gallons/ga…" at bounding box center [173, 112] width 255 height 13
click at [90, 113] on select "Kilograms/kg Metric tonnes/t Litres/L Pounds/lb Imperial tons/t Gallons/gal Bus…" at bounding box center [96, 110] width 52 height 9
select select "LITRES"
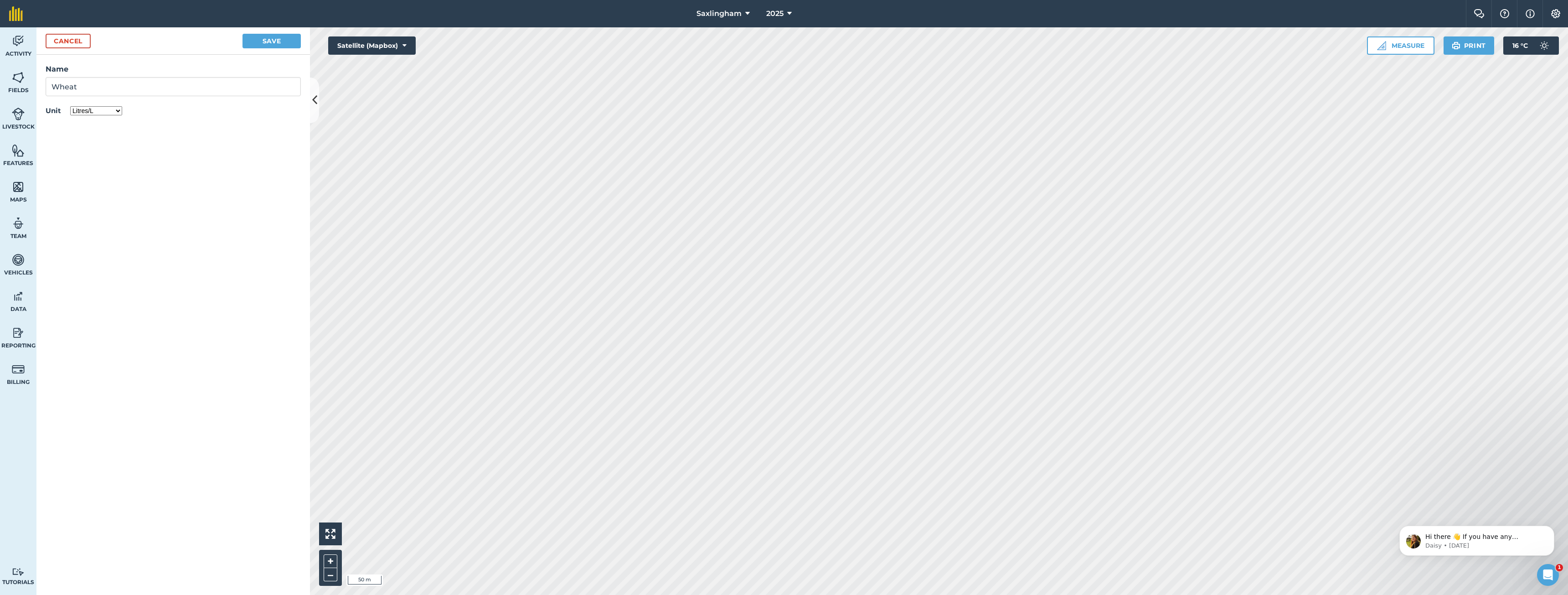
click at [70, 106] on select "Kilograms/kg Metric tonnes/t Litres/L Pounds/lb Imperial tons/t Gallons/gal Bus…" at bounding box center [96, 110] width 52 height 9
click at [72, 41] on button "Cancel" at bounding box center [68, 41] width 45 height 15
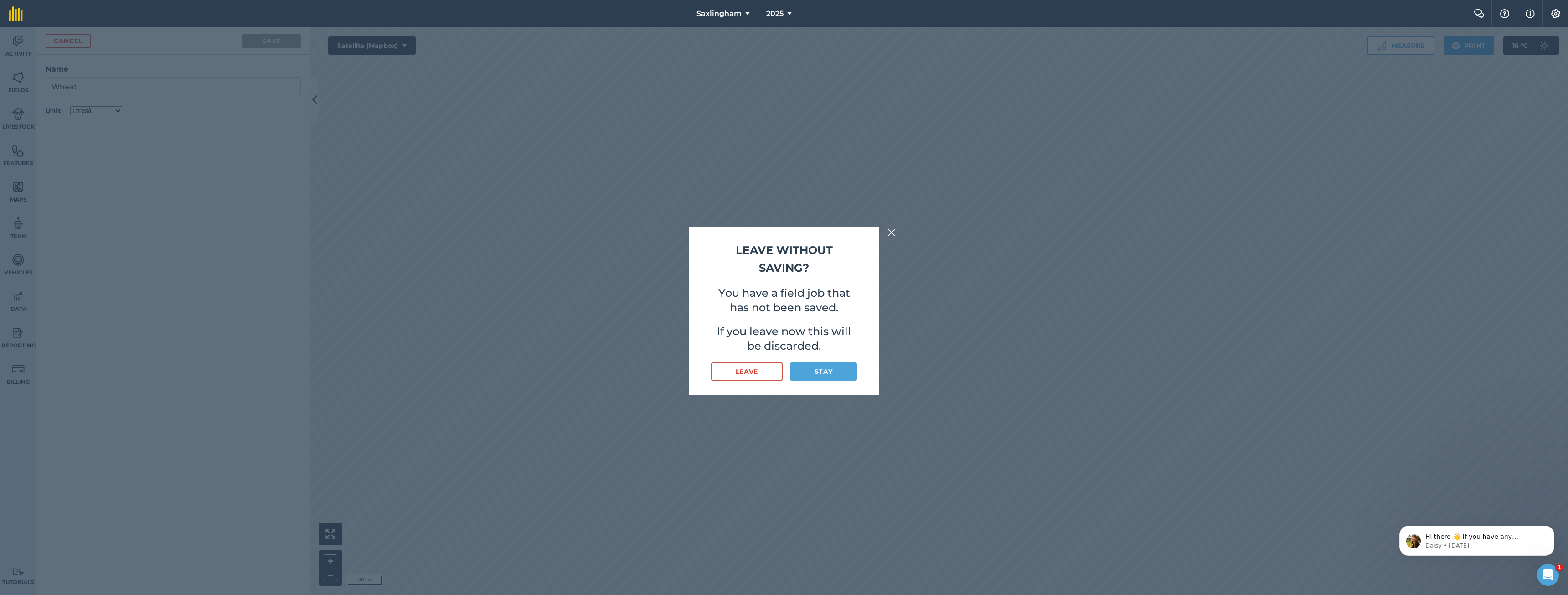
type input "Harvesting Wheat"
click at [743, 368] on button "Leave" at bounding box center [747, 371] width 72 height 18
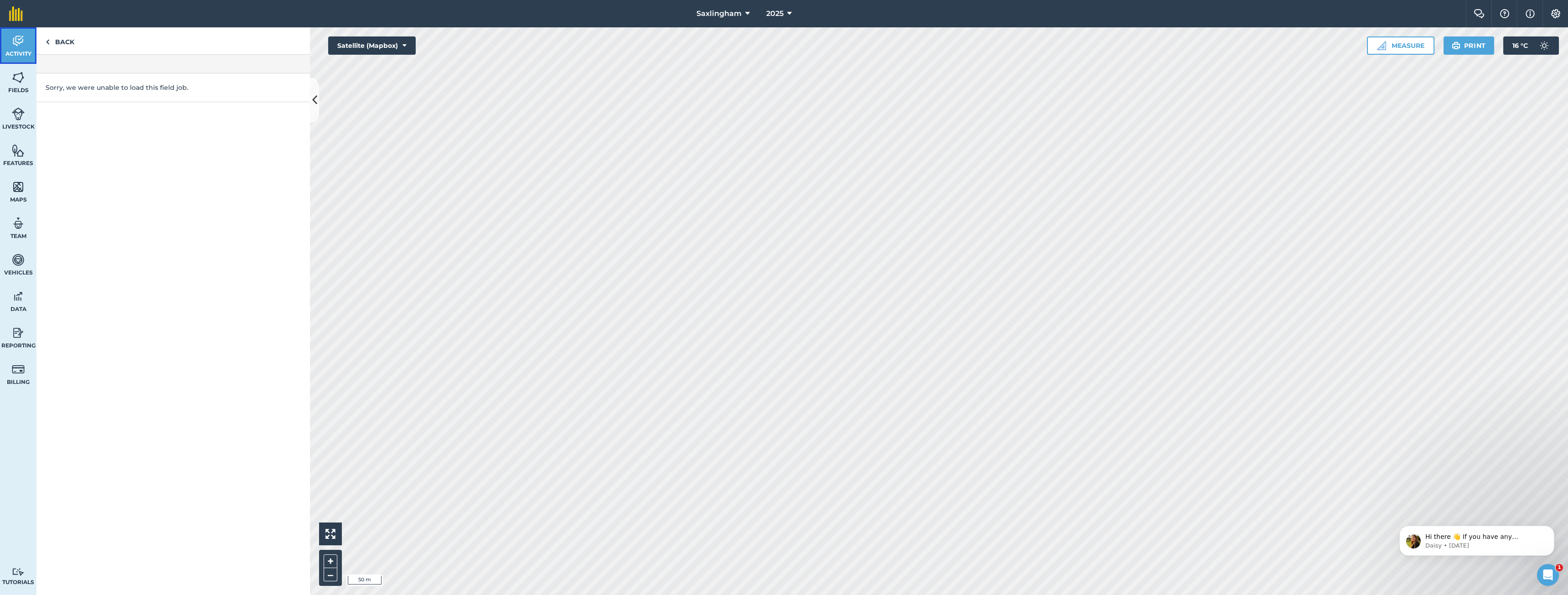
click at [15, 48] on img at bounding box center [18, 41] width 13 height 13
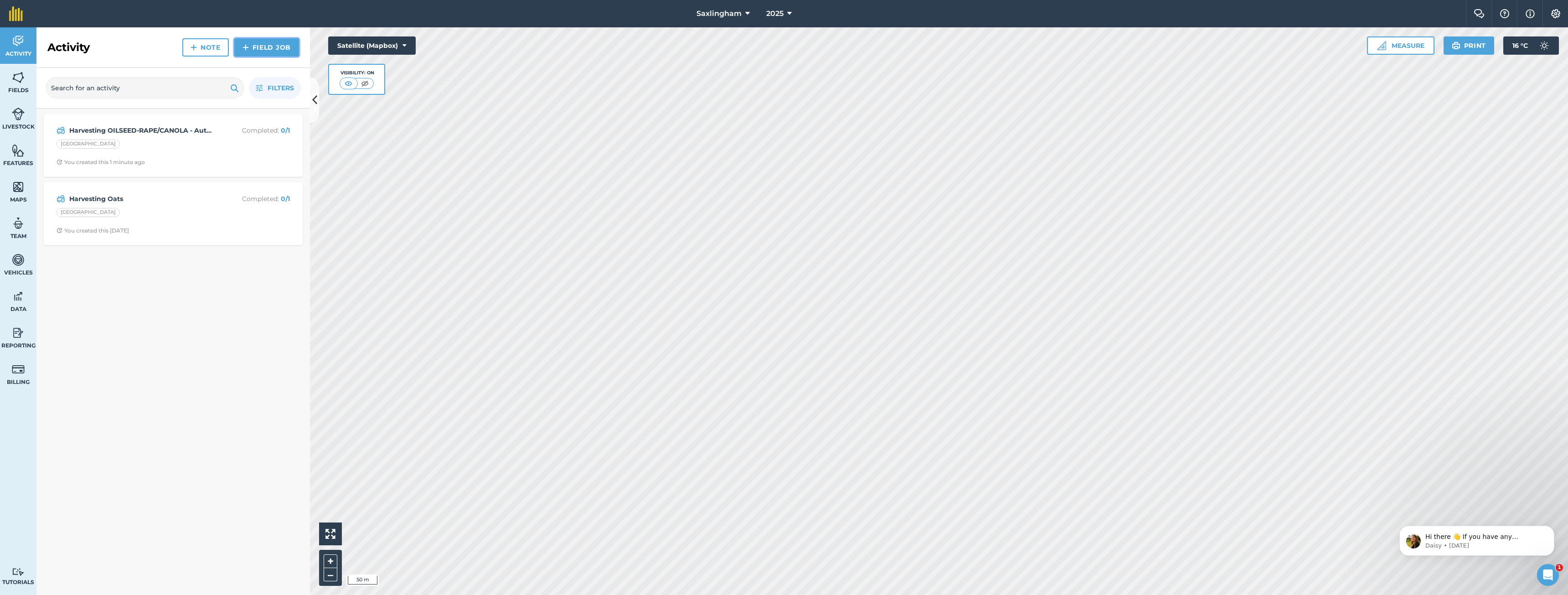
click at [257, 44] on link "Field Job" at bounding box center [267, 48] width 65 height 18
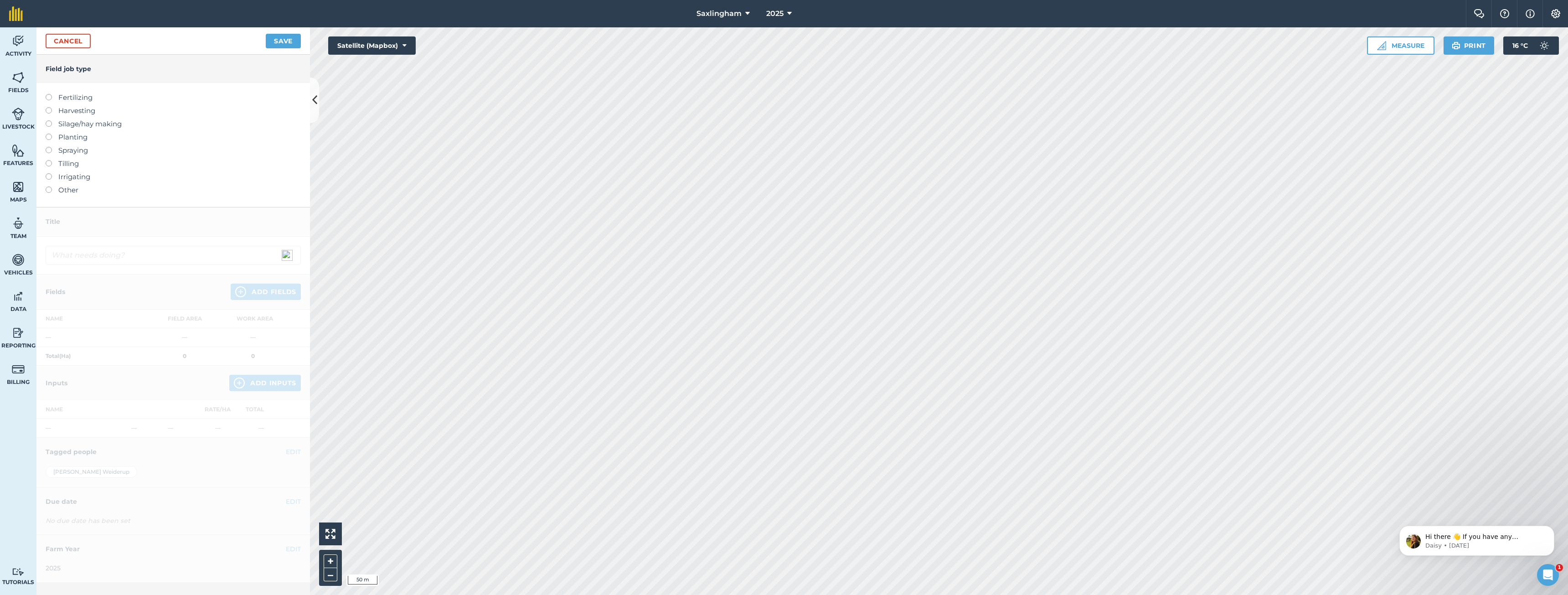
click at [77, 113] on label "Harvesting" at bounding box center [173, 111] width 255 height 11
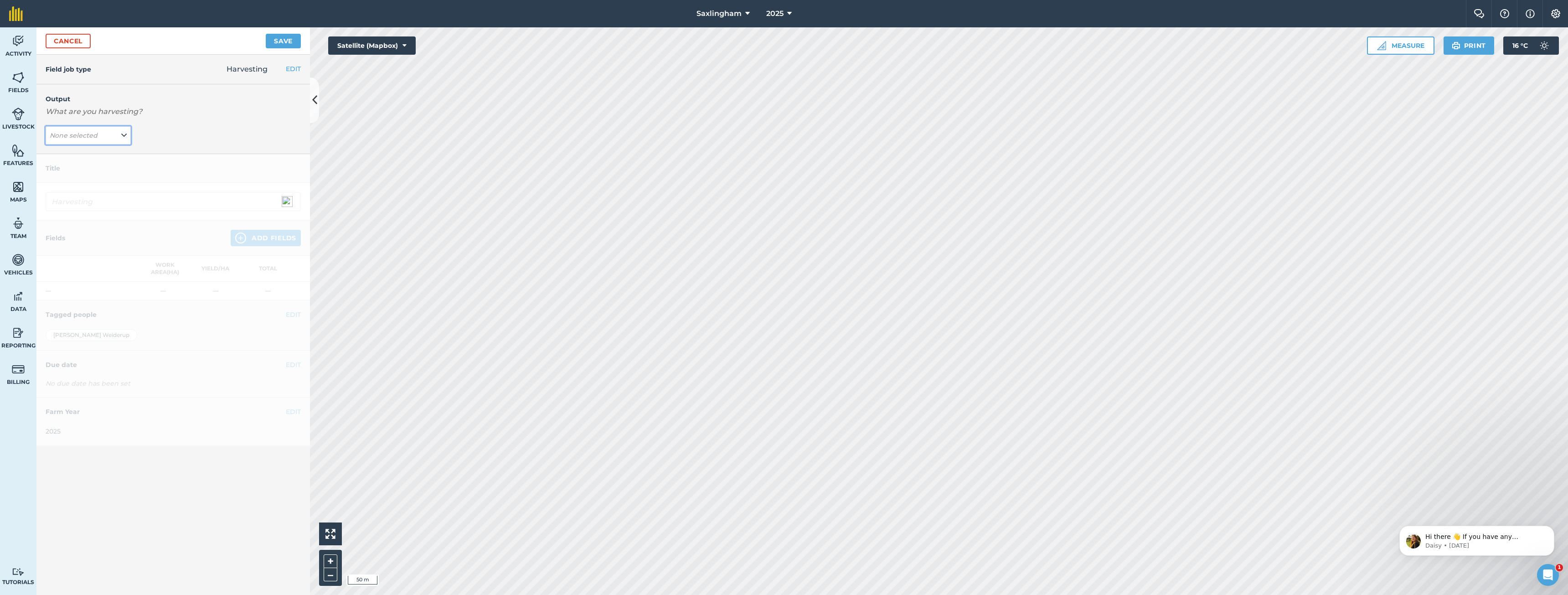
click at [78, 129] on button "None selected" at bounding box center [88, 135] width 85 height 18
click at [72, 188] on button "Straw [PERSON_NAME] ( # )" at bounding box center [88, 189] width 85 height 17
drag, startPoint x: 91, startPoint y: 201, endPoint x: 41, endPoint y: 197, distance: 50.2
click at [47, 200] on input "Harvesting Straw [PERSON_NAME]" at bounding box center [173, 201] width 255 height 19
drag, startPoint x: 127, startPoint y: 197, endPoint x: 100, endPoint y: 202, distance: 27.5
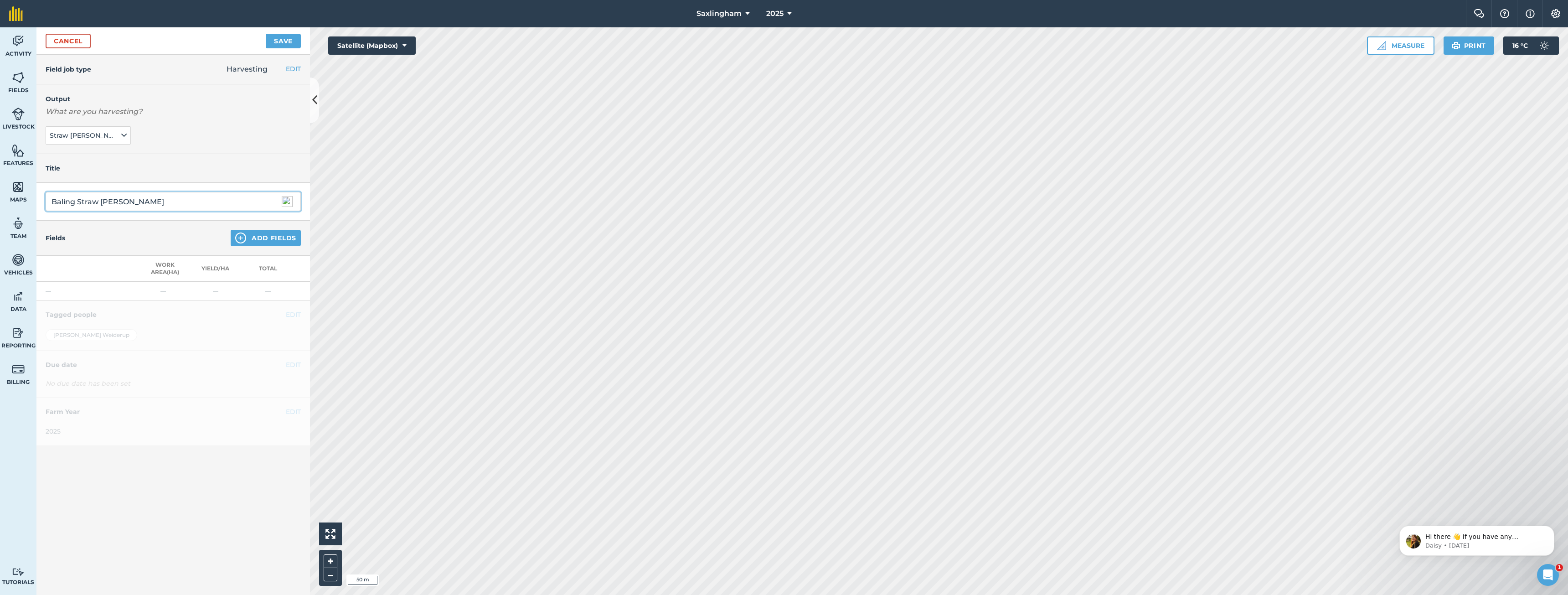
click at [100, 202] on input "Baling Straw [PERSON_NAME]" at bounding box center [173, 201] width 255 height 19
type input "Baling Straw"
click at [281, 250] on div "Fields Add Fields" at bounding box center [173, 238] width 273 height 35
click at [282, 244] on button "Add Fields" at bounding box center [265, 238] width 70 height 16
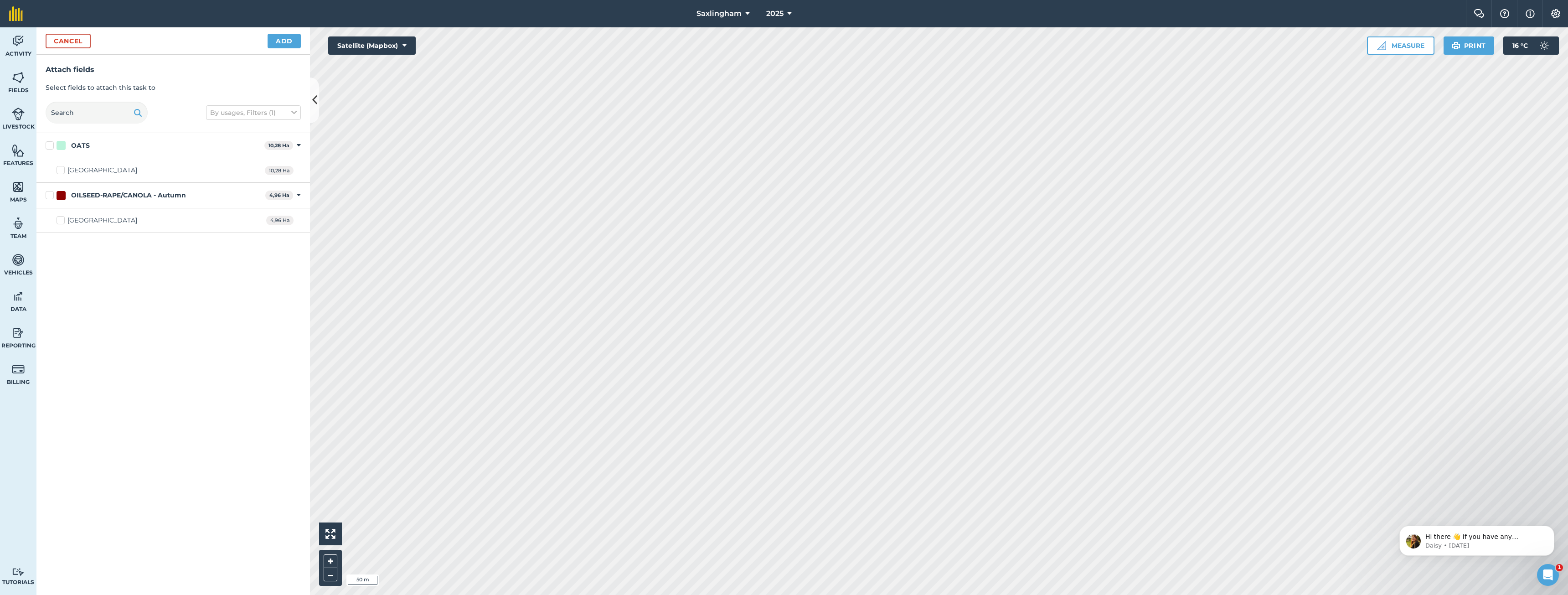
click at [84, 146] on div "OATS" at bounding box center [80, 146] width 19 height 10
click at [52, 146] on input "OATS" at bounding box center [49, 144] width 6 height 6
checkbox input "true"
click at [295, 41] on button "Add" at bounding box center [284, 41] width 33 height 15
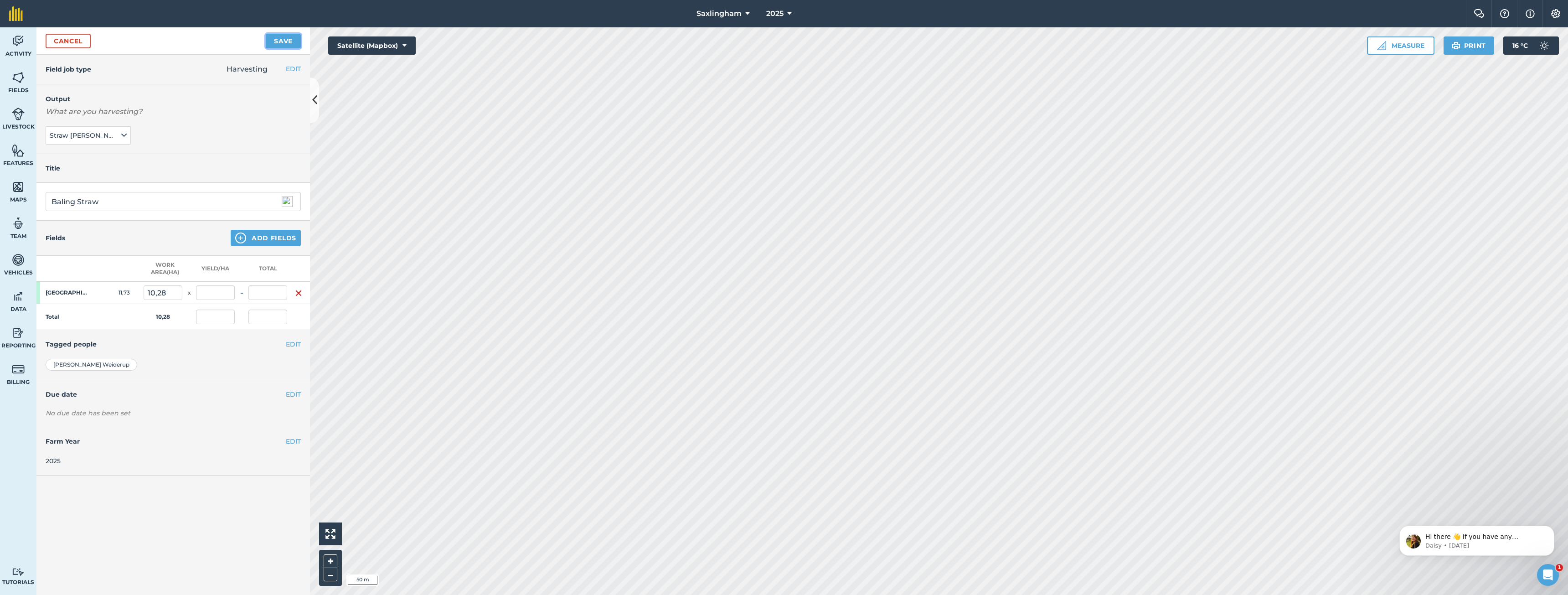
click at [286, 41] on button "Save" at bounding box center [284, 41] width 35 height 15
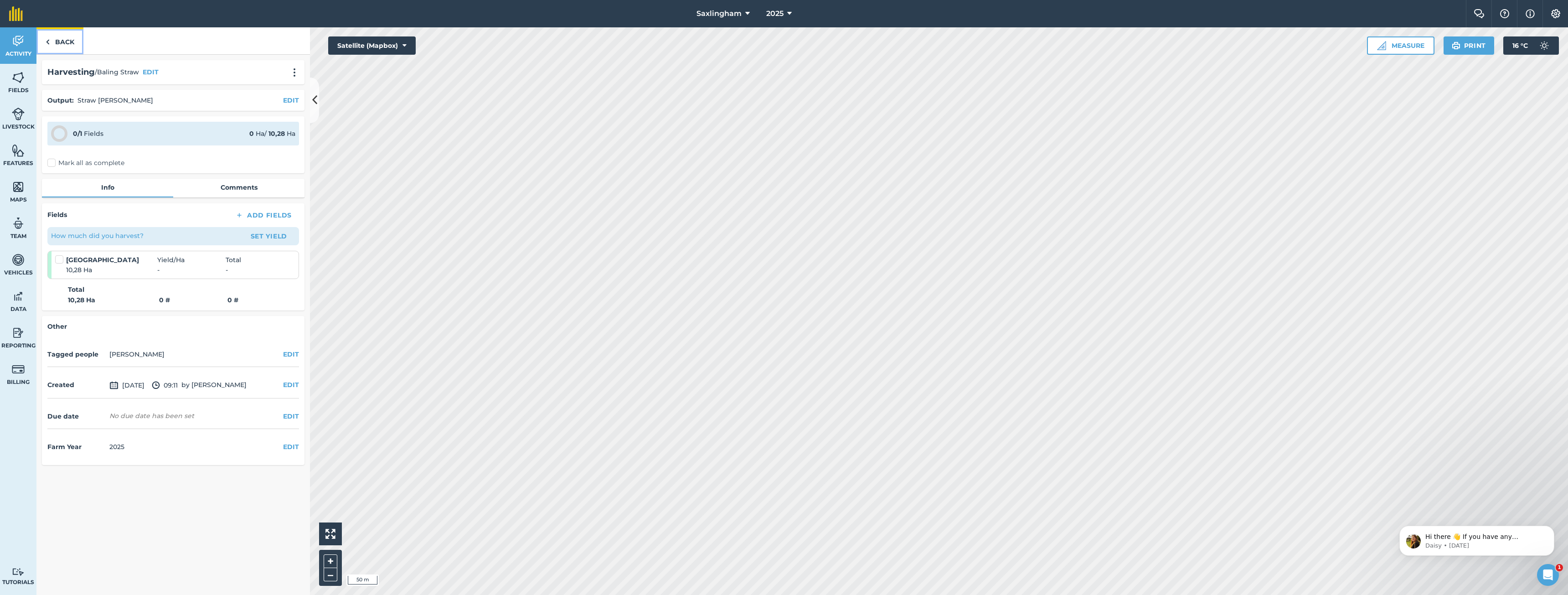
click at [54, 37] on link "Back" at bounding box center [60, 41] width 47 height 27
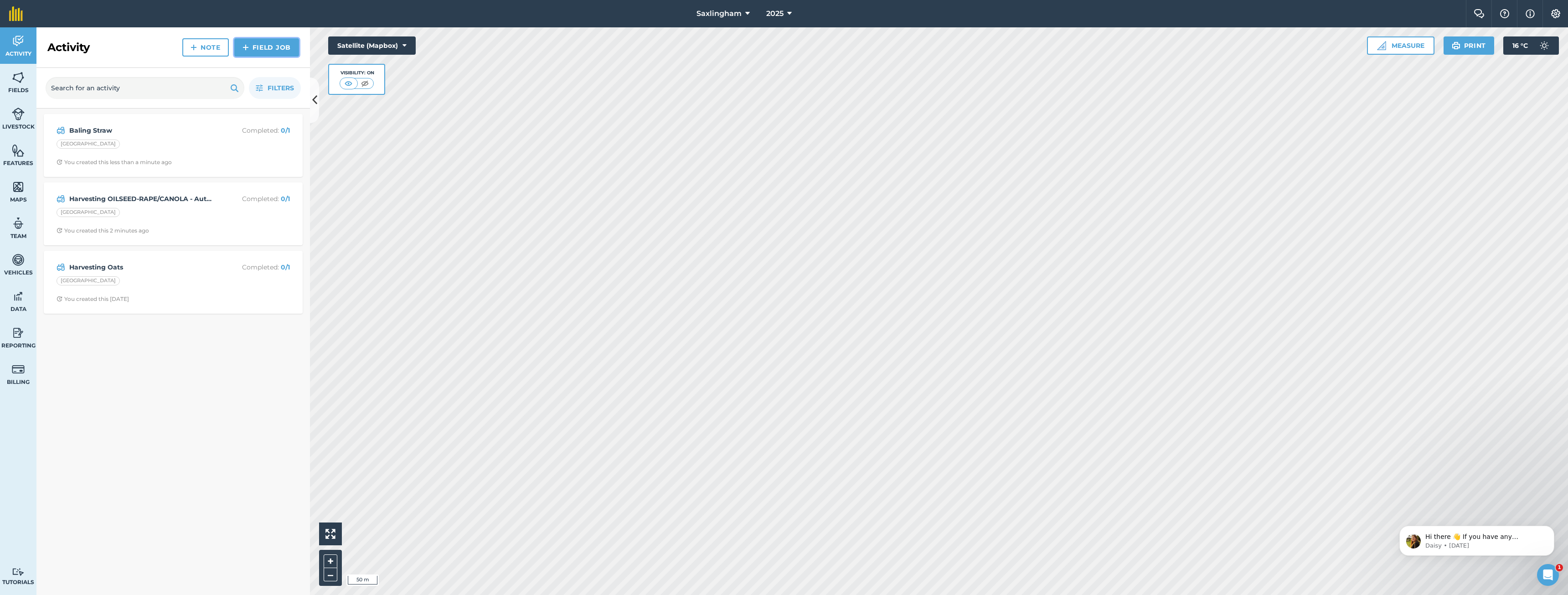
click at [274, 46] on link "Field Job" at bounding box center [267, 48] width 65 height 18
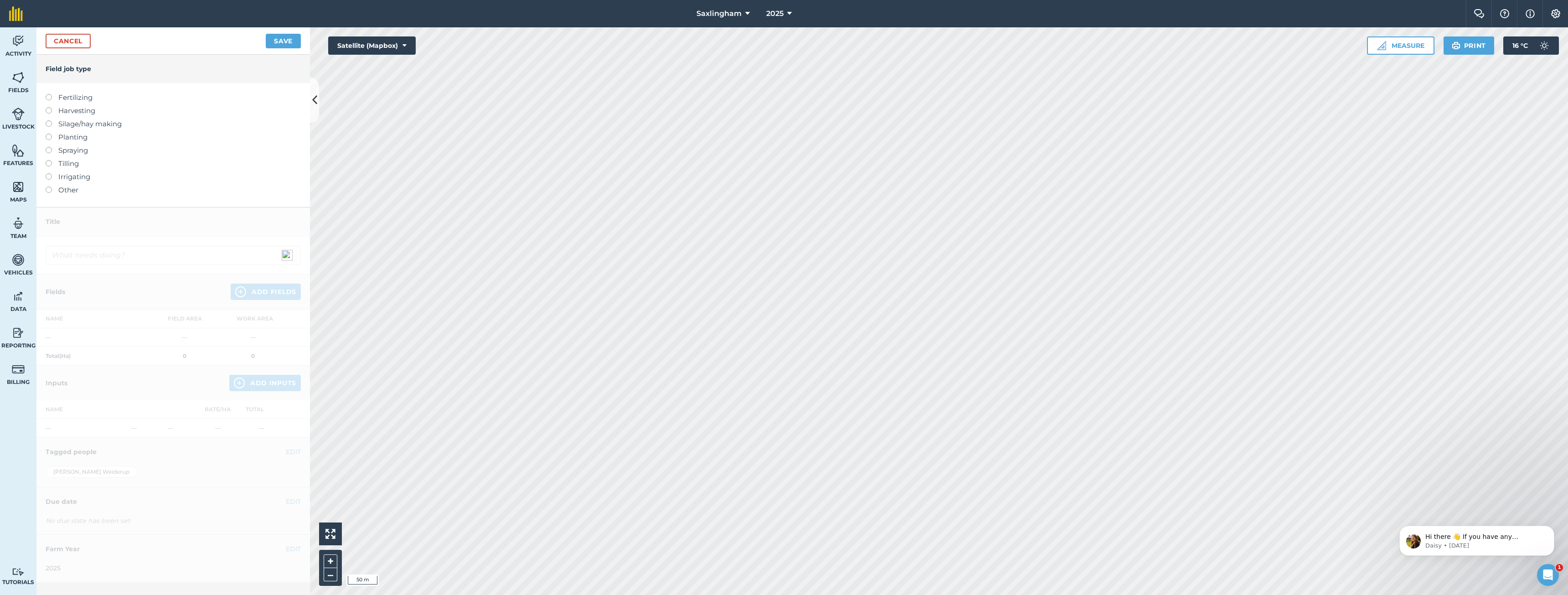
click at [64, 163] on label "Tilling" at bounding box center [173, 164] width 255 height 11
type input "Tilling"
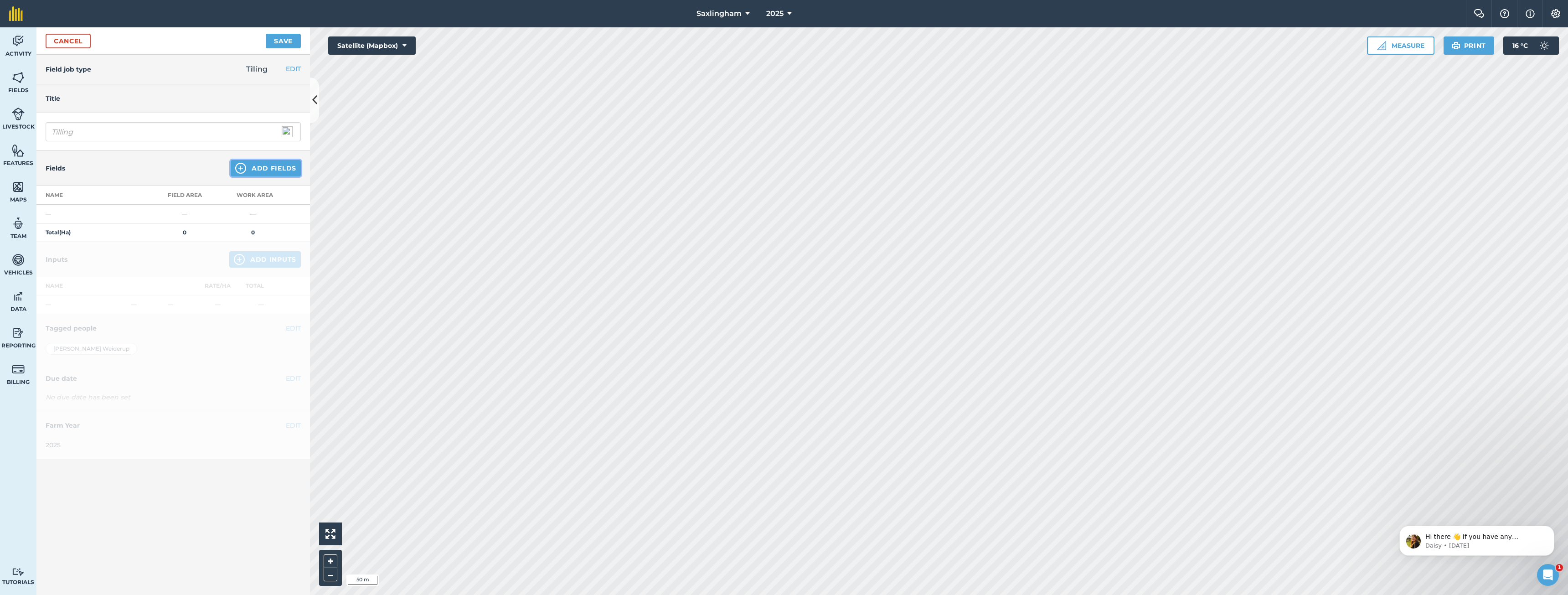
click at [257, 165] on button "Add Fields" at bounding box center [265, 168] width 70 height 16
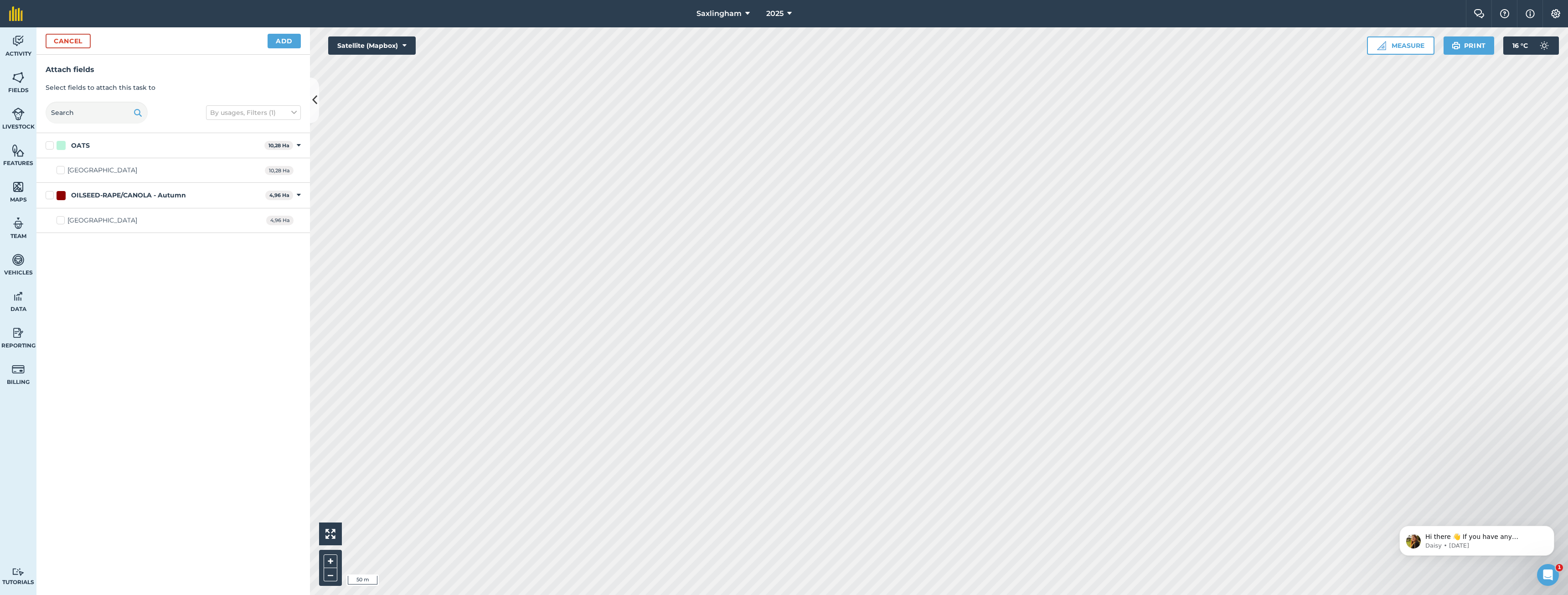
click at [78, 146] on div "OATS" at bounding box center [80, 146] width 19 height 10
click at [52, 146] on input "OATS" at bounding box center [49, 144] width 6 height 6
checkbox input "true"
click at [77, 190] on div "OILSEED-RAPE/CANOLA - Autumn 4,96 Ha Toggle showing OILSEED-RAPE/CANOLA - [PERS…" at bounding box center [173, 195] width 273 height 25
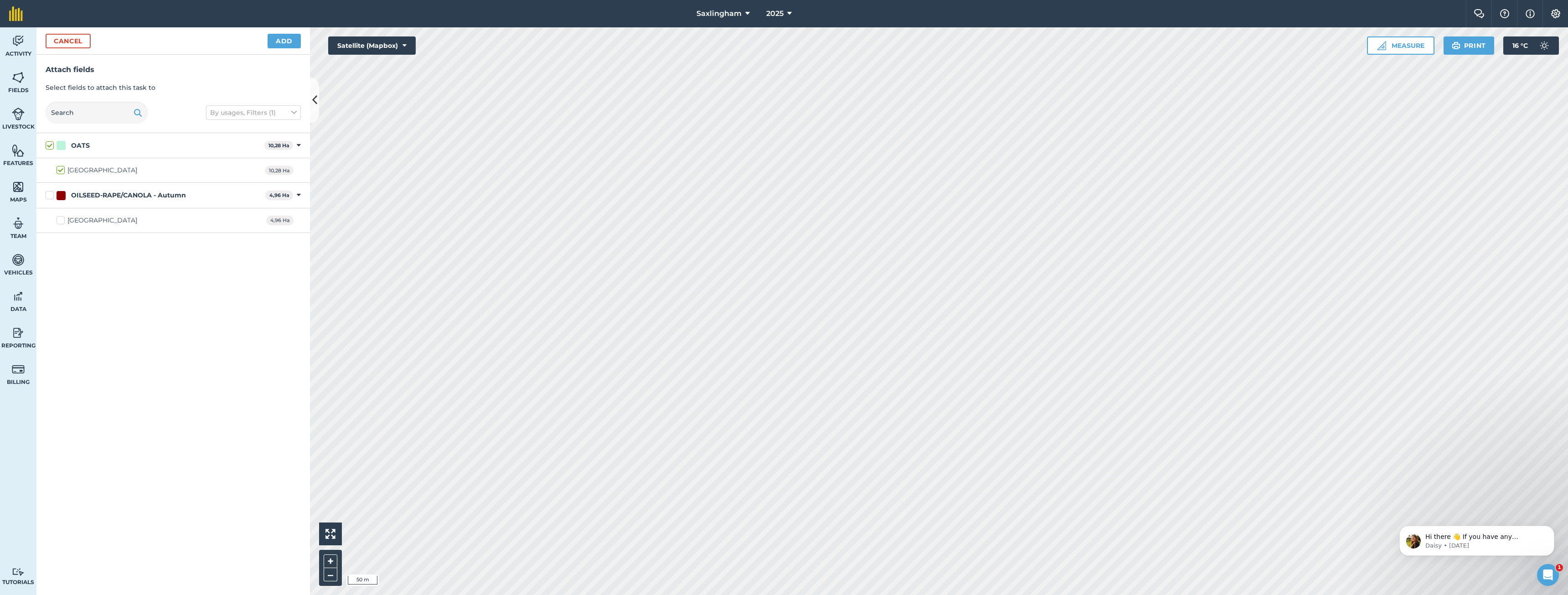
click at [79, 192] on div "OILSEED-RAPE/CANOLA - Autumn" at bounding box center [128, 195] width 115 height 10
click at [52, 192] on input "OILSEED-RAPE/CANOLA - Autumn" at bounding box center [49, 194] width 6 height 6
checkbox input "true"
click at [284, 37] on button "Add" at bounding box center [284, 41] width 33 height 15
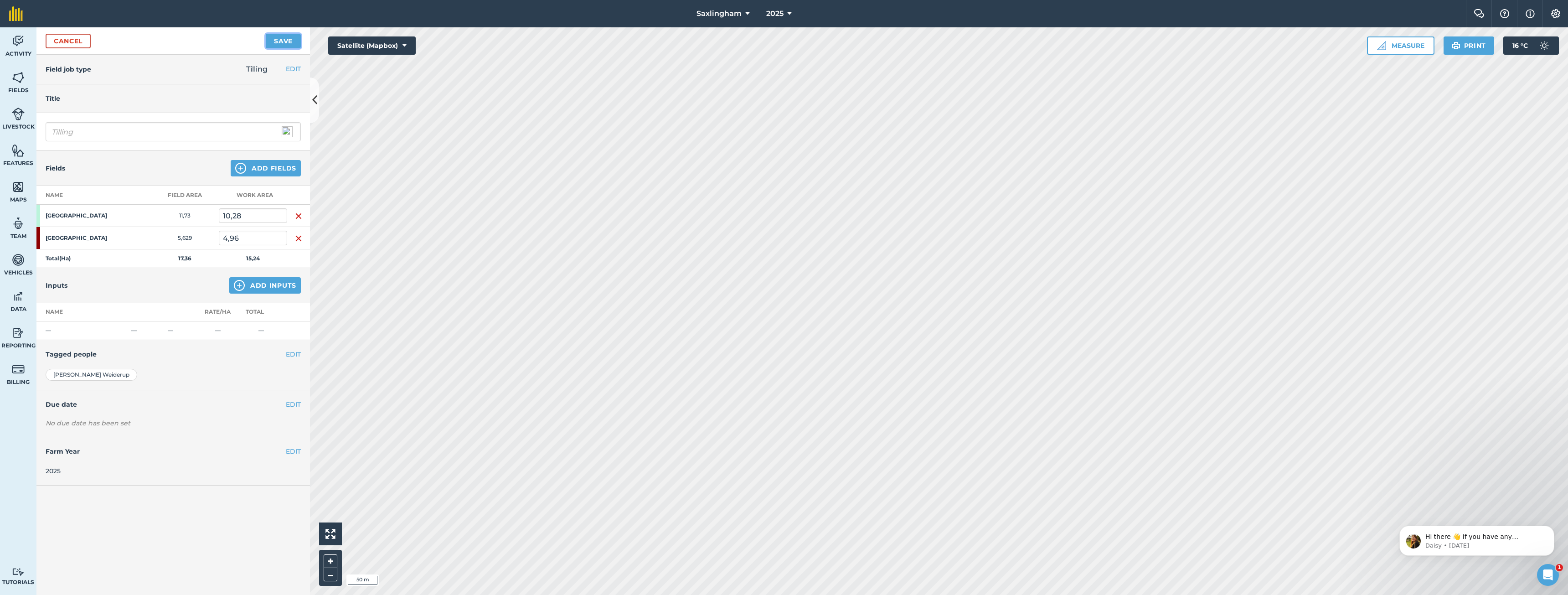
click at [287, 40] on button "Save" at bounding box center [284, 41] width 35 height 15
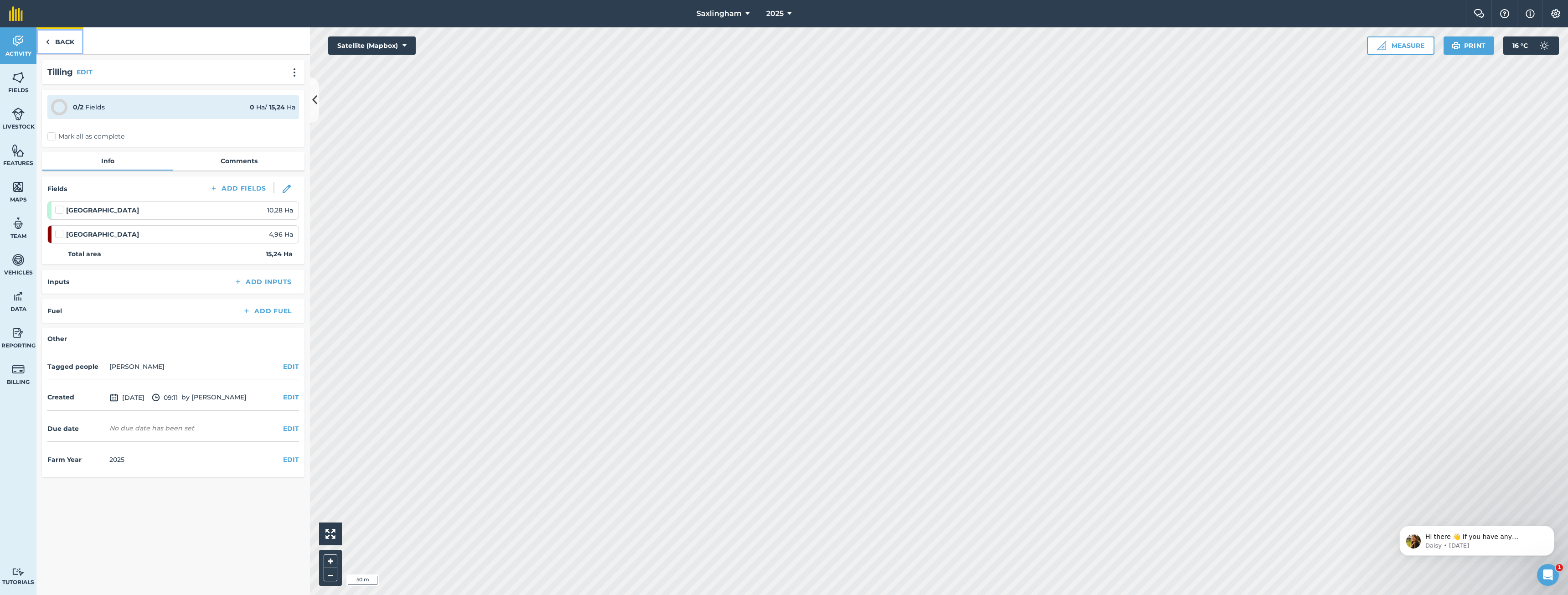
click at [60, 33] on link "Back" at bounding box center [60, 41] width 47 height 27
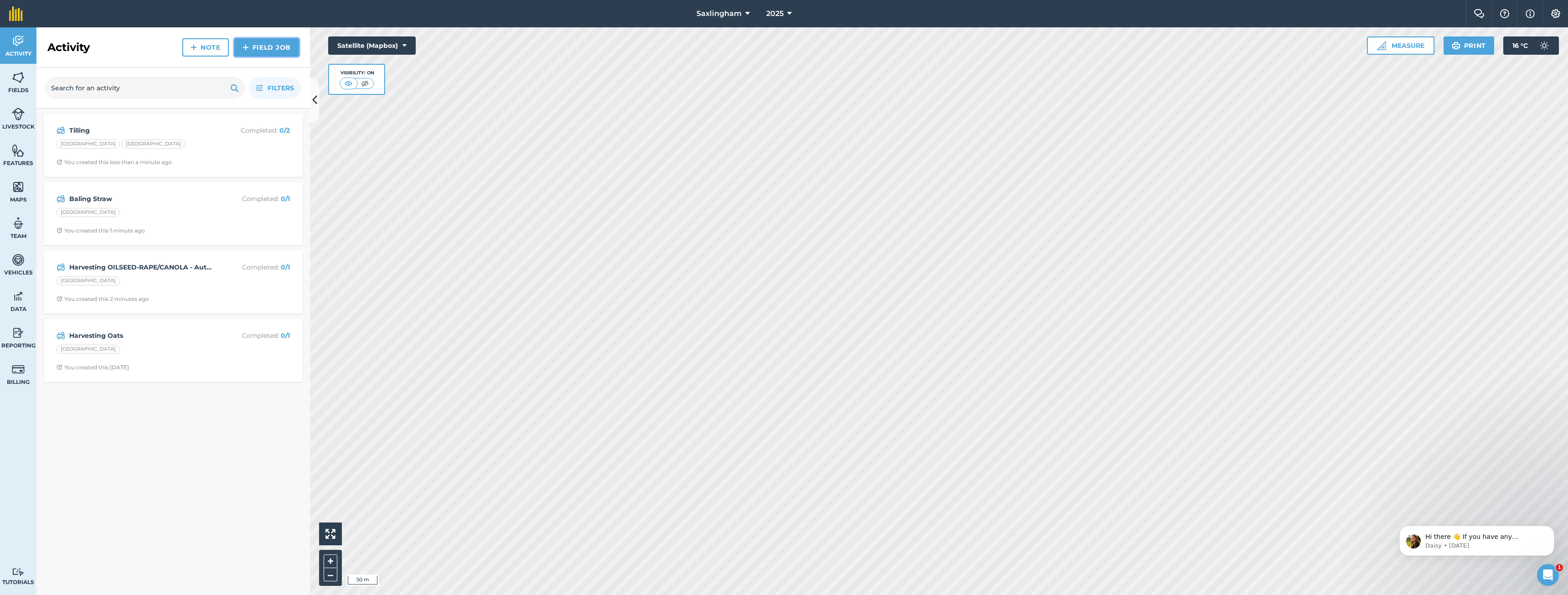
click at [258, 46] on link "Field Job" at bounding box center [267, 48] width 65 height 18
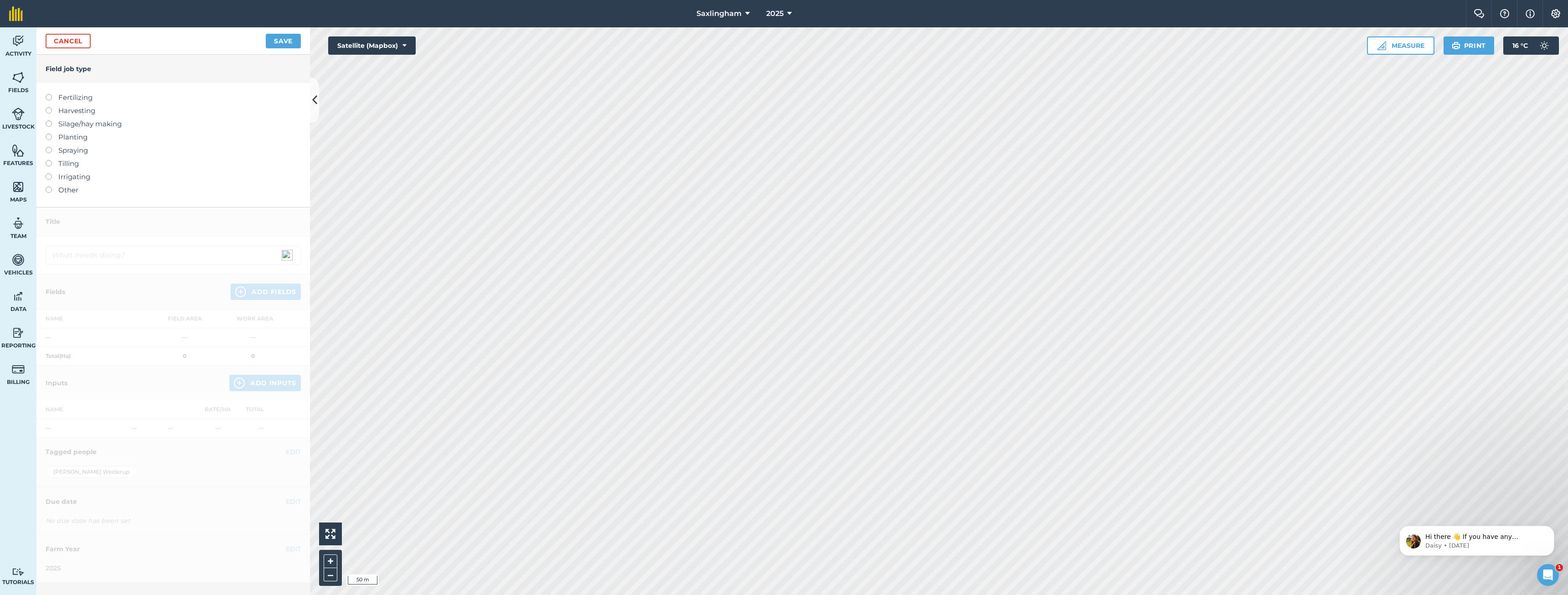
click at [72, 138] on label "Planting" at bounding box center [173, 137] width 255 height 11
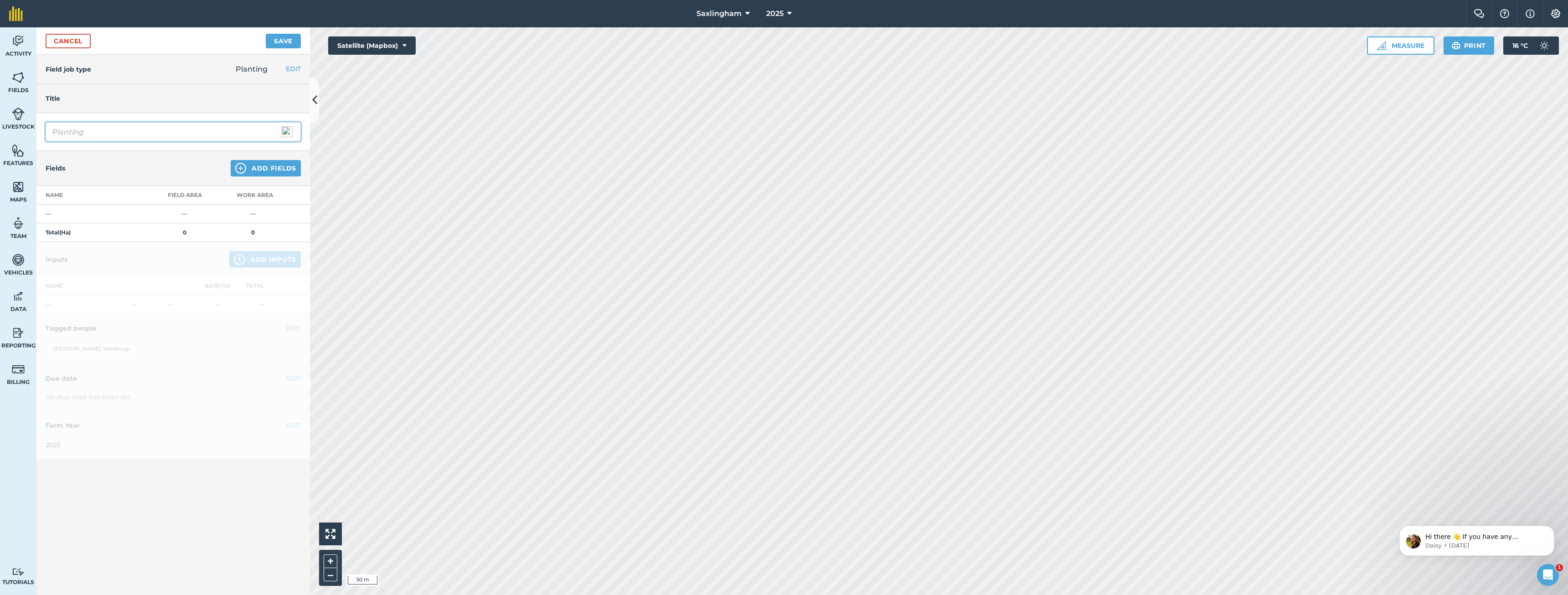
click at [127, 135] on input "Planting" at bounding box center [173, 132] width 255 height 19
type input "Planting Oats"
click at [275, 161] on button "Add Fields" at bounding box center [265, 168] width 70 height 16
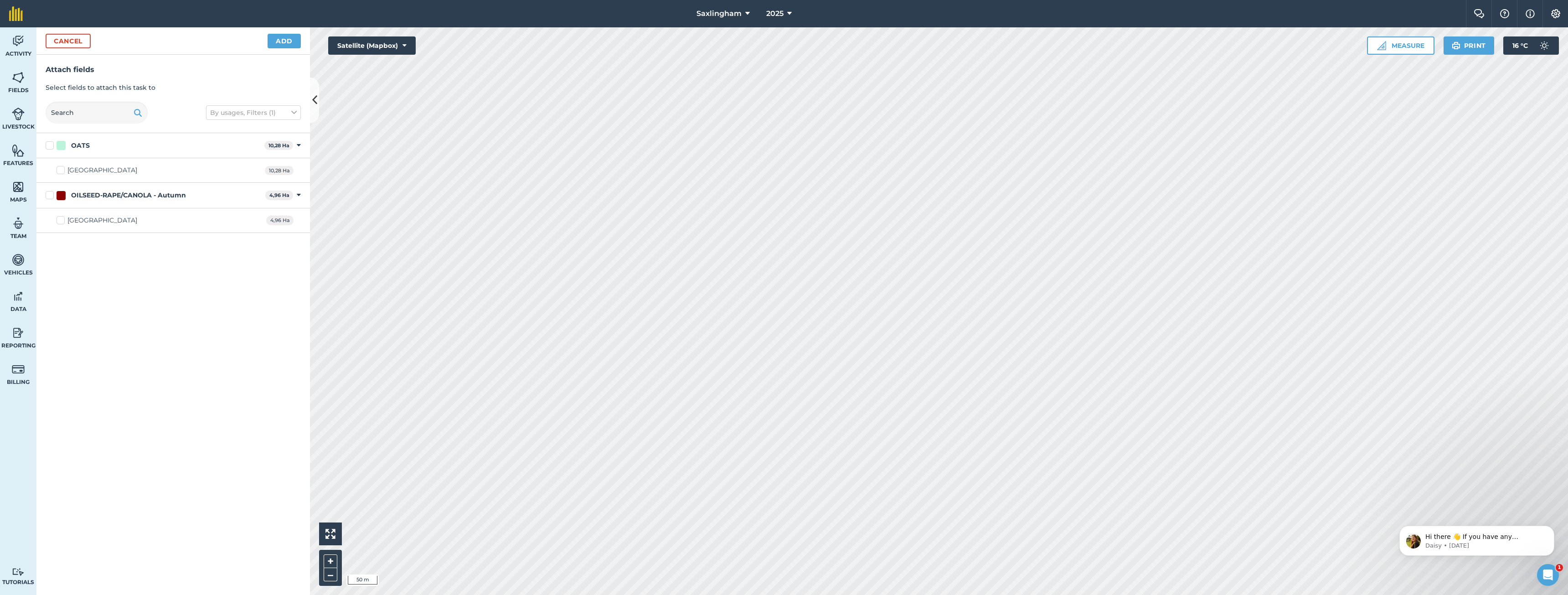
click at [74, 147] on div "OATS" at bounding box center [80, 146] width 19 height 10
click at [52, 147] on input "OATS" at bounding box center [49, 144] width 6 height 6
checkbox input "true"
click at [287, 41] on button "Add" at bounding box center [284, 41] width 33 height 15
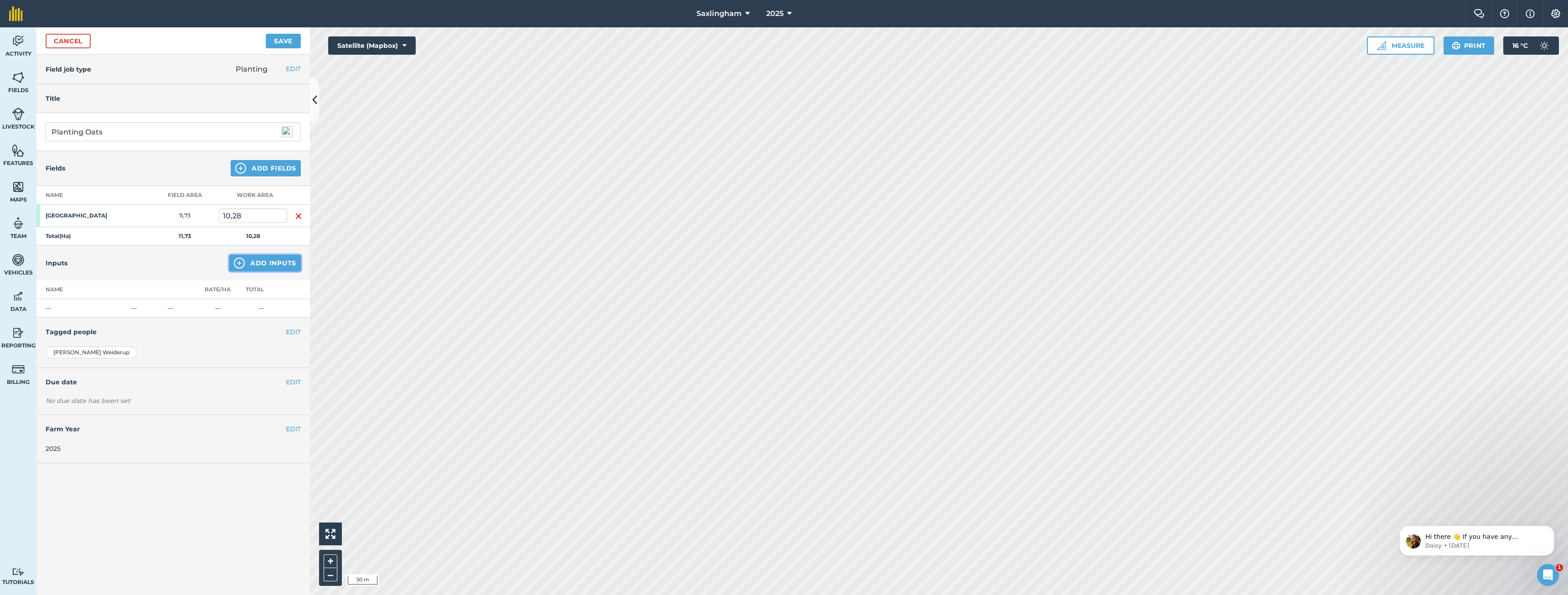
click at [271, 264] on button "Add Inputs" at bounding box center [265, 263] width 72 height 16
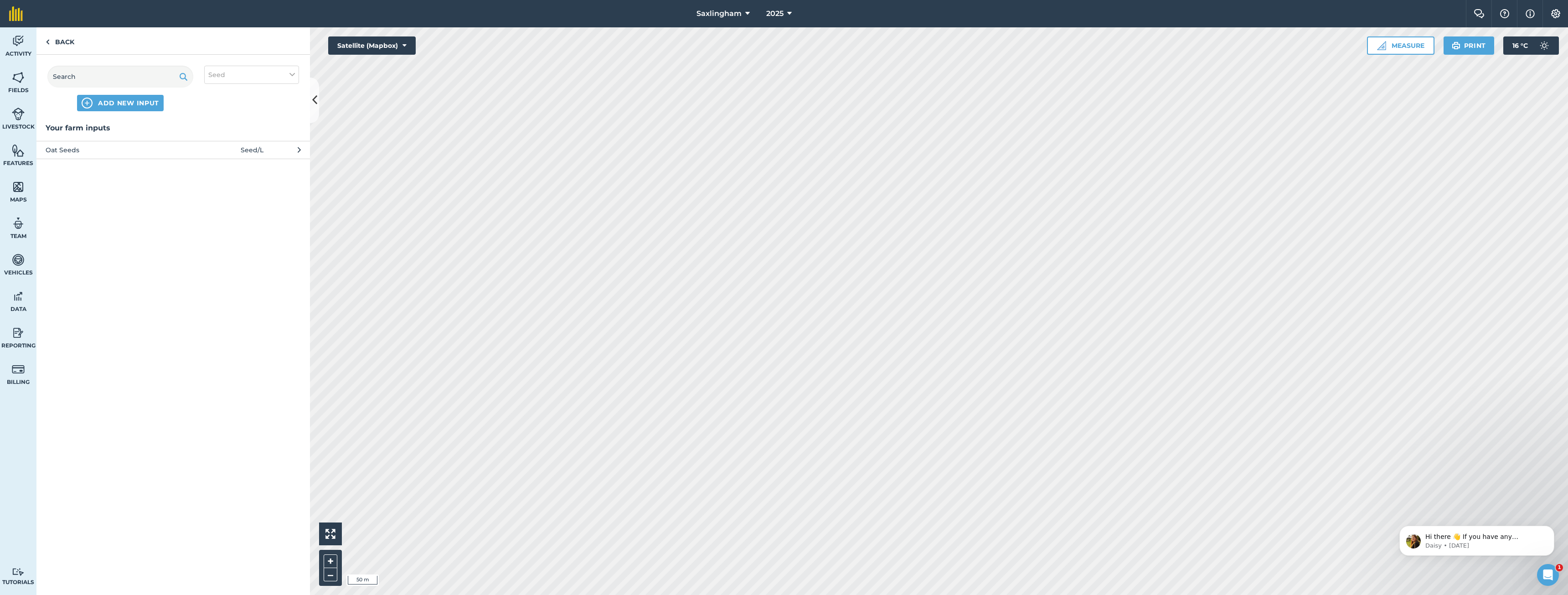
click at [73, 149] on span "Oat Seeds" at bounding box center [120, 150] width 149 height 10
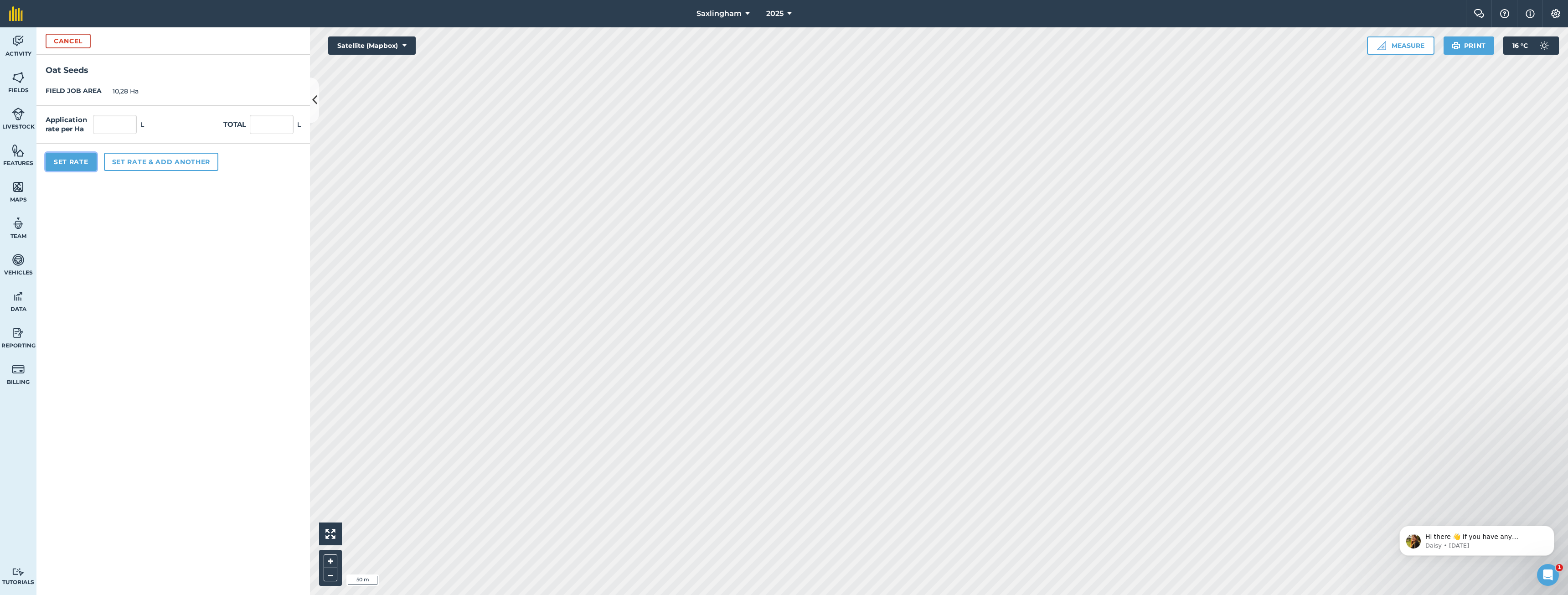
click at [66, 160] on button "Set Rate" at bounding box center [71, 162] width 51 height 18
click at [128, 130] on input "text" at bounding box center [115, 124] width 44 height 19
type input "0"
click at [72, 161] on button "Set Rate" at bounding box center [71, 162] width 51 height 18
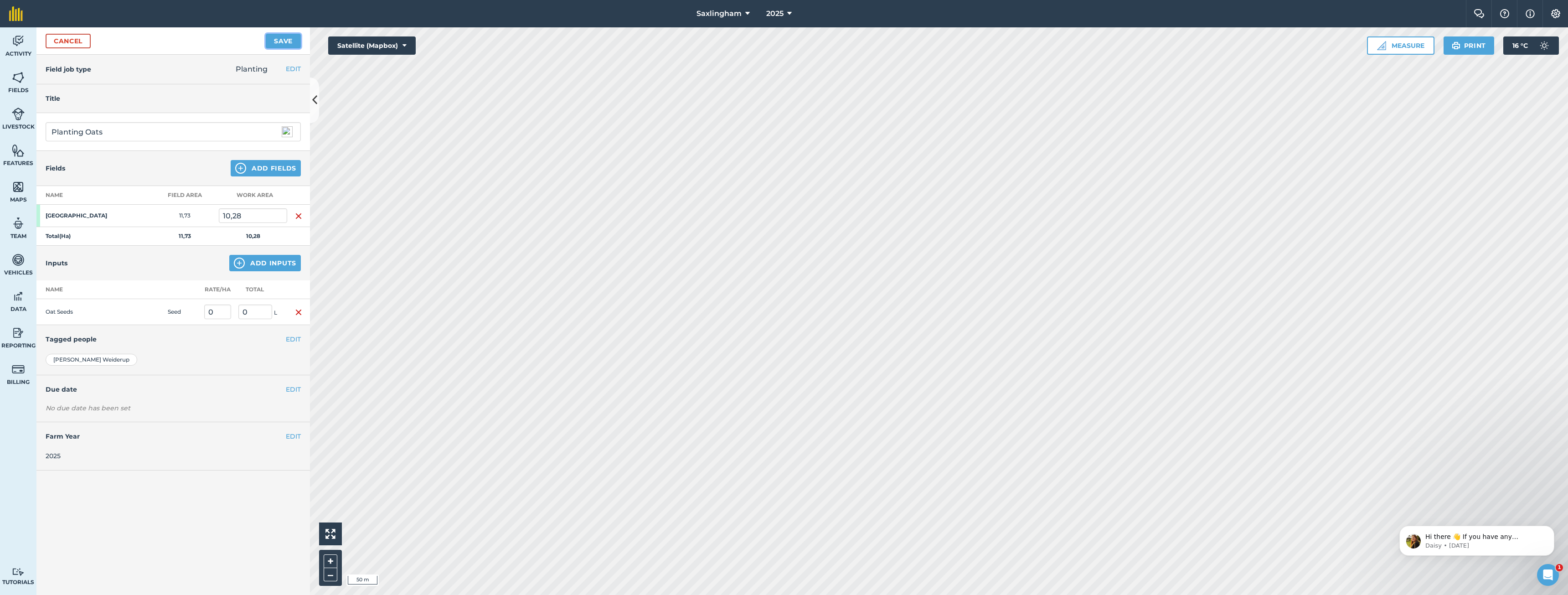
click at [290, 37] on button "Save" at bounding box center [284, 41] width 35 height 15
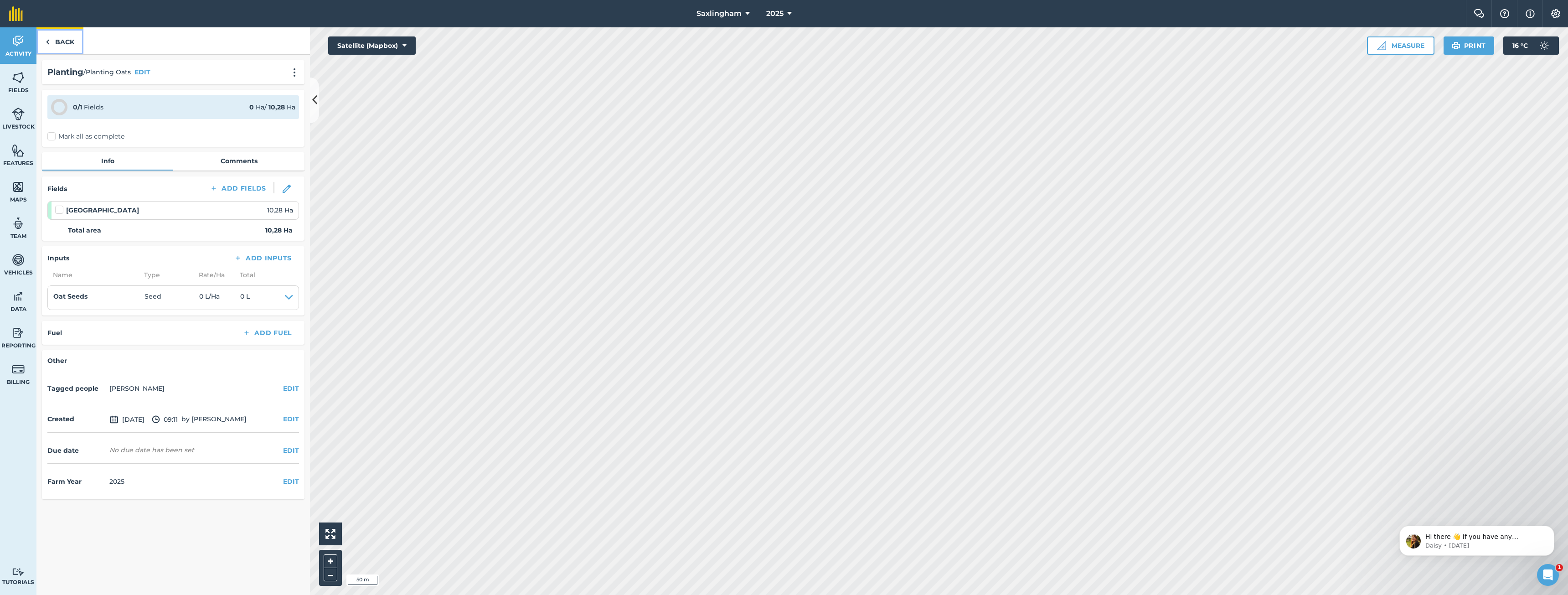
click at [60, 41] on link "Back" at bounding box center [60, 41] width 47 height 27
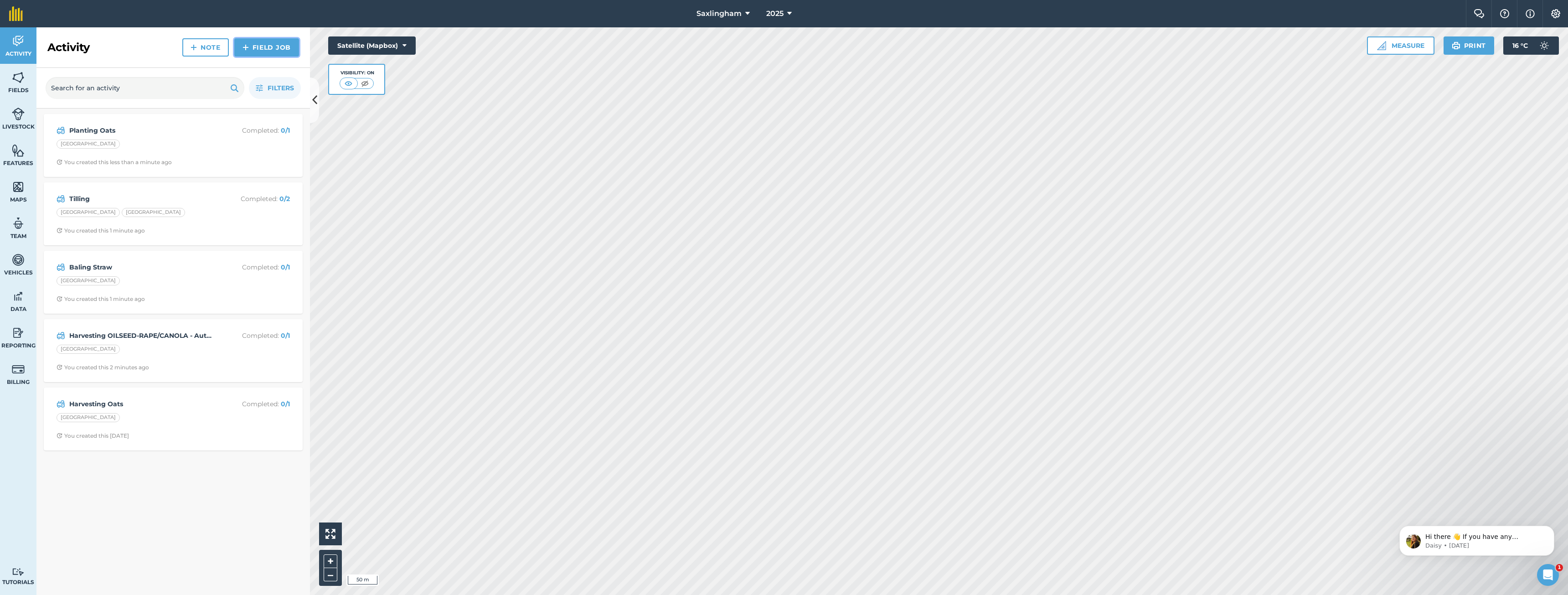
click at [261, 47] on link "Field Job" at bounding box center [267, 48] width 65 height 18
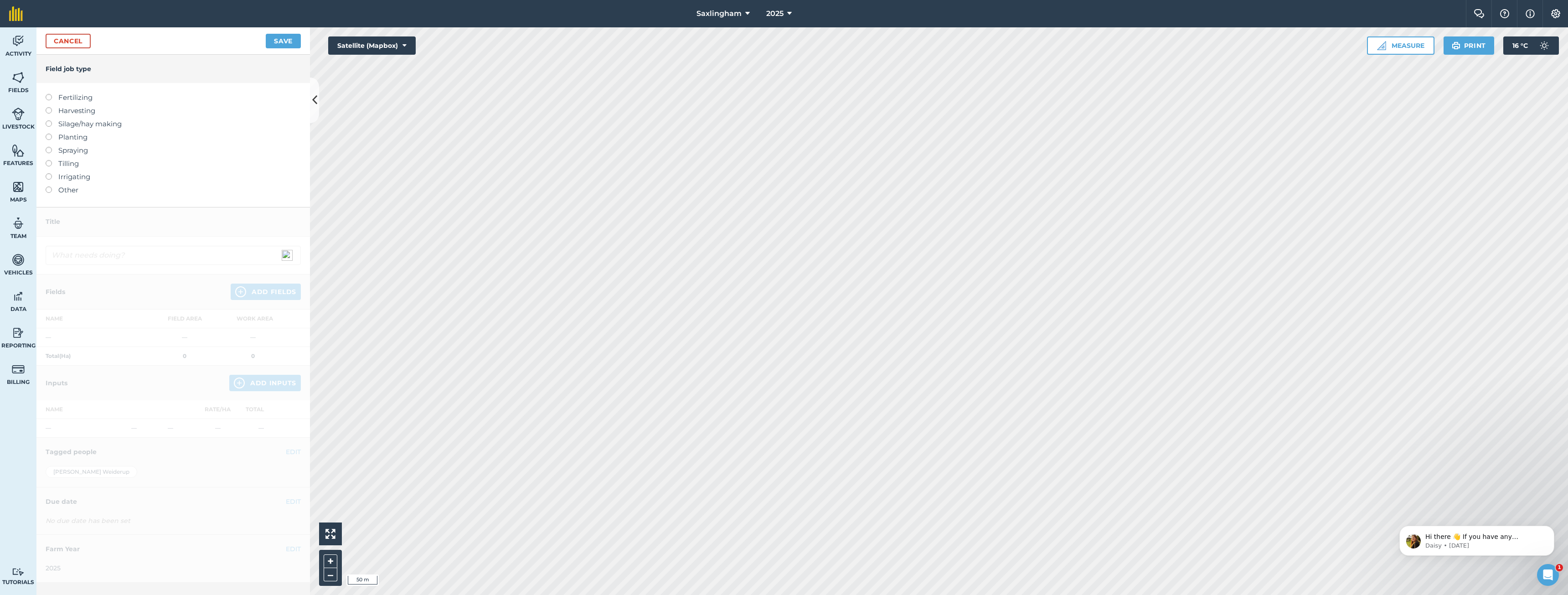
click at [71, 137] on label "Planting" at bounding box center [173, 137] width 255 height 11
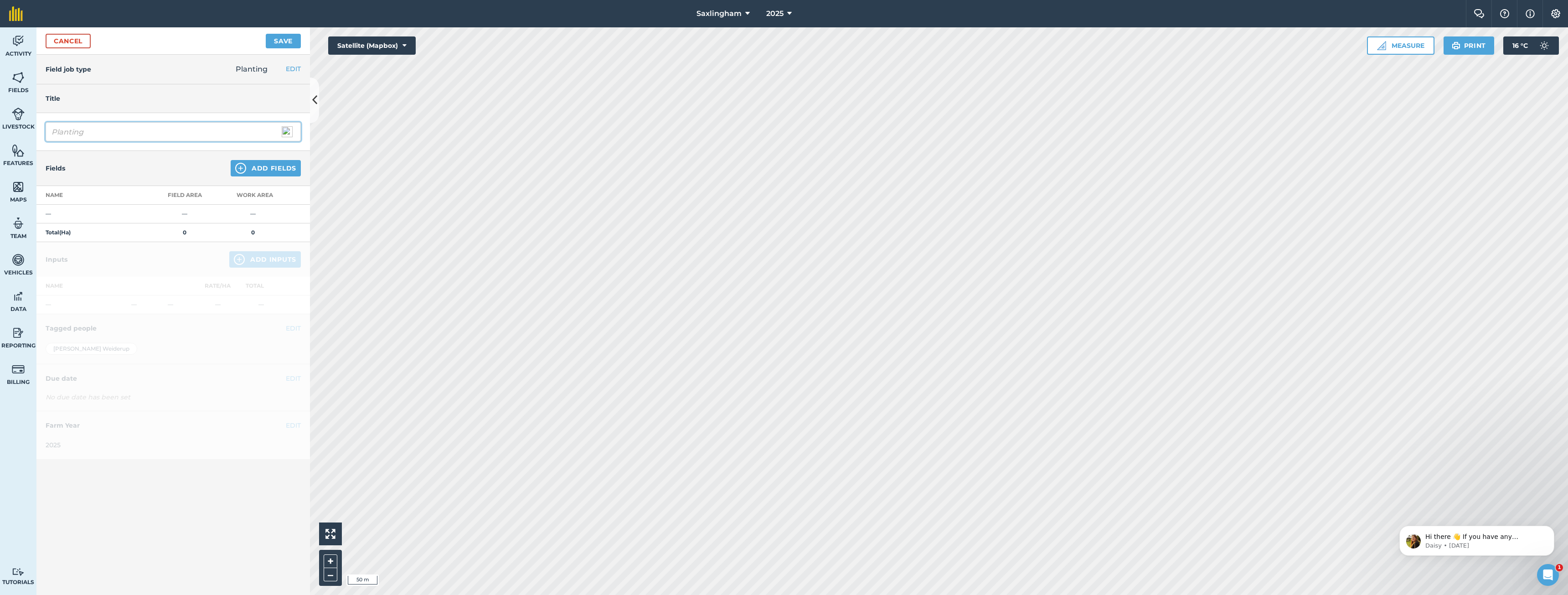
click at [119, 132] on input "Planting" at bounding box center [173, 132] width 255 height 19
type input "Planting Oilseed Rape"
click at [285, 173] on button "Add Fields" at bounding box center [265, 168] width 70 height 16
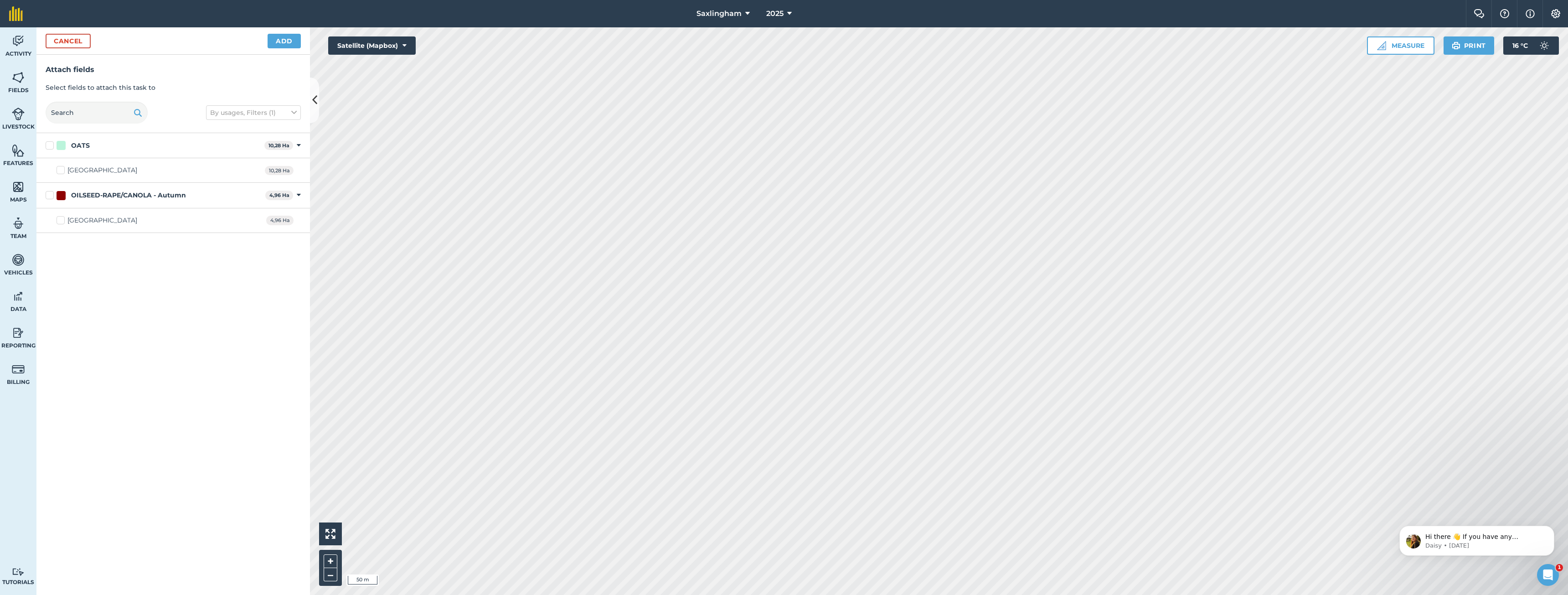
click at [110, 194] on div "OILSEED-RAPE/CANOLA - Autumn" at bounding box center [128, 195] width 115 height 10
click at [52, 194] on input "OILSEED-RAPE/CANOLA - Autumn" at bounding box center [49, 194] width 6 height 6
checkbox input "true"
click at [280, 40] on button "Add" at bounding box center [284, 41] width 33 height 15
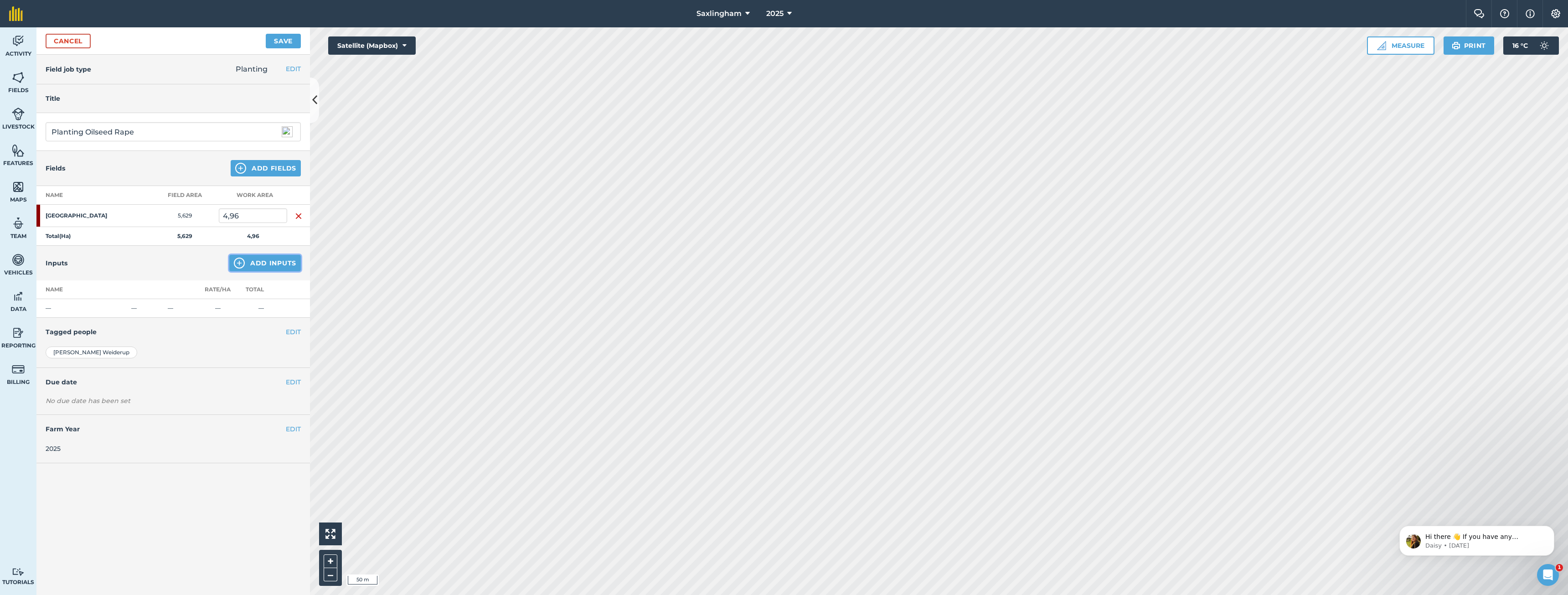
click at [260, 264] on button "Add Inputs" at bounding box center [265, 263] width 72 height 16
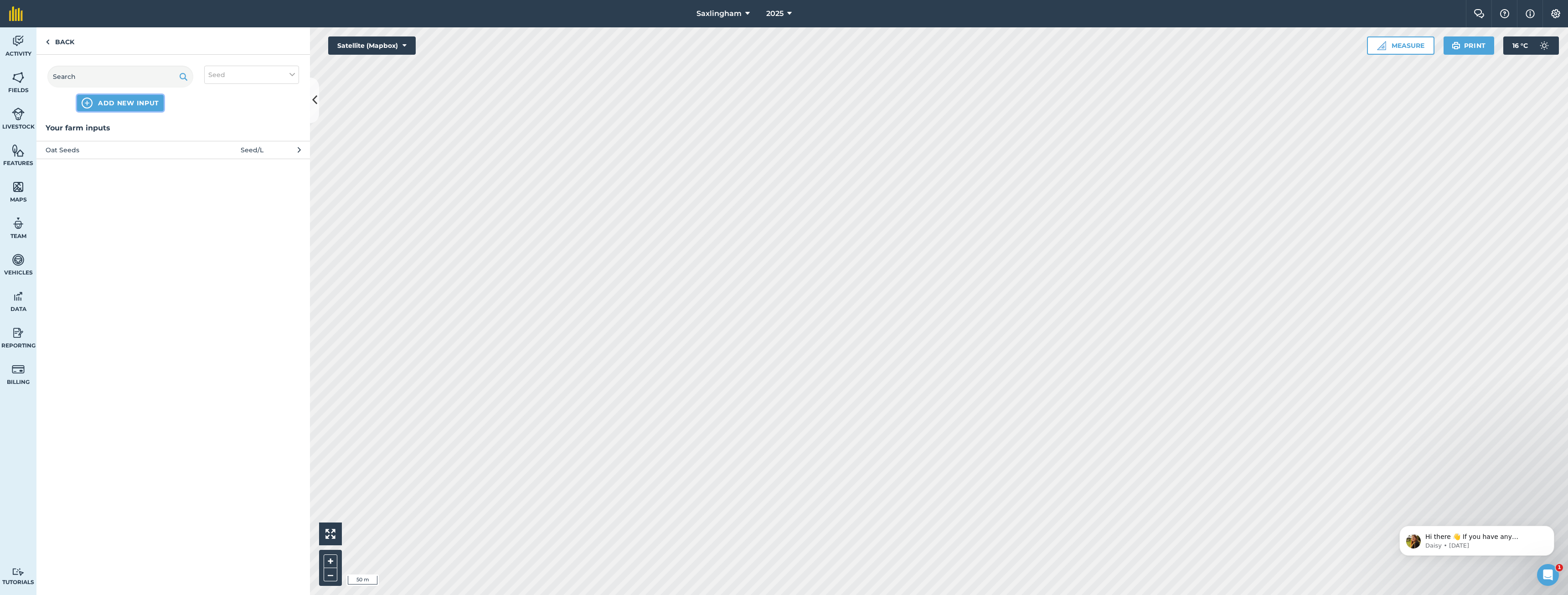
click at [137, 106] on span "ADD NEW INPUT" at bounding box center [128, 103] width 61 height 9
click at [96, 90] on input "Name" at bounding box center [96, 85] width 100 height 19
type input "Oilseed Rape Seeds"
click at [197, 79] on select "- Grams/g Kilograms/kg Metric tonnes/t Millilitres/ml Litres/L Ounces/oz Pounds…" at bounding box center [197, 85] width 93 height 18
select select "LITRES"
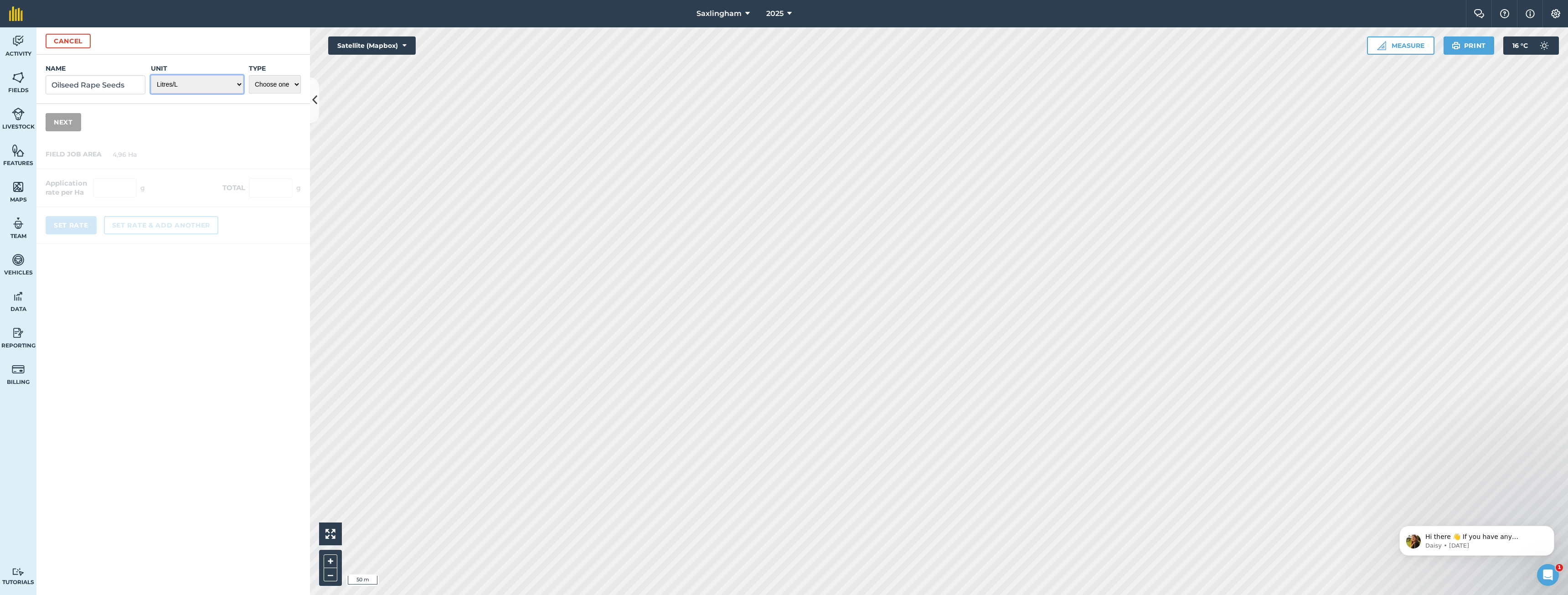
click at [151, 76] on select "- Grams/g Kilograms/kg Metric tonnes/t Millilitres/ml Litres/L Ounces/oz Pounds…" at bounding box center [197, 85] width 93 height 18
click at [278, 80] on select "Choose one Fertilizer Seed Spray Fuel Other" at bounding box center [275, 85] width 52 height 18
select select "SEED"
click at [249, 76] on select "Choose one Fertilizer Seed Spray Fuel Other" at bounding box center [275, 85] width 52 height 18
click at [63, 118] on button "Next" at bounding box center [63, 122] width 35 height 18
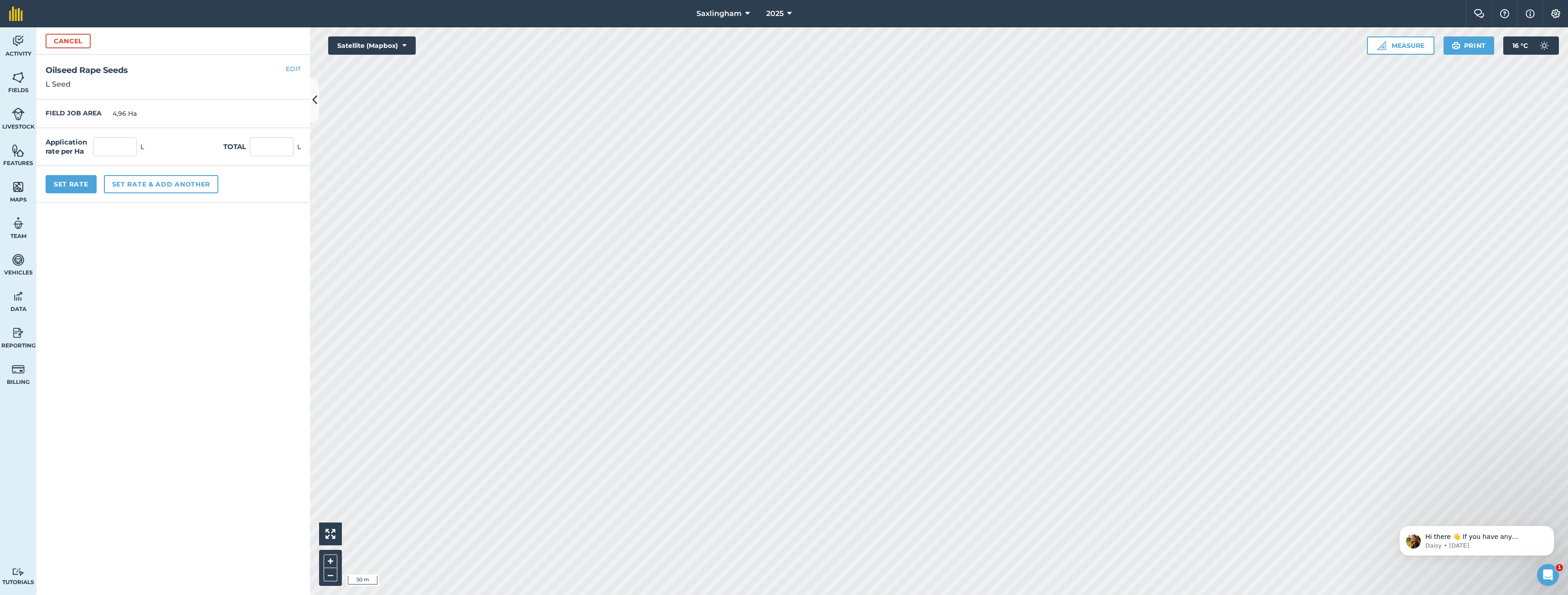
click at [103, 135] on div "Application rate per Ha L Total L" at bounding box center [173, 147] width 273 height 38
click at [108, 143] on input "text" at bounding box center [115, 146] width 44 height 19
type input "0"
click at [82, 168] on div "Set Rate Set rate & add another" at bounding box center [173, 185] width 273 height 37
click at [80, 179] on button "Set Rate" at bounding box center [71, 185] width 51 height 18
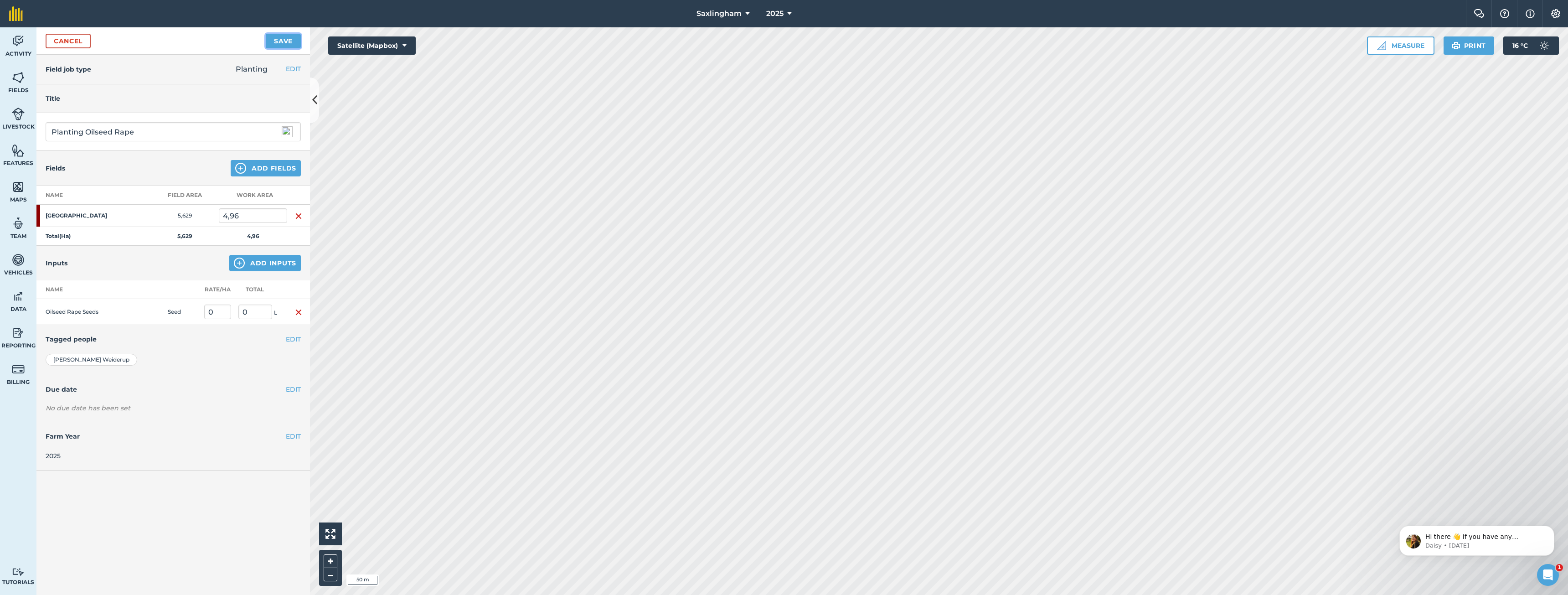
click at [288, 43] on button "Save" at bounding box center [284, 41] width 35 height 15
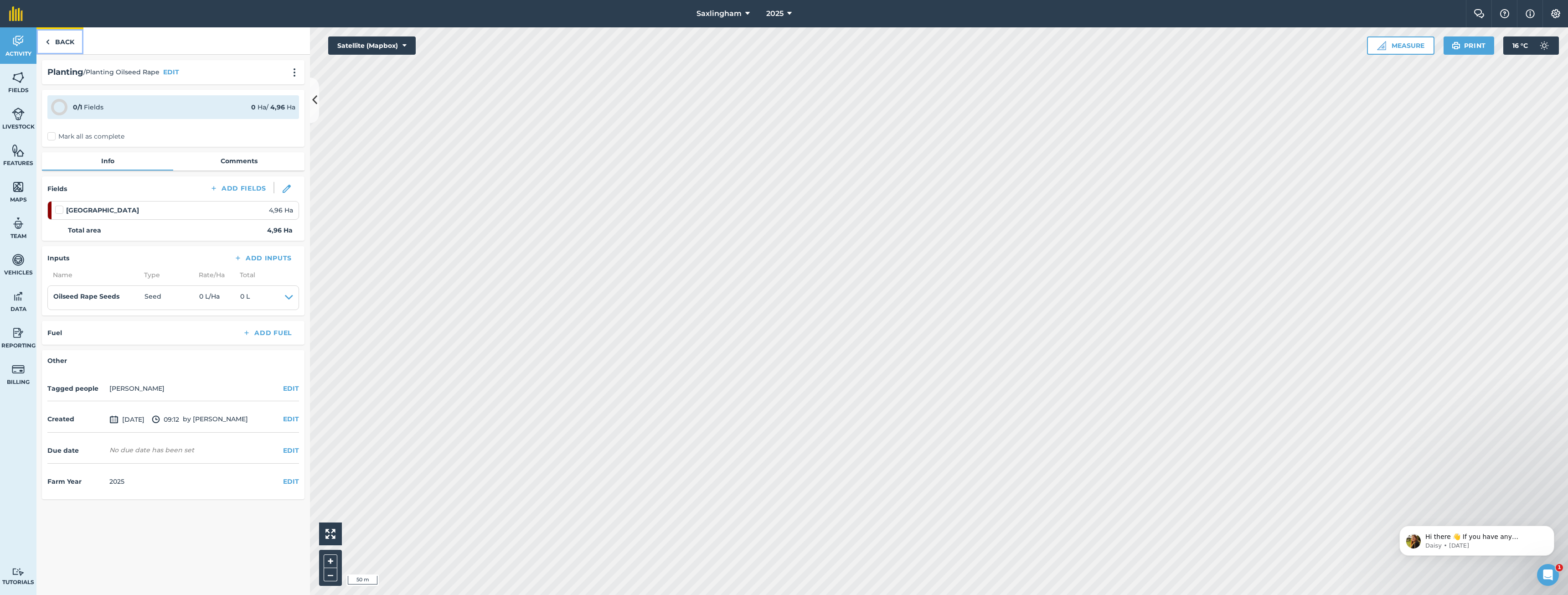
click at [60, 43] on link "Back" at bounding box center [60, 41] width 47 height 27
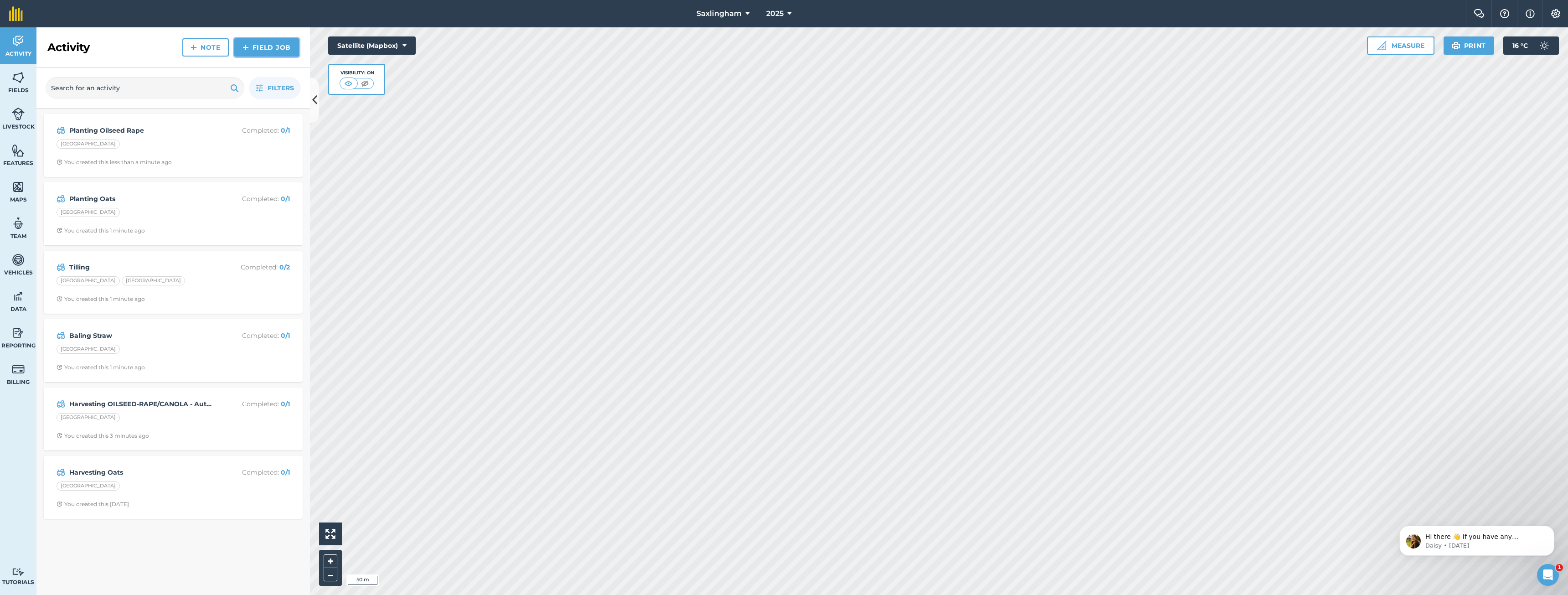
click at [265, 44] on link "Field Job" at bounding box center [267, 48] width 65 height 18
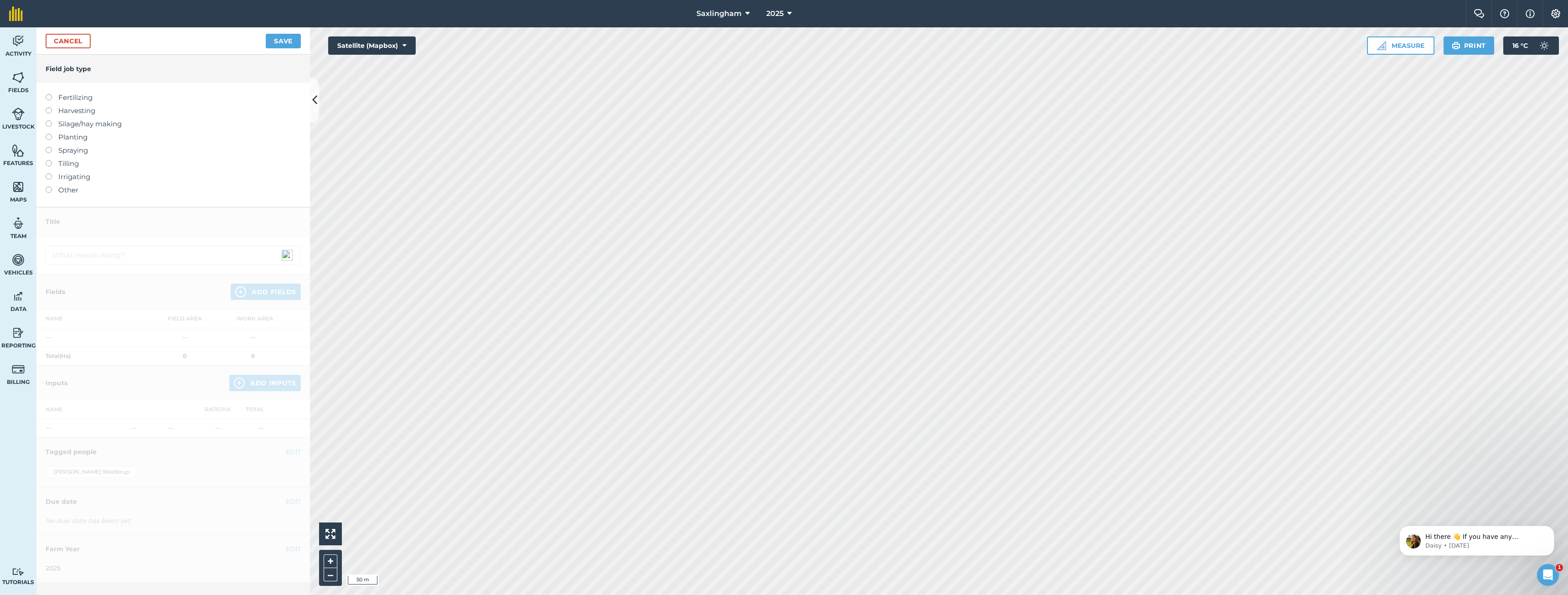
click at [80, 97] on label "Fertilizing" at bounding box center [173, 97] width 255 height 11
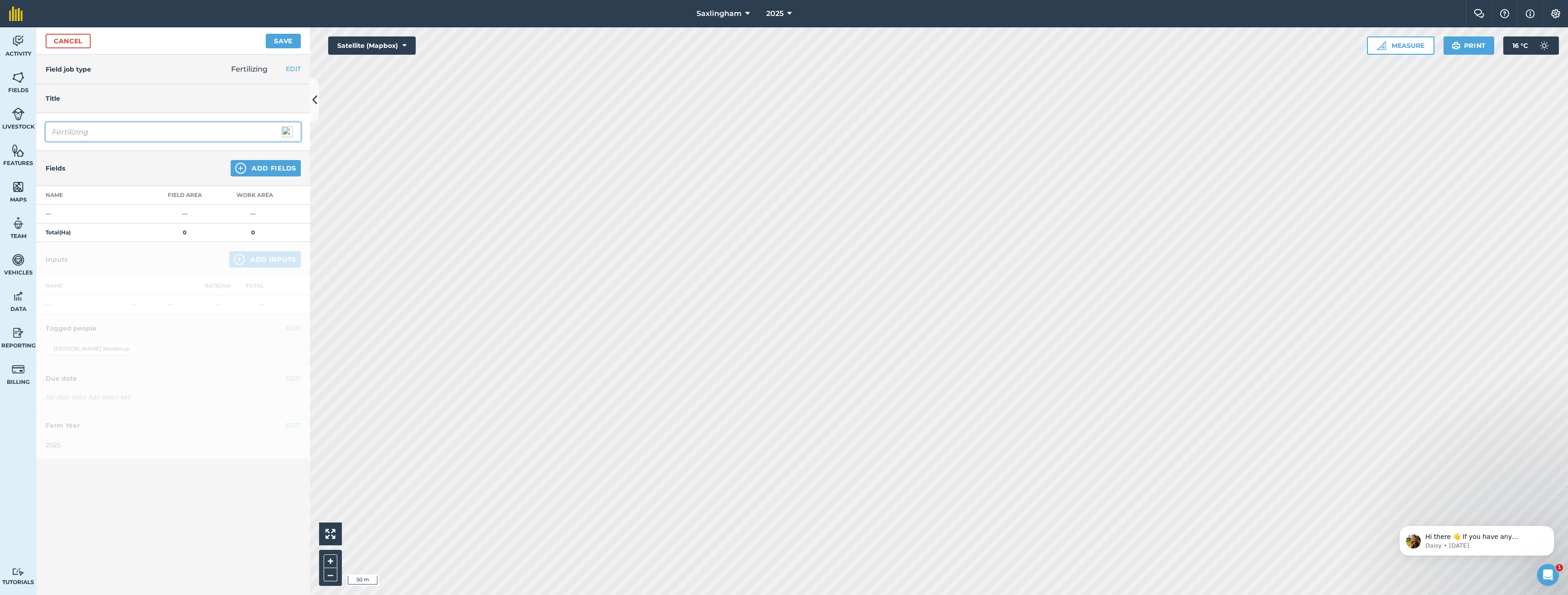
click at [125, 129] on input "Fertilizing" at bounding box center [173, 132] width 255 height 19
click at [170, 136] on input "Fertilizing" at bounding box center [173, 132] width 255 height 19
type input "Fertilizing Oats"
click at [262, 164] on button "Add Fields" at bounding box center [265, 168] width 70 height 16
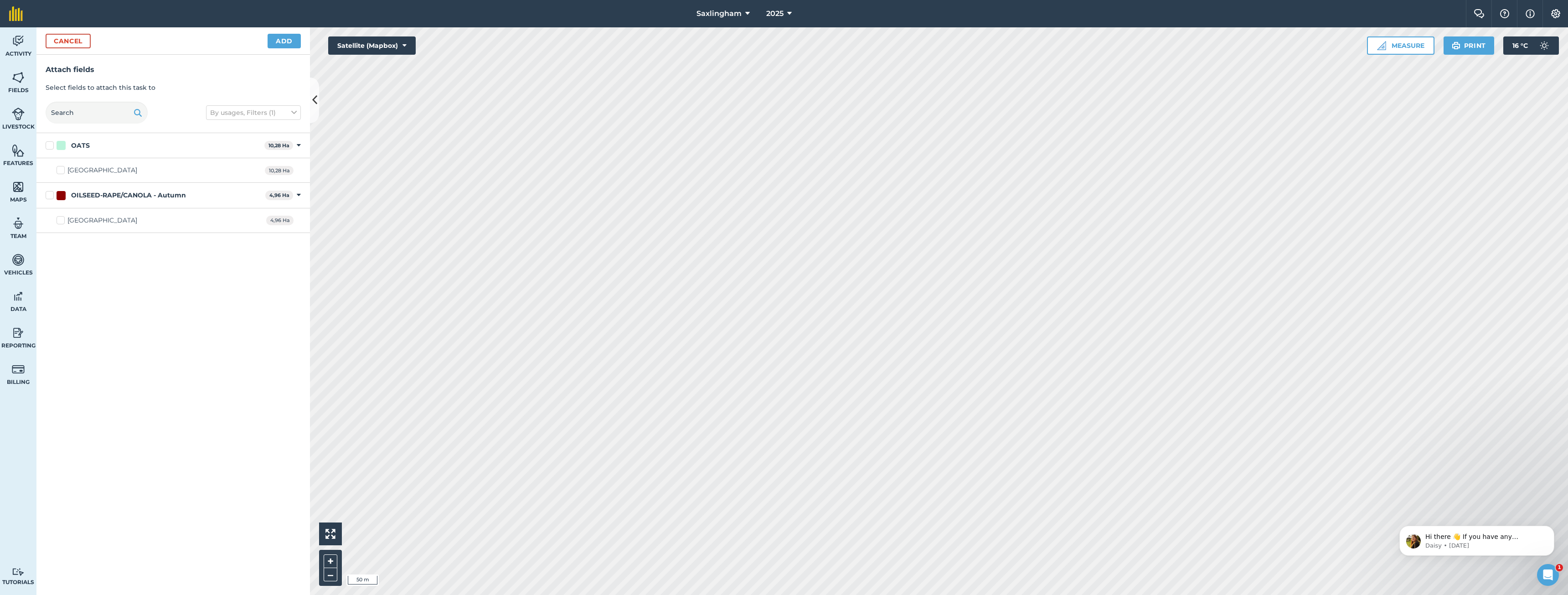
click at [72, 146] on div "OATS" at bounding box center [80, 146] width 19 height 10
click at [52, 146] on input "OATS" at bounding box center [49, 144] width 6 height 6
checkbox input "true"
click at [289, 38] on button "Add" at bounding box center [284, 41] width 33 height 15
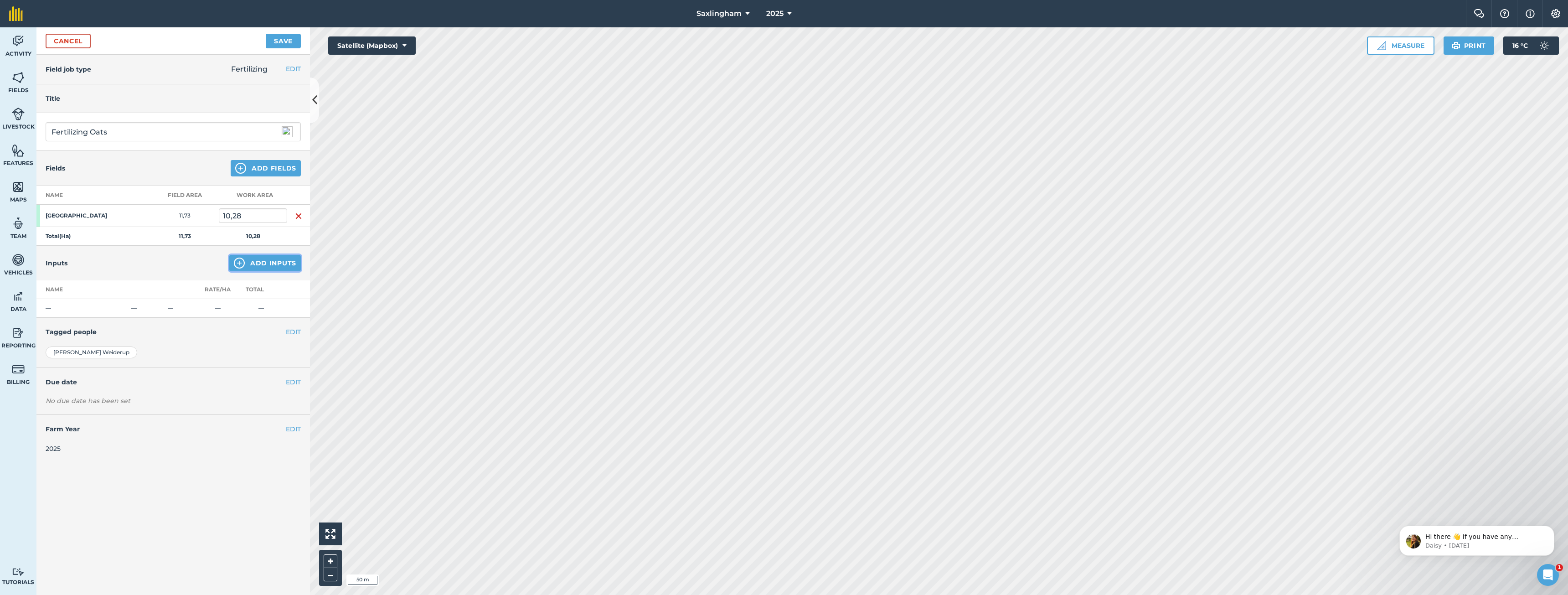
click at [274, 267] on button "Add Inputs" at bounding box center [265, 263] width 72 height 16
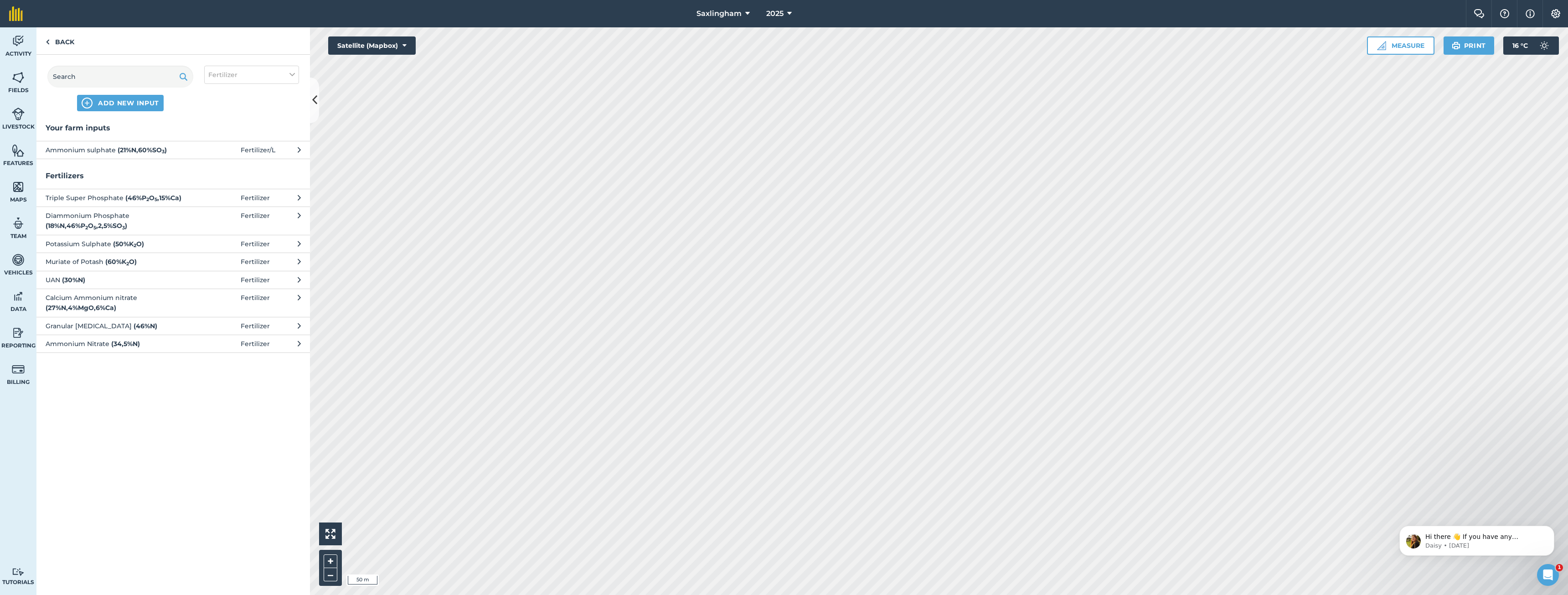
click at [107, 147] on span "Ammonium sulphate ( 21 % N , 60 % SO 3 )" at bounding box center [120, 150] width 149 height 10
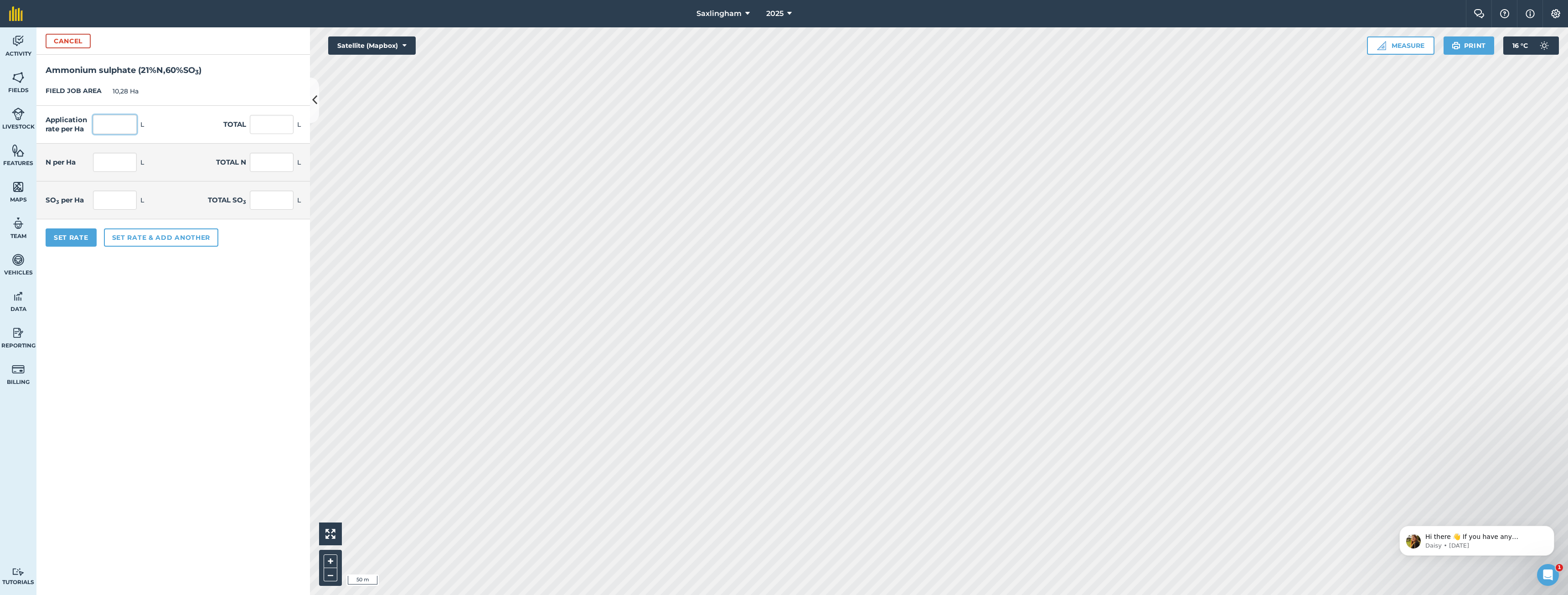
click at [119, 125] on input "text" at bounding box center [115, 124] width 44 height 19
type input "0"
click at [65, 233] on button "Set Rate" at bounding box center [71, 238] width 51 height 18
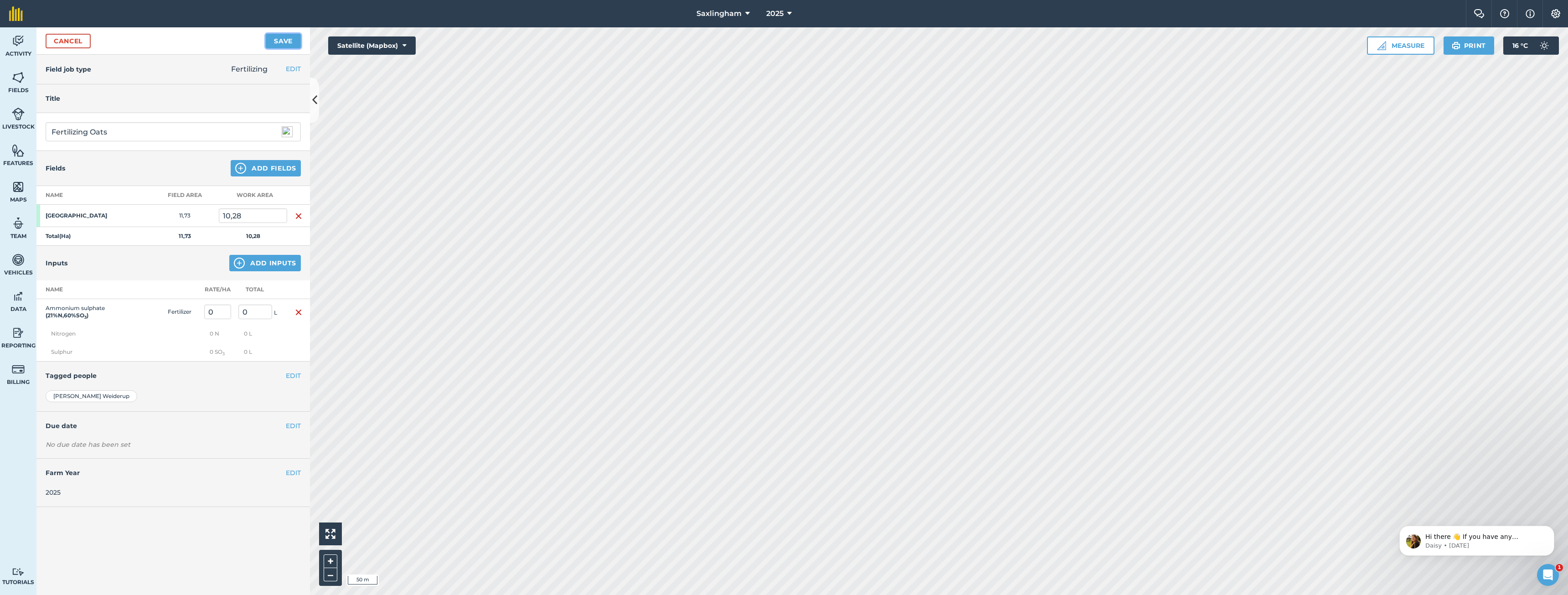
click at [281, 43] on button "Save" at bounding box center [284, 41] width 35 height 15
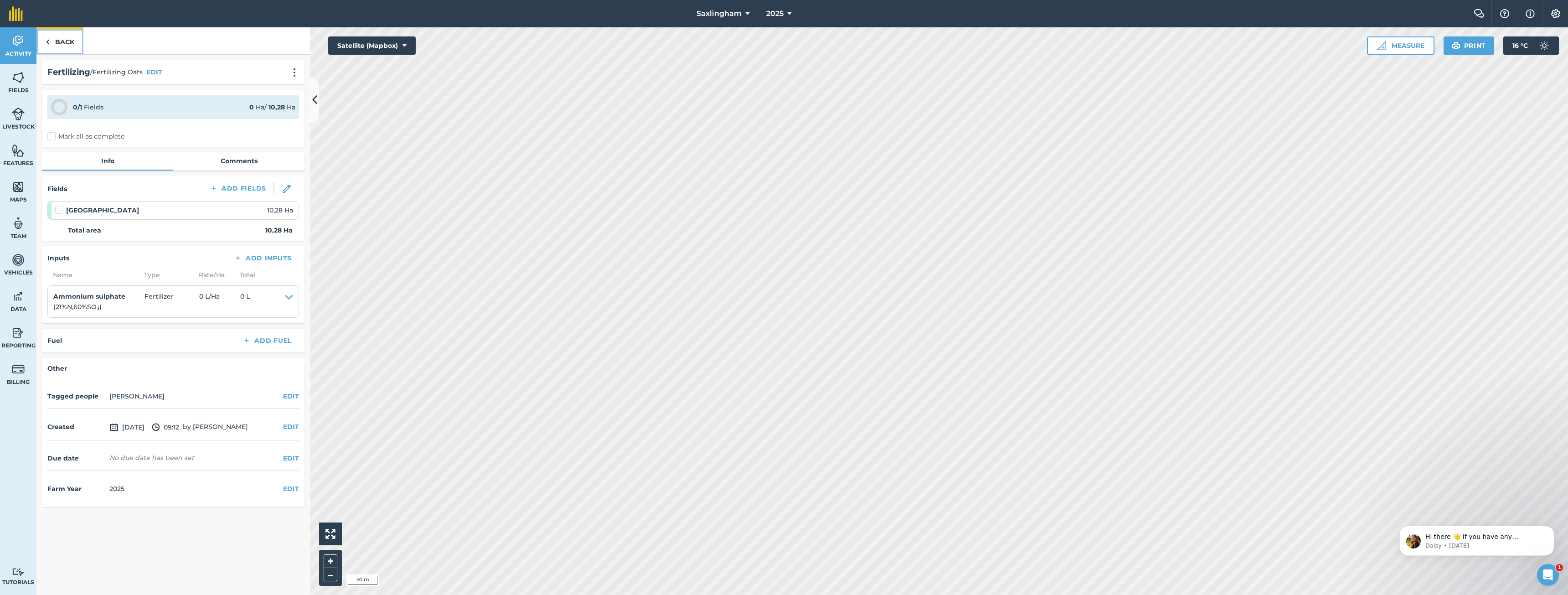
click at [56, 38] on link "Back" at bounding box center [60, 41] width 47 height 27
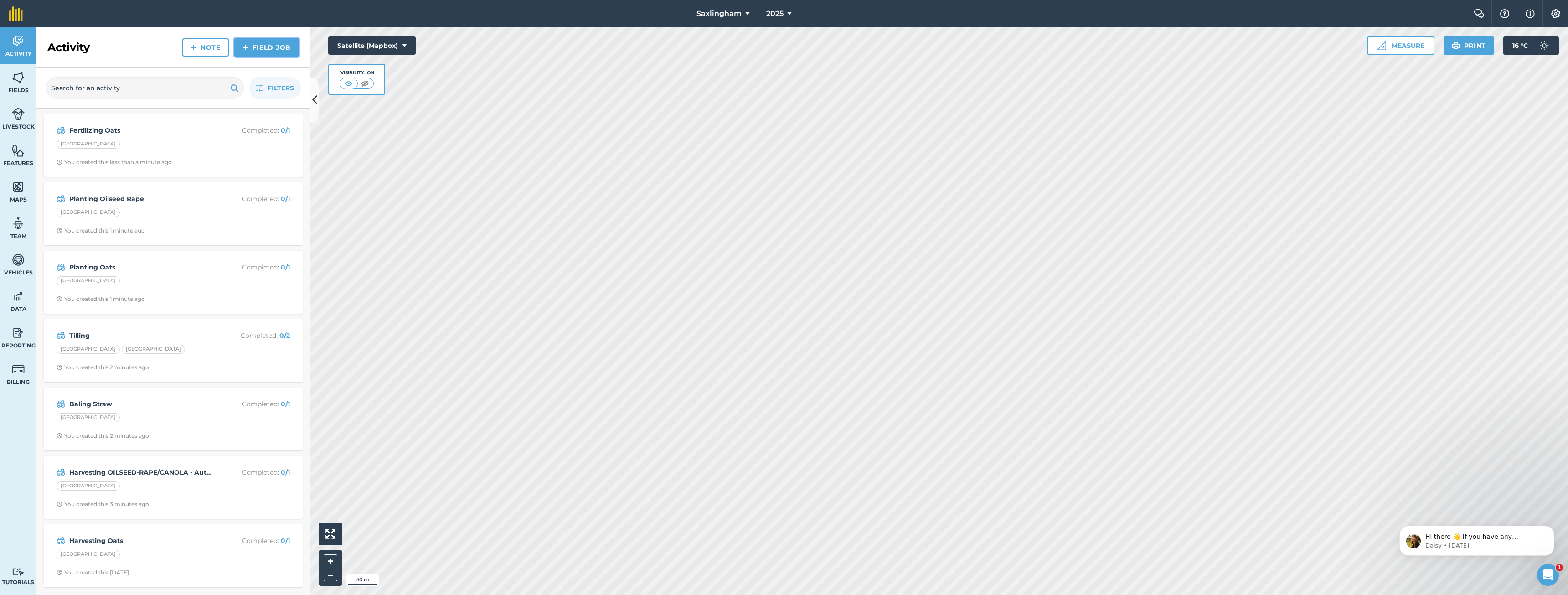
click at [264, 50] on link "Field Job" at bounding box center [267, 48] width 65 height 18
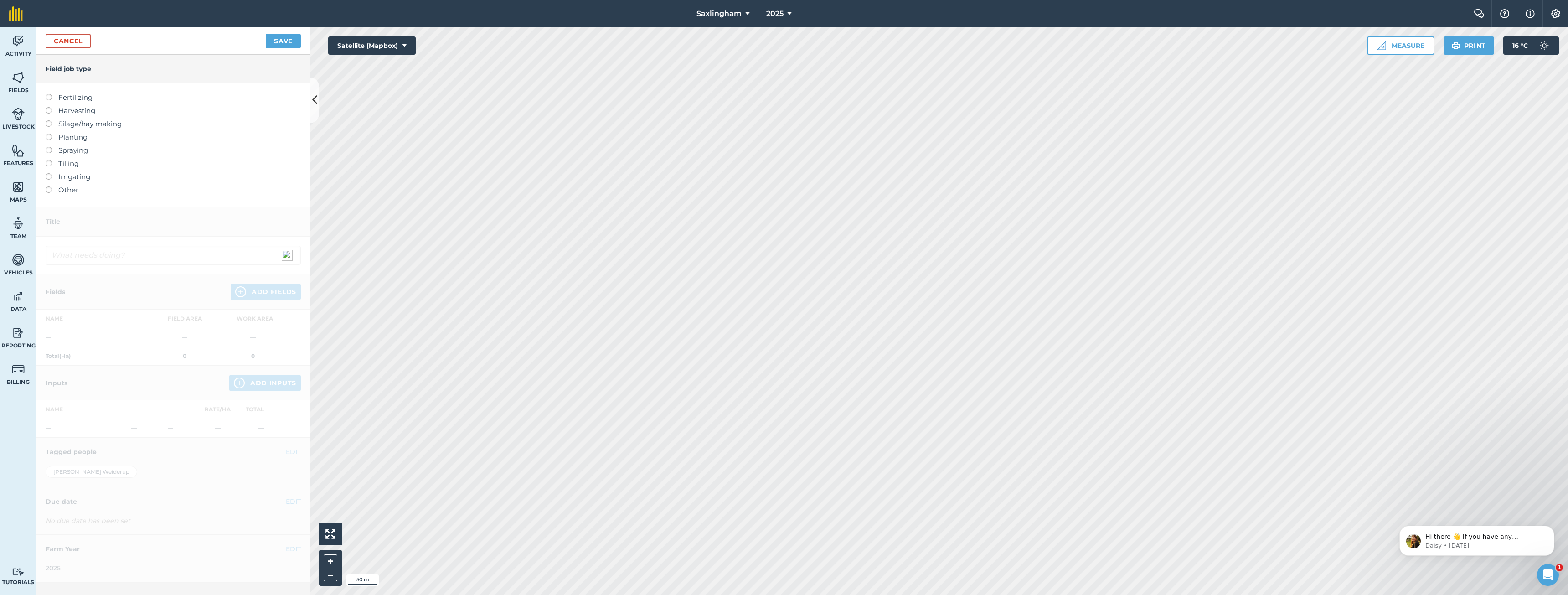
click at [68, 101] on label "Fertilizing" at bounding box center [173, 97] width 255 height 11
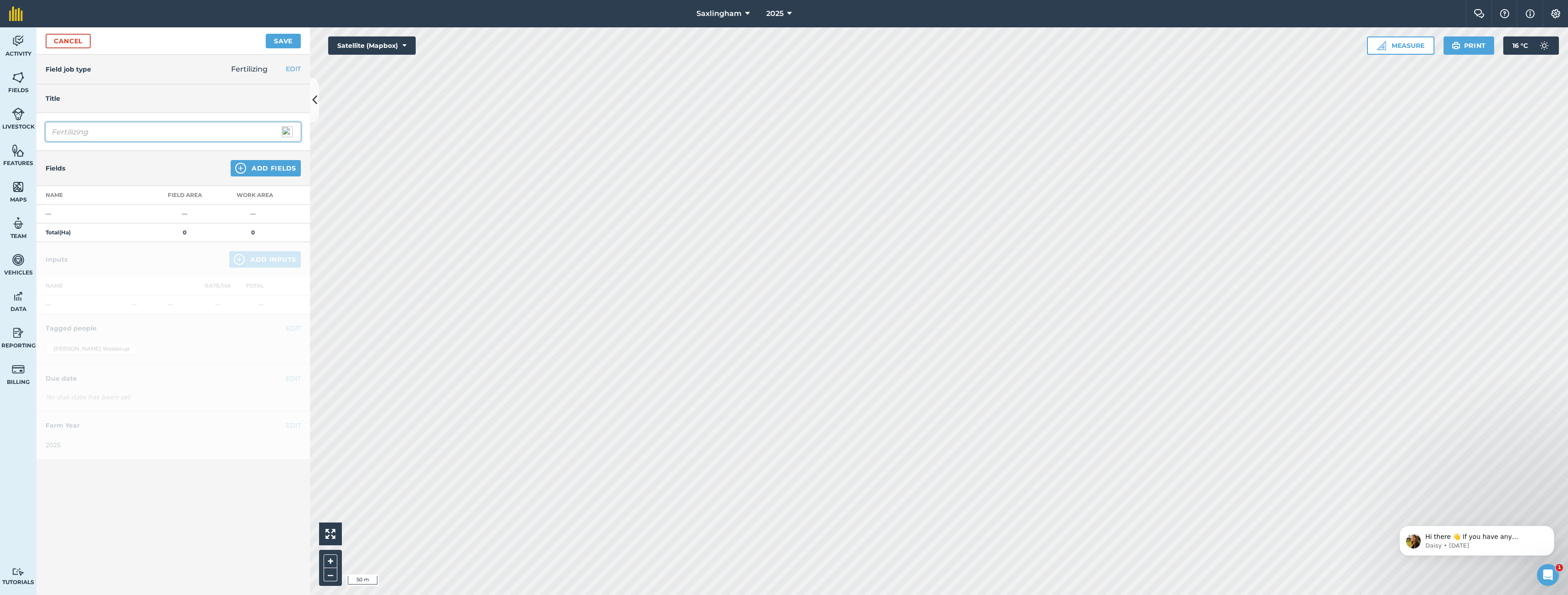
click at [118, 126] on input "Fertilizing" at bounding box center [173, 132] width 255 height 19
type input "Fertilizing Oilseed Rape"
click at [284, 172] on button "Add Fields" at bounding box center [265, 168] width 70 height 16
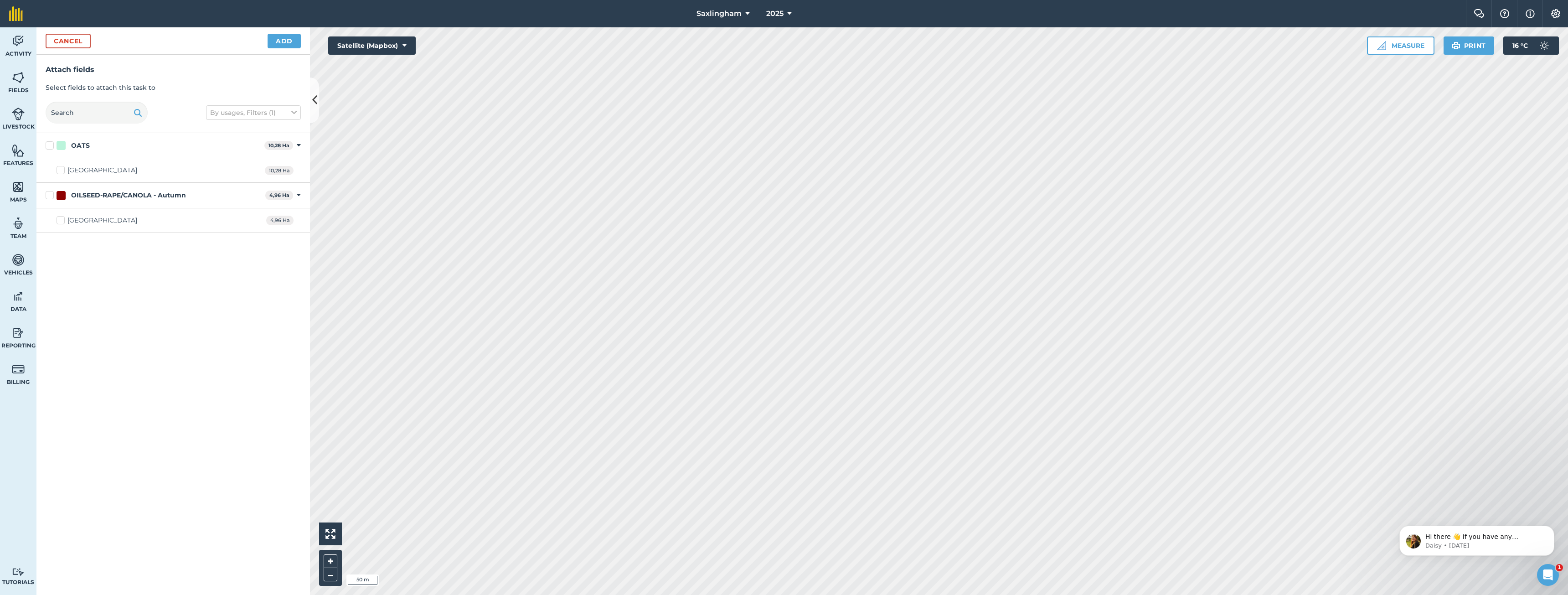
click at [88, 196] on div "OILSEED-RAPE/CANOLA - Autumn" at bounding box center [128, 195] width 115 height 10
click at [52, 196] on input "OILSEED-RAPE/CANOLA - Autumn" at bounding box center [49, 194] width 6 height 6
checkbox input "true"
click at [281, 42] on button "Add" at bounding box center [284, 41] width 33 height 15
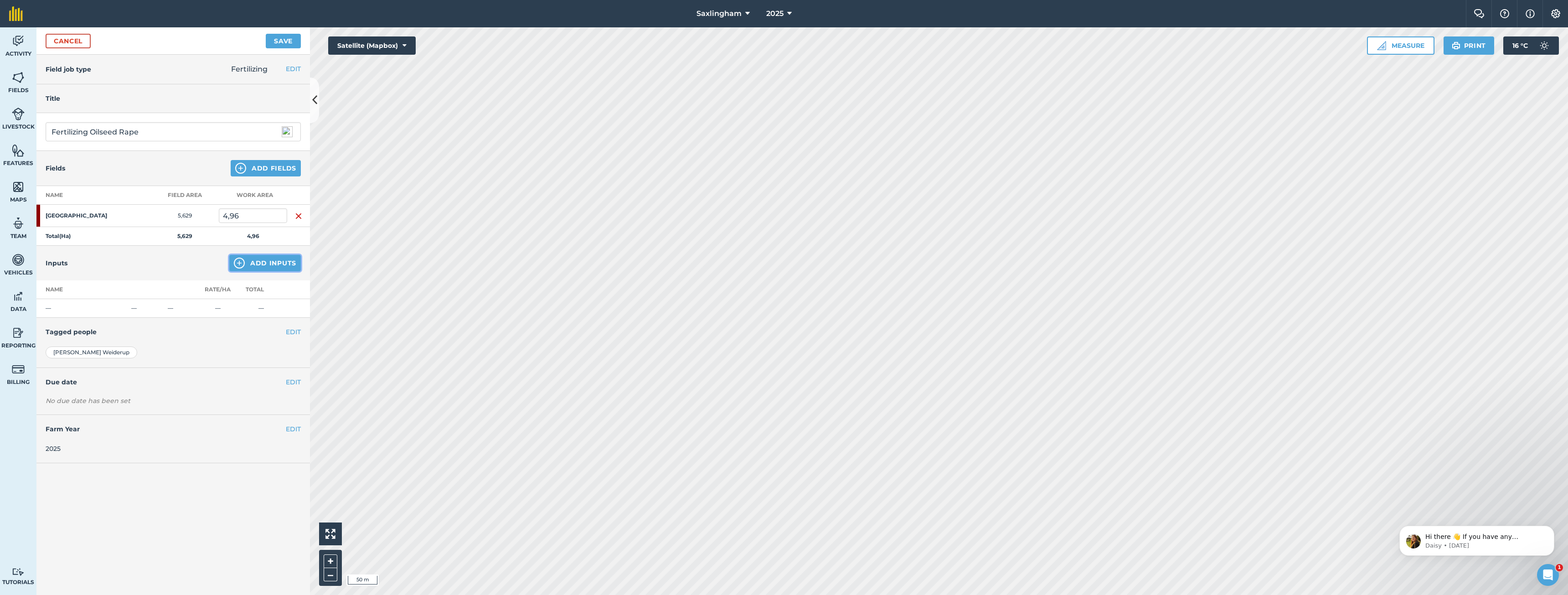
click at [270, 264] on button "Add Inputs" at bounding box center [265, 263] width 72 height 16
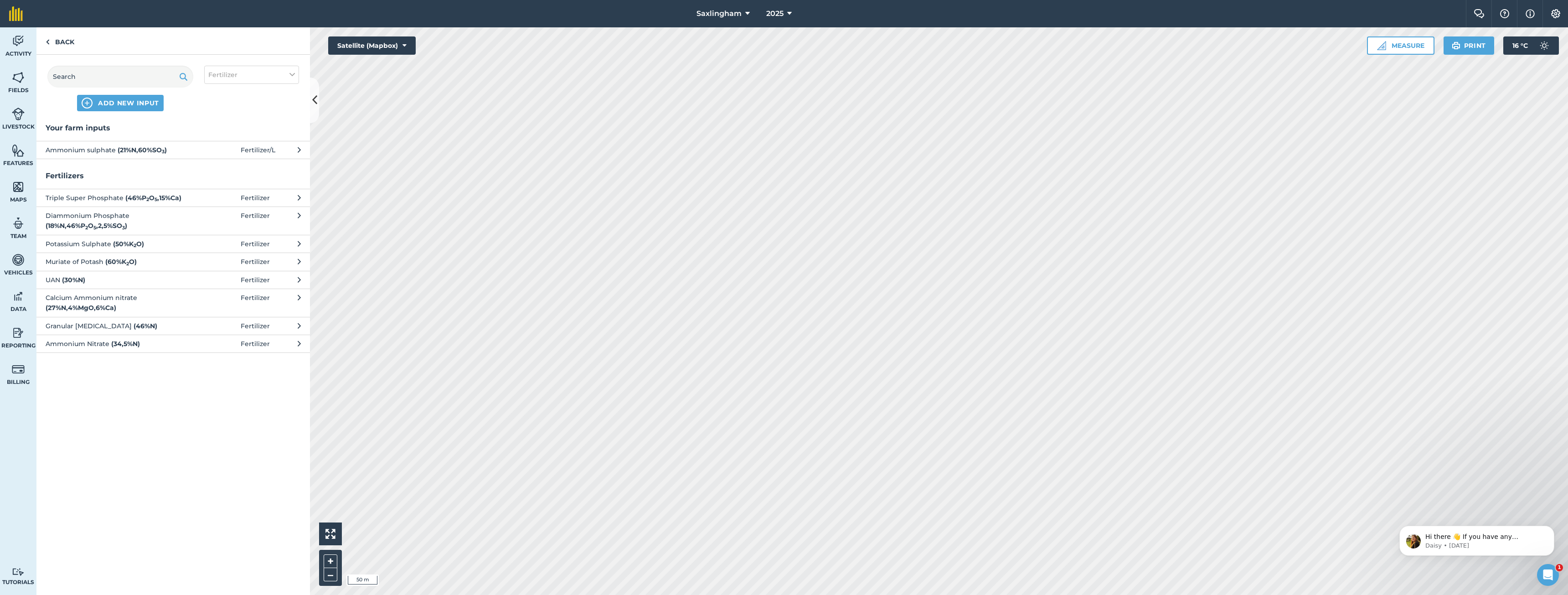
click at [158, 150] on strong "( 21 % N , 60 % SO 3 )" at bounding box center [142, 150] width 49 height 8
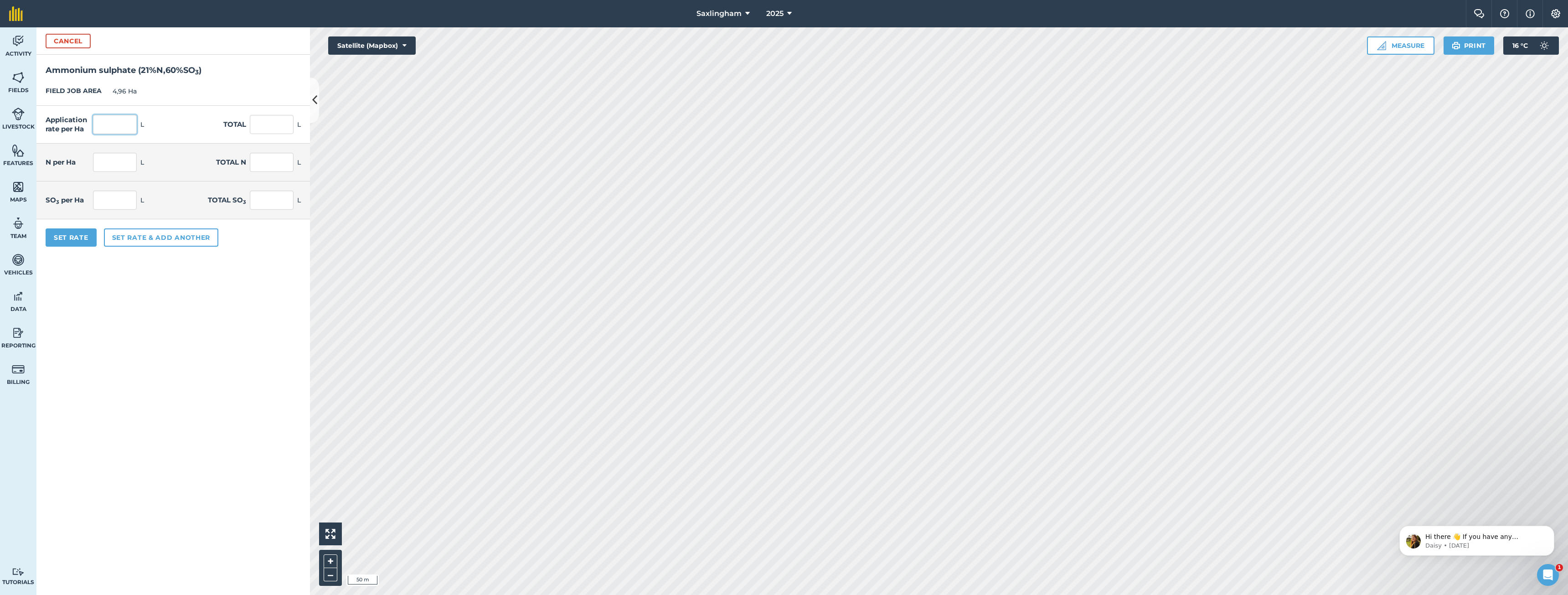
click at [122, 130] on input "text" at bounding box center [115, 124] width 44 height 19
type input "0"
click at [66, 234] on button "Set Rate" at bounding box center [71, 238] width 51 height 18
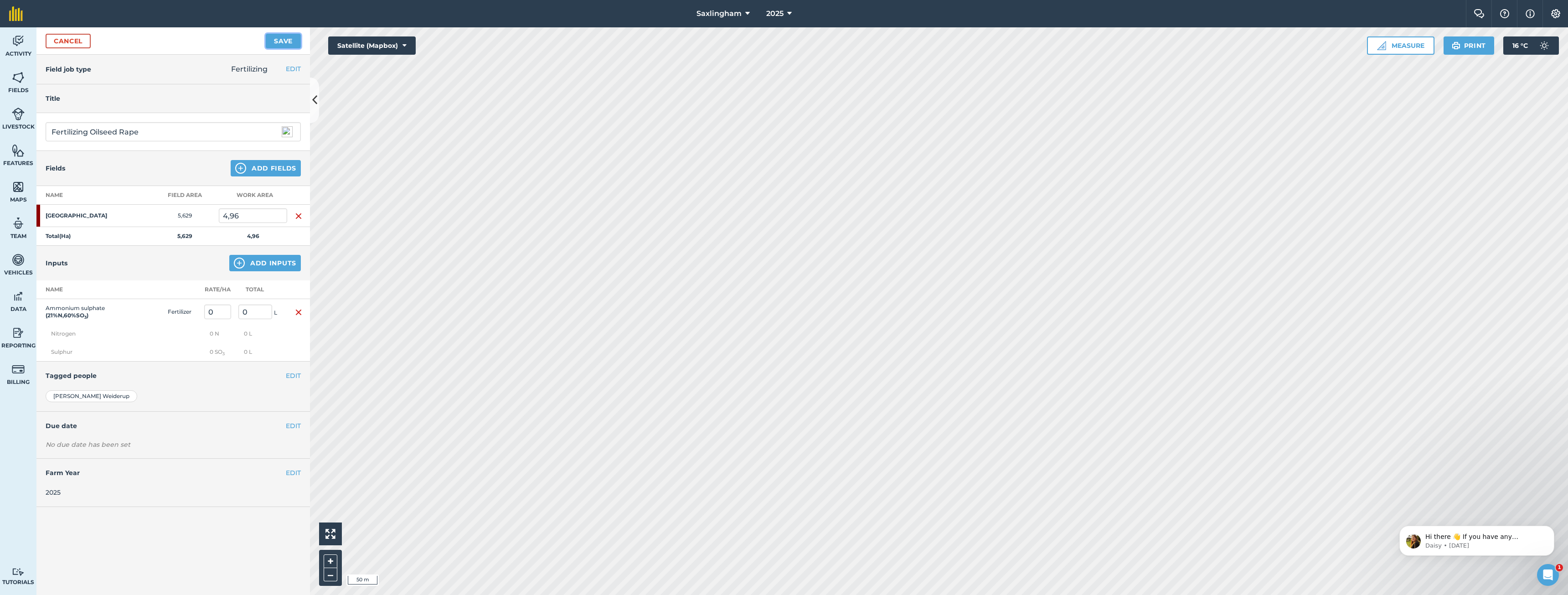
click at [271, 41] on button "Save" at bounding box center [284, 41] width 35 height 15
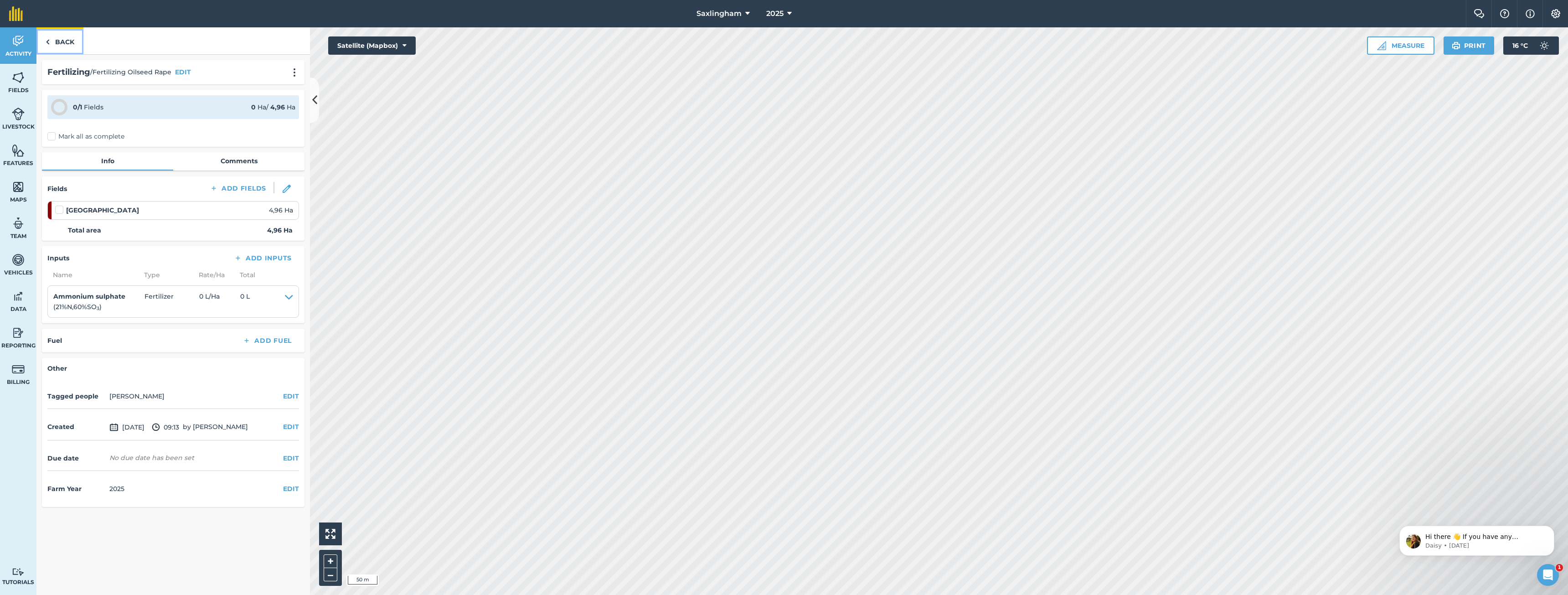
click at [66, 41] on link "Back" at bounding box center [60, 41] width 47 height 27
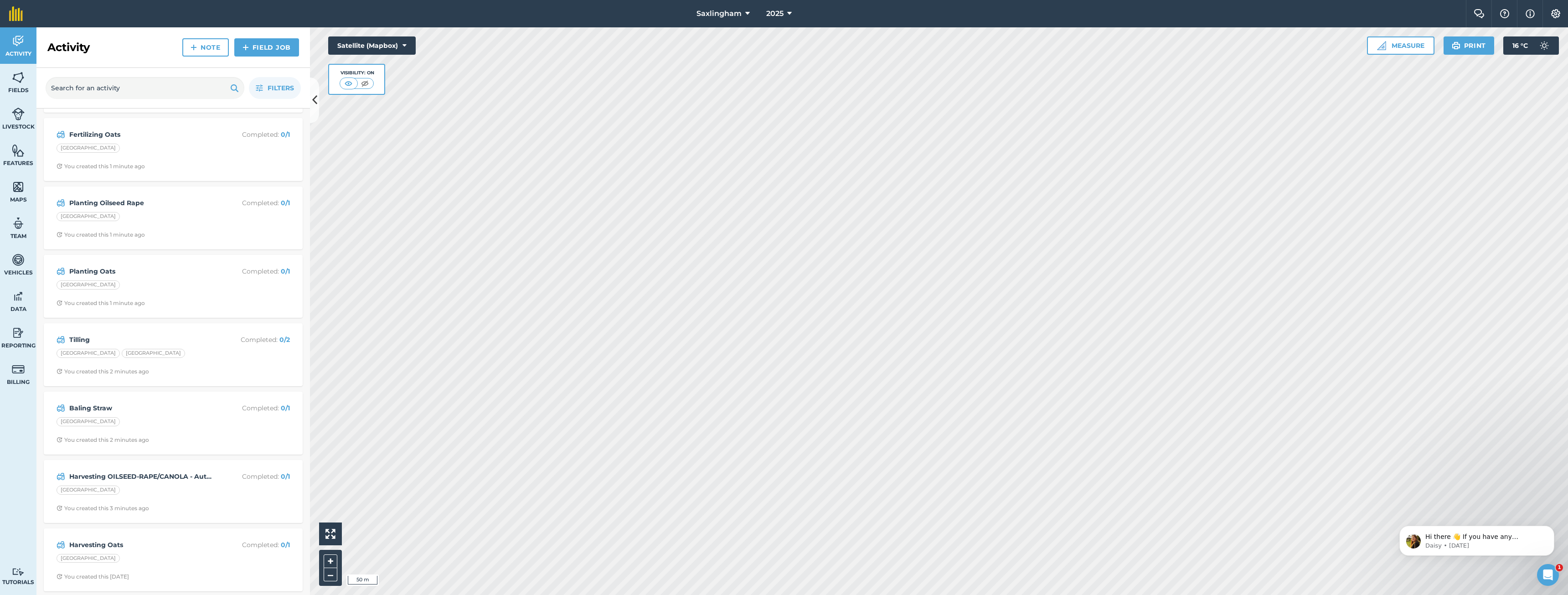
scroll to position [66, 0]
click at [203, 560] on div "[GEOGRAPHIC_DATA]" at bounding box center [173, 558] width 233 height 12
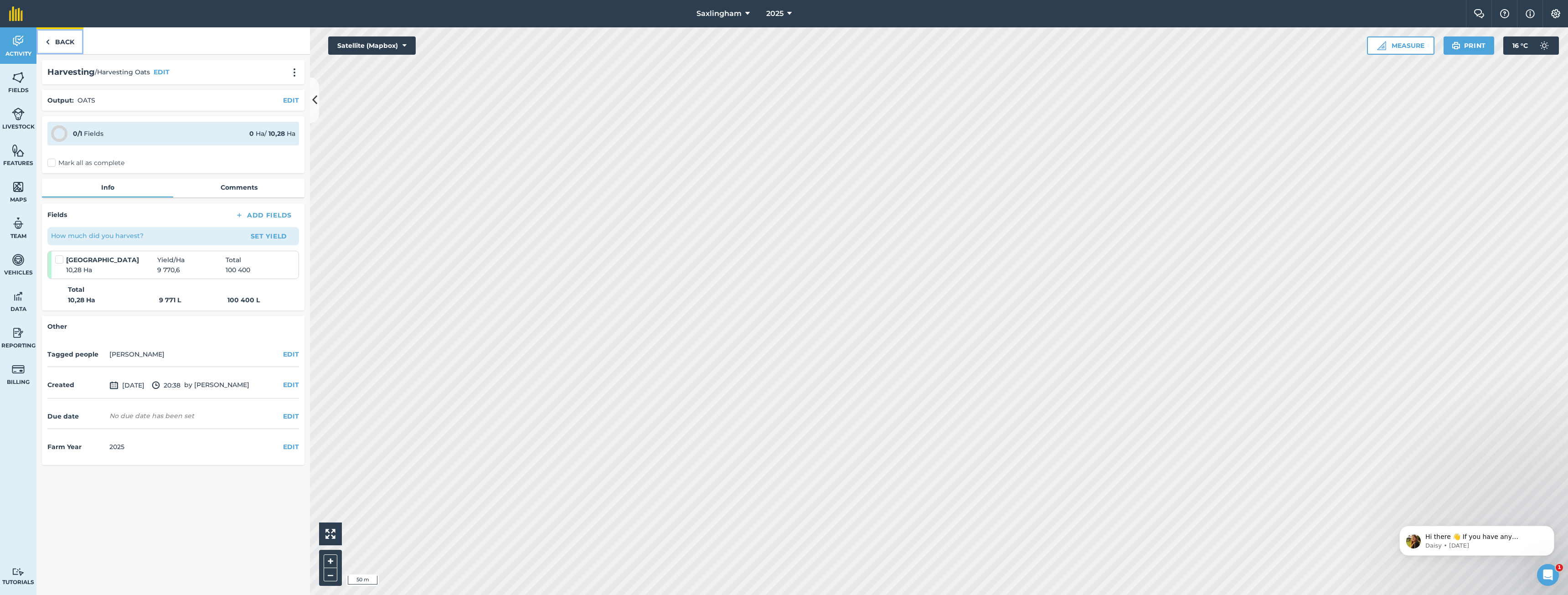
click at [59, 46] on link "Back" at bounding box center [60, 41] width 47 height 27
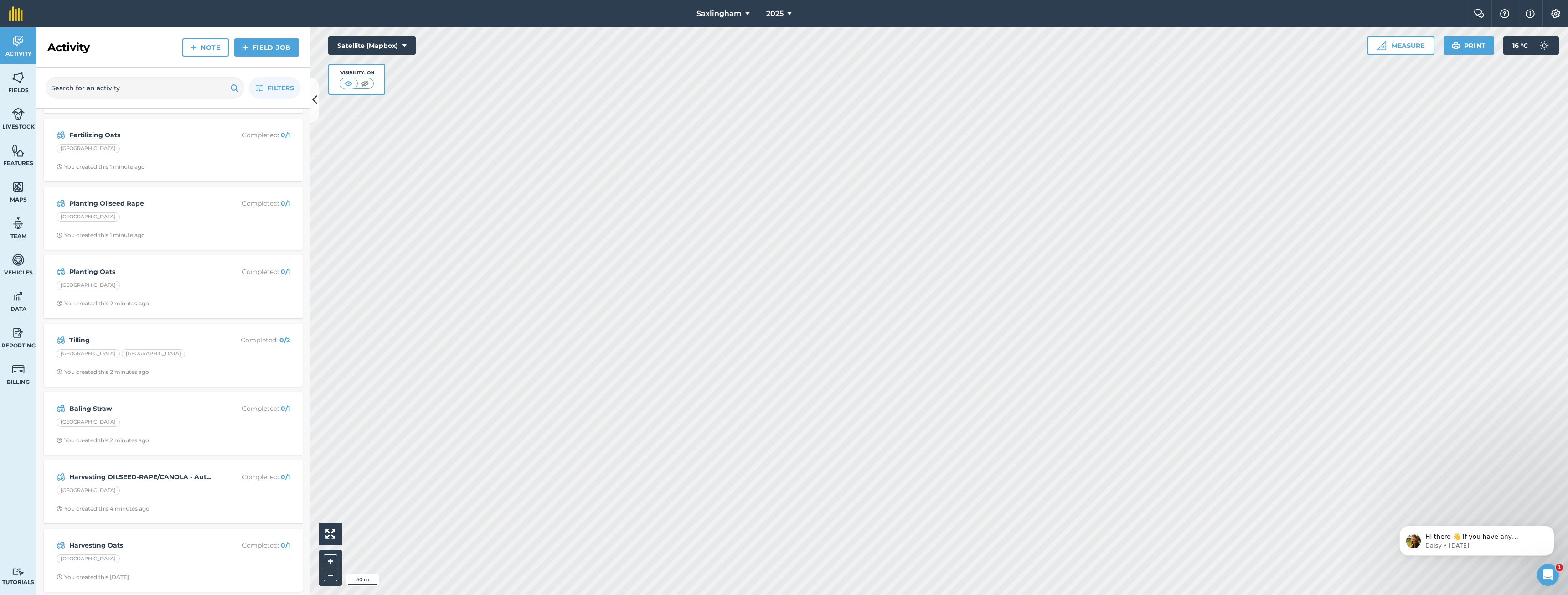
scroll to position [66, 0]
click at [182, 555] on div "[GEOGRAPHIC_DATA]" at bounding box center [173, 558] width 233 height 12
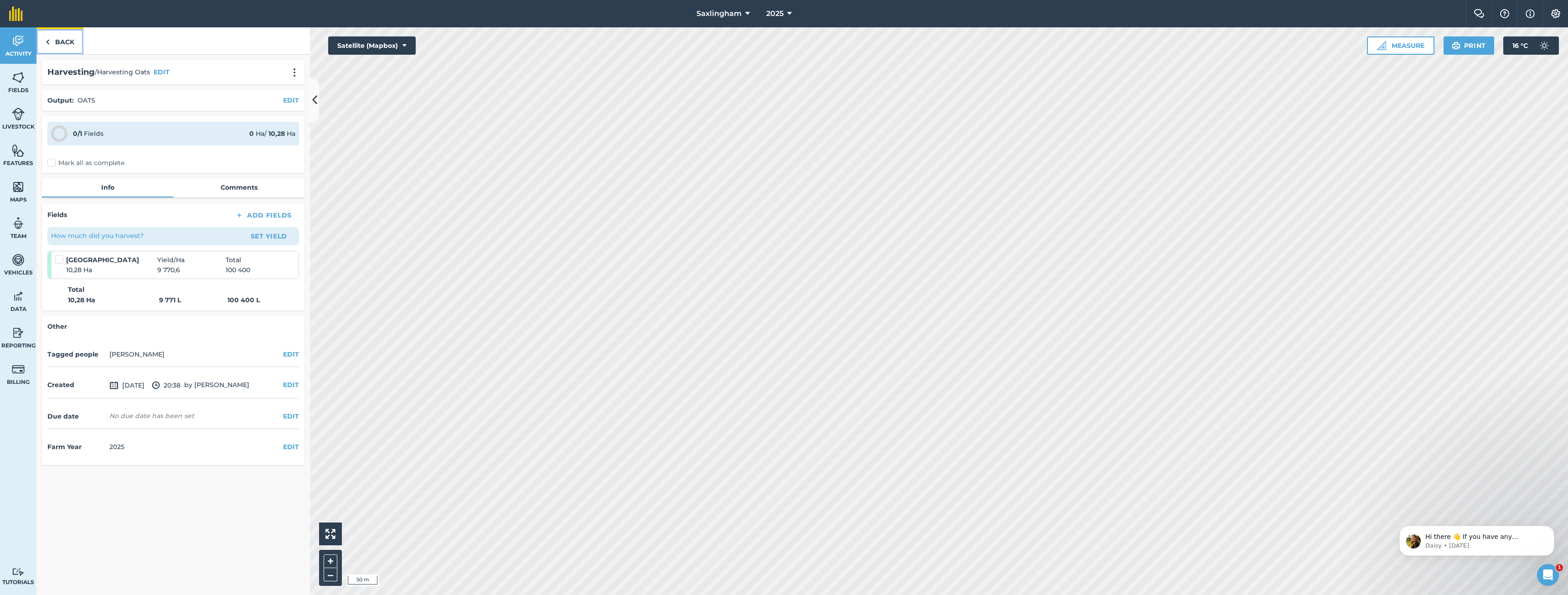
click at [59, 37] on link "Back" at bounding box center [60, 41] width 47 height 27
